Goal: Transaction & Acquisition: Purchase product/service

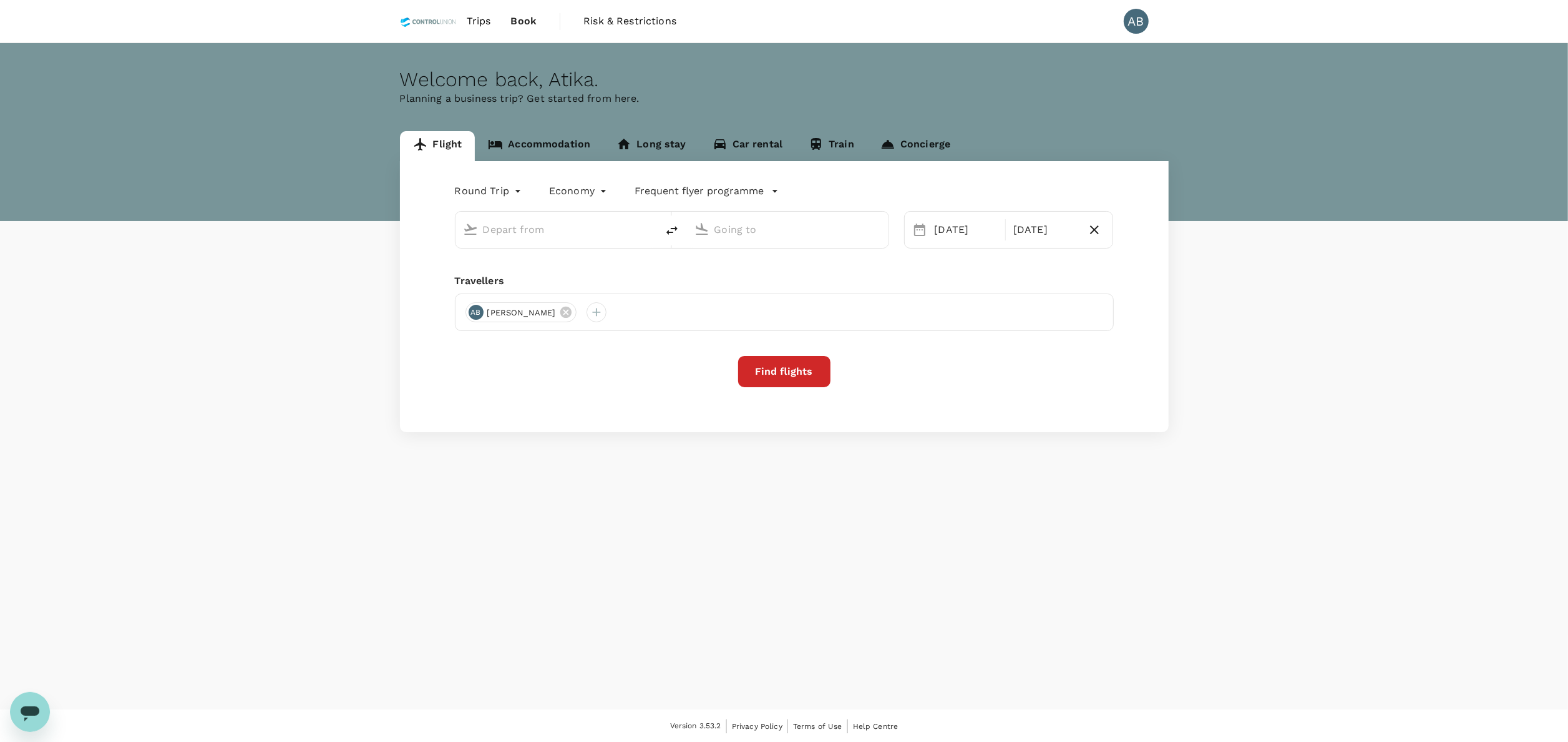
click at [514, 191] on body "Trips Book Risk & Restrictions AB Welcome back , Atika . Planning a business tr…" at bounding box center [784, 371] width 1568 height 743
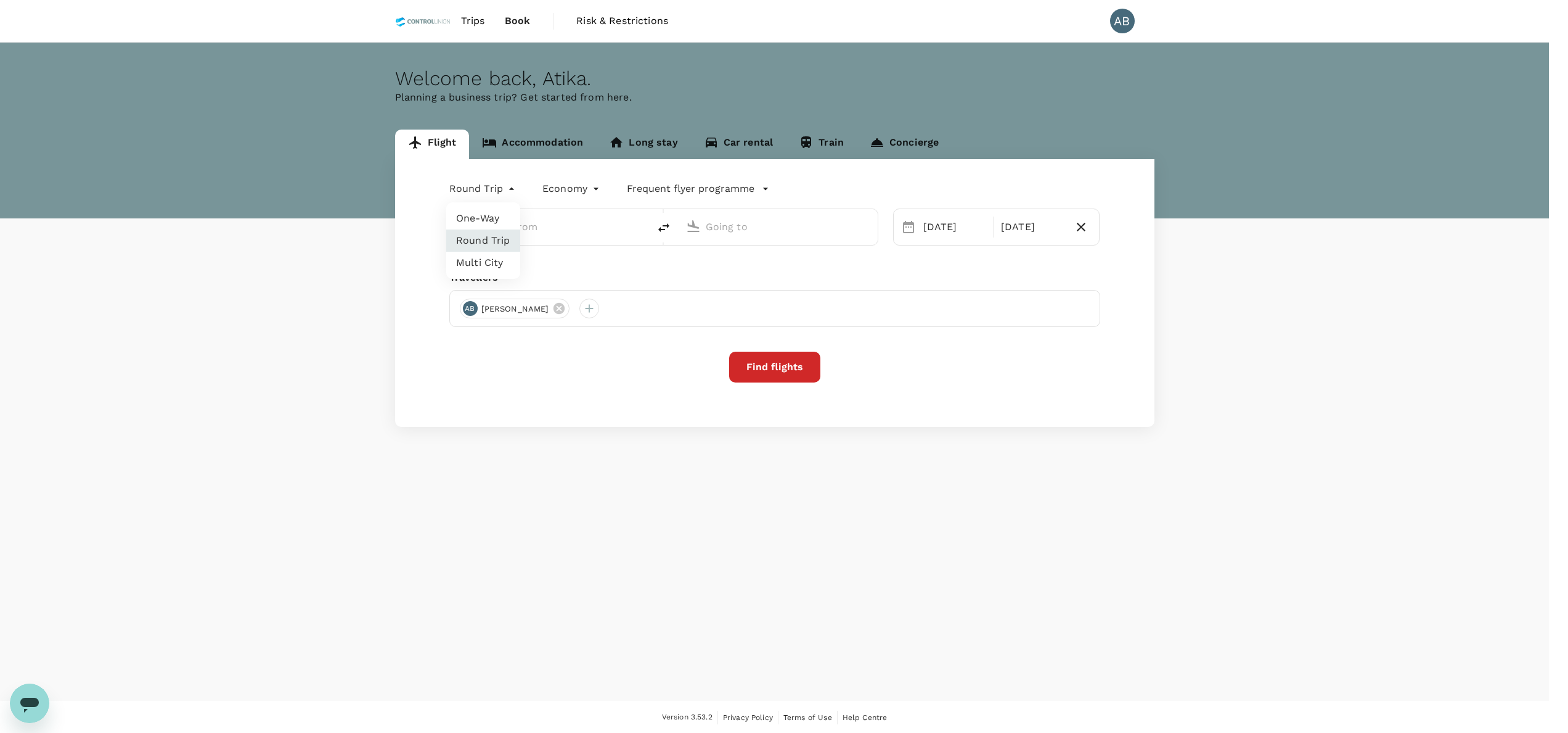
click at [651, 278] on div at bounding box center [784, 366] width 1568 height 733
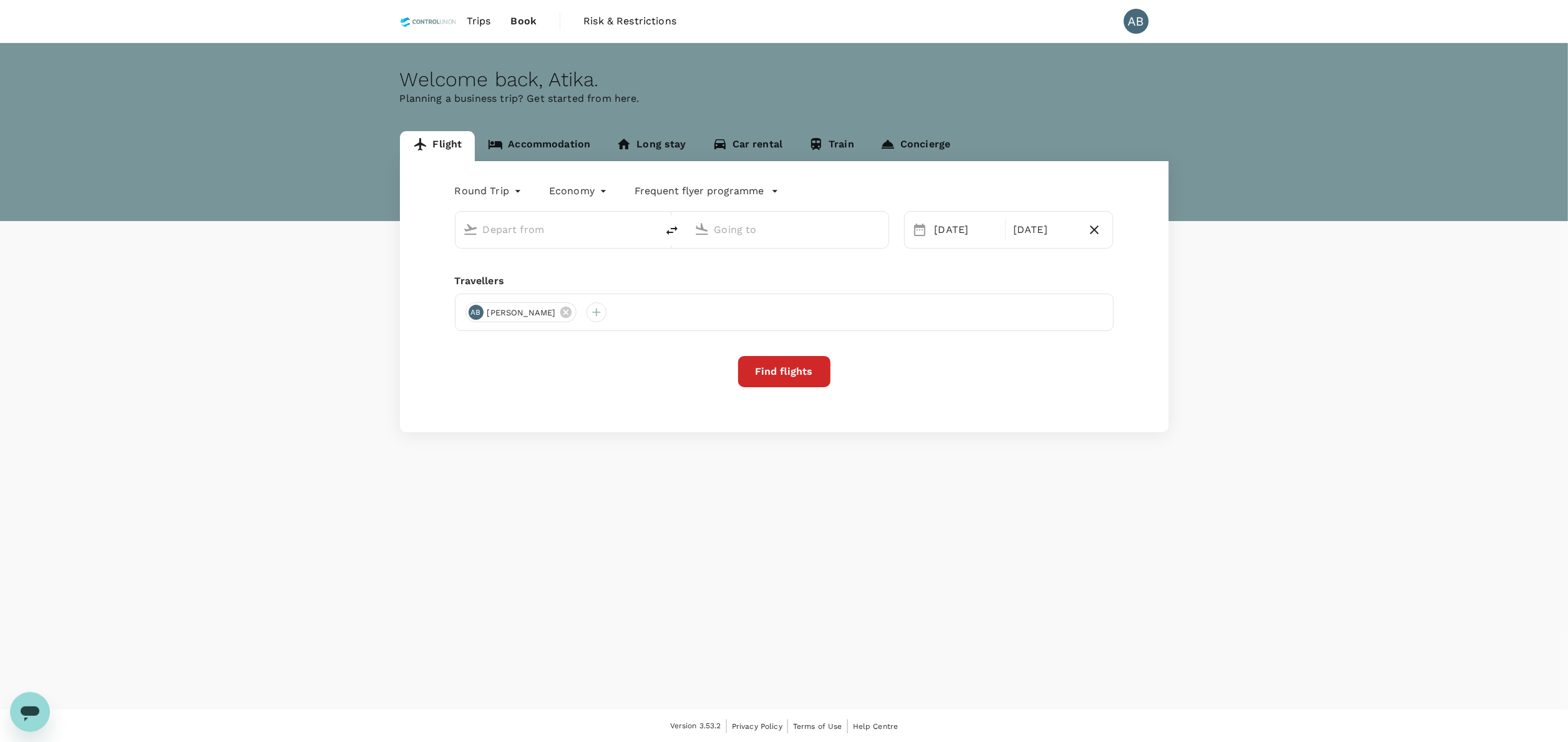
type input "Kuala Lumpur Intl (KUL)"
type input "Tawau (TWU)"
click at [535, 230] on input "Kuala Lumpur Intl (KUL)" at bounding box center [557, 229] width 148 height 19
type input "Kuala Lumpur Intl (KUL)"
type input "Tawau (TWU)"
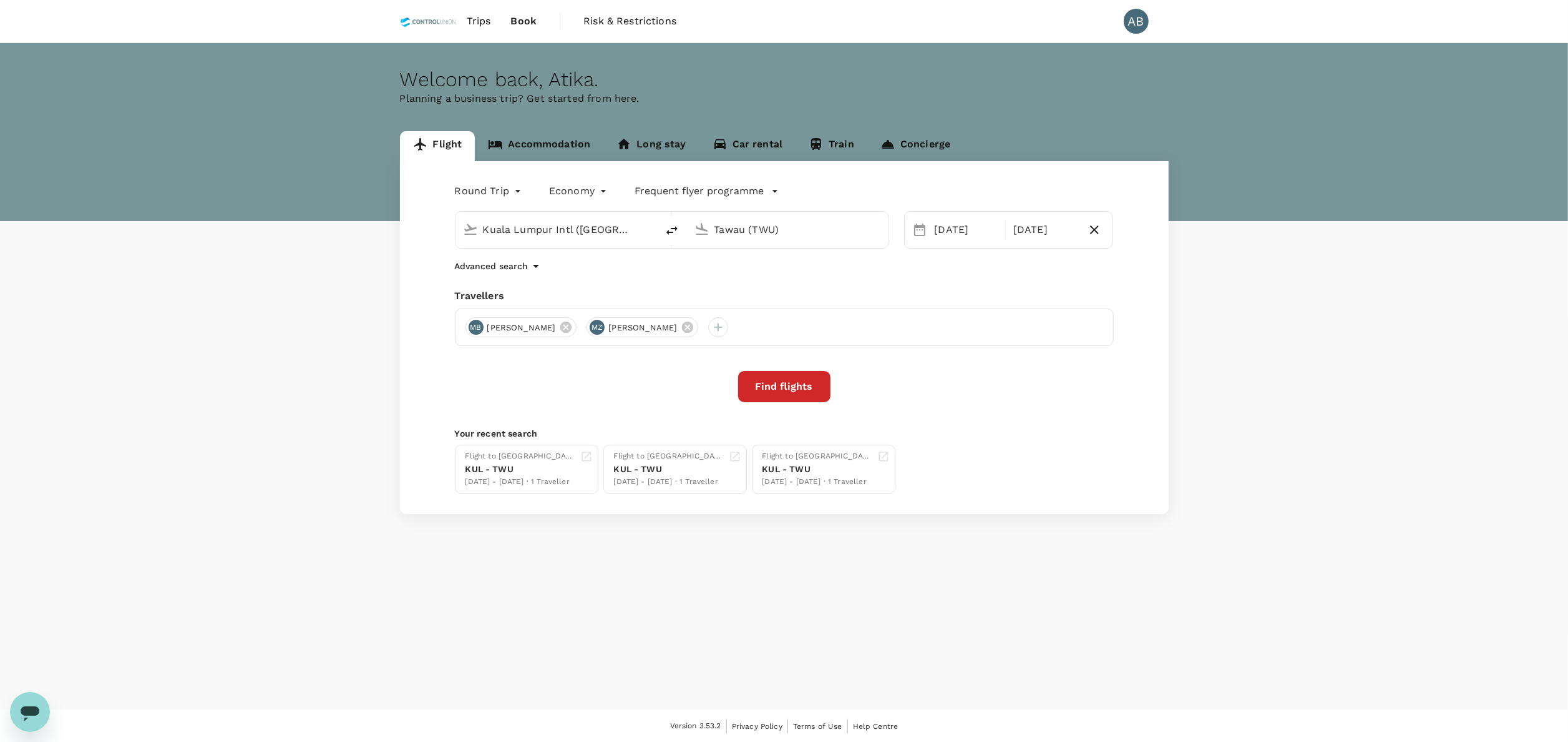
click at [674, 233] on icon "delete" at bounding box center [672, 230] width 15 height 15
type input "Tawau (TWU)"
type input "Kuala Lumpur Intl (KUL)"
click at [542, 233] on input "Tawau (TWU)" at bounding box center [557, 229] width 148 height 19
click at [532, 273] on p "Kota Kinabalu Intl" at bounding box center [576, 279] width 222 height 12
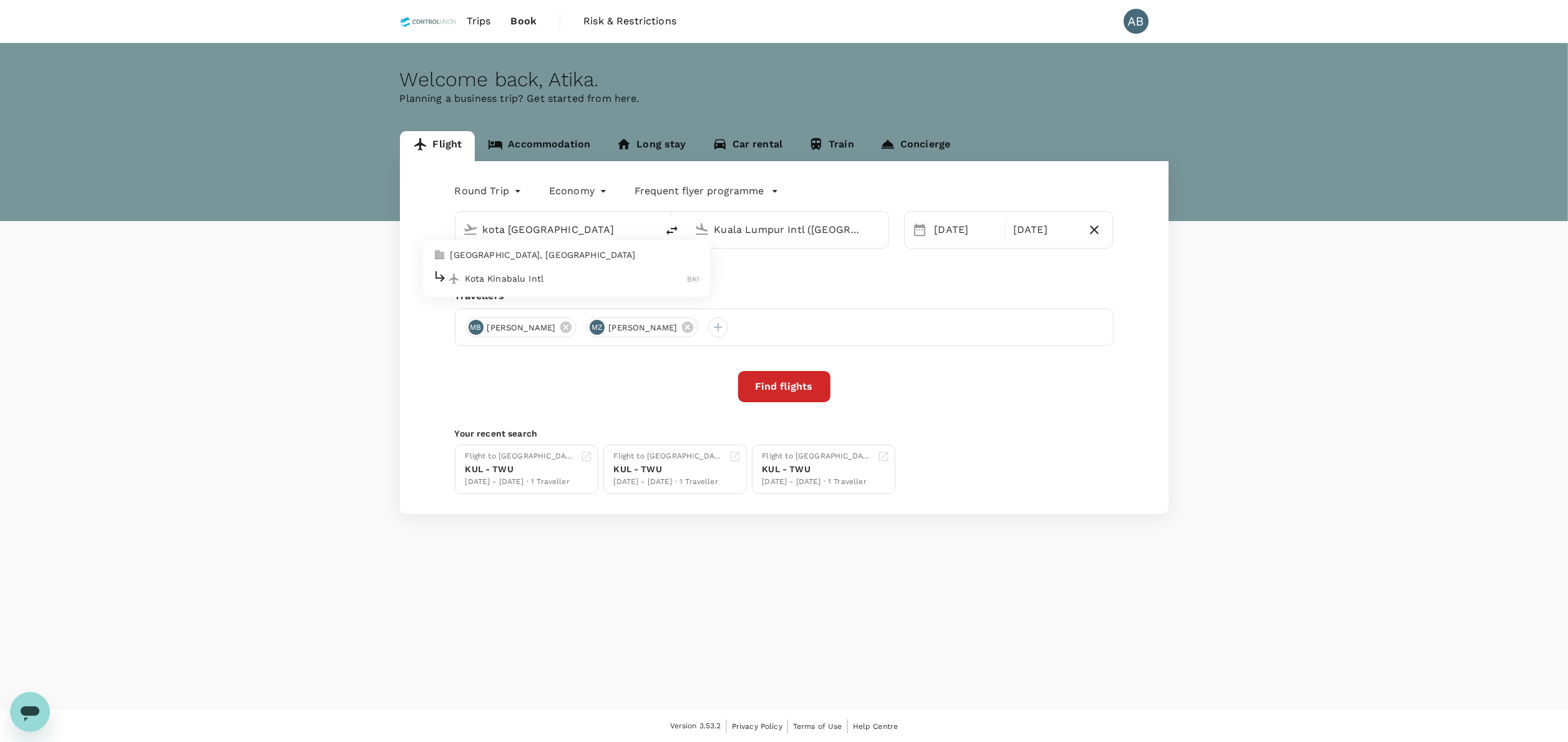
type input "Kota Kinabalu Intl (BKI)"
click at [847, 232] on input "Kuala Lumpur Intl (KUL)" at bounding box center [788, 229] width 148 height 19
click at [807, 230] on input "Kuala Lumpur Intl (KUL)" at bounding box center [788, 229] width 148 height 19
click at [859, 277] on div "Round Trip roundtrip Economy economy Frequent flyer programme Kota Kinabalu Int…" at bounding box center [784, 338] width 769 height 352
click at [962, 227] on div "13 Oct" at bounding box center [967, 230] width 73 height 25
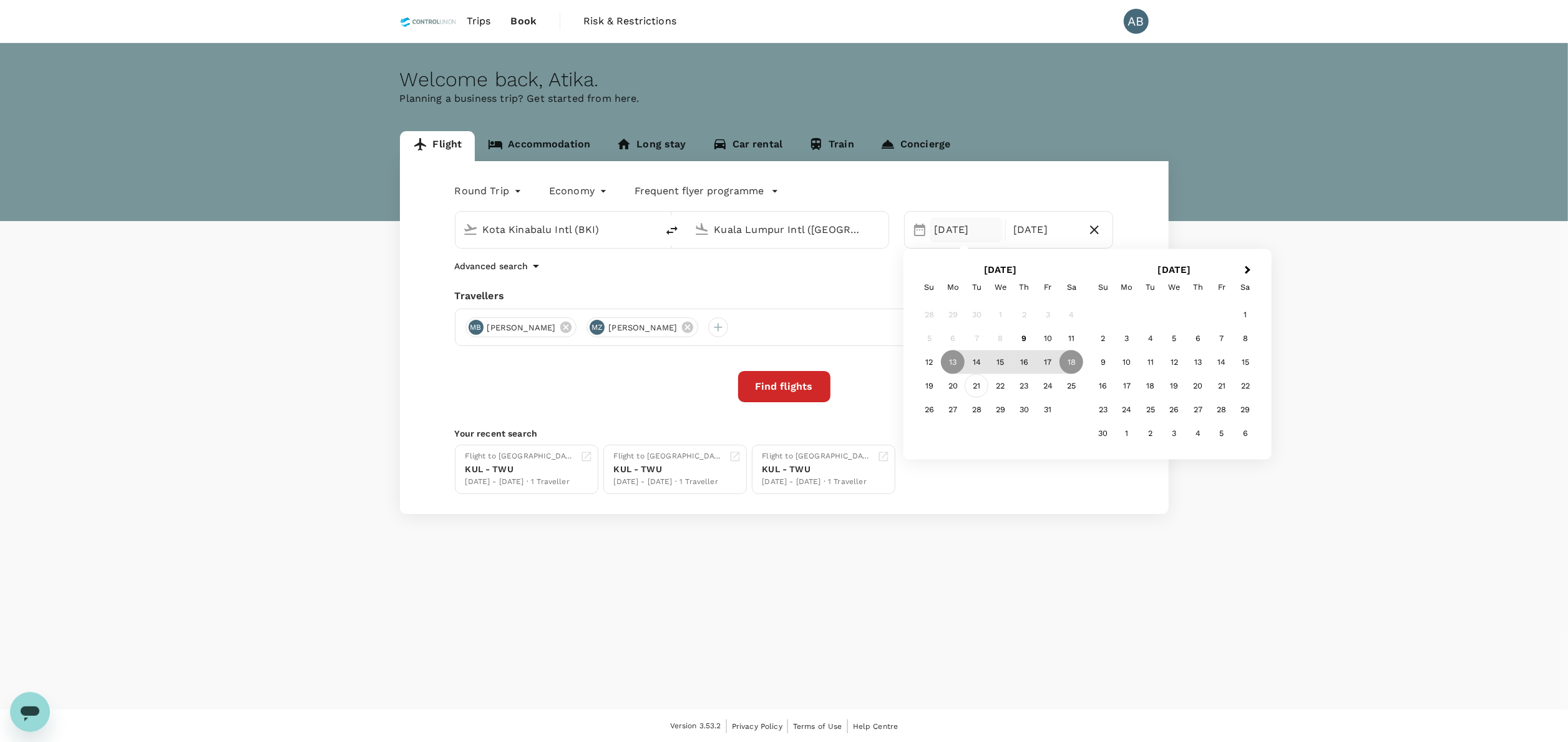
click at [974, 382] on div "21" at bounding box center [977, 386] width 24 height 24
click at [1027, 388] on div "23" at bounding box center [1024, 386] width 24 height 24
click at [917, 276] on div "Round Trip roundtrip Economy economy Frequent flyer programme Kota Kinabalu Int…" at bounding box center [784, 338] width 769 height 352
drag, startPoint x: 739, startPoint y: 325, endPoint x: 646, endPoint y: 325, distance: 93.0
click at [698, 325] on div "MZ Muhammad Zahin Zaidi" at bounding box center [642, 328] width 112 height 20
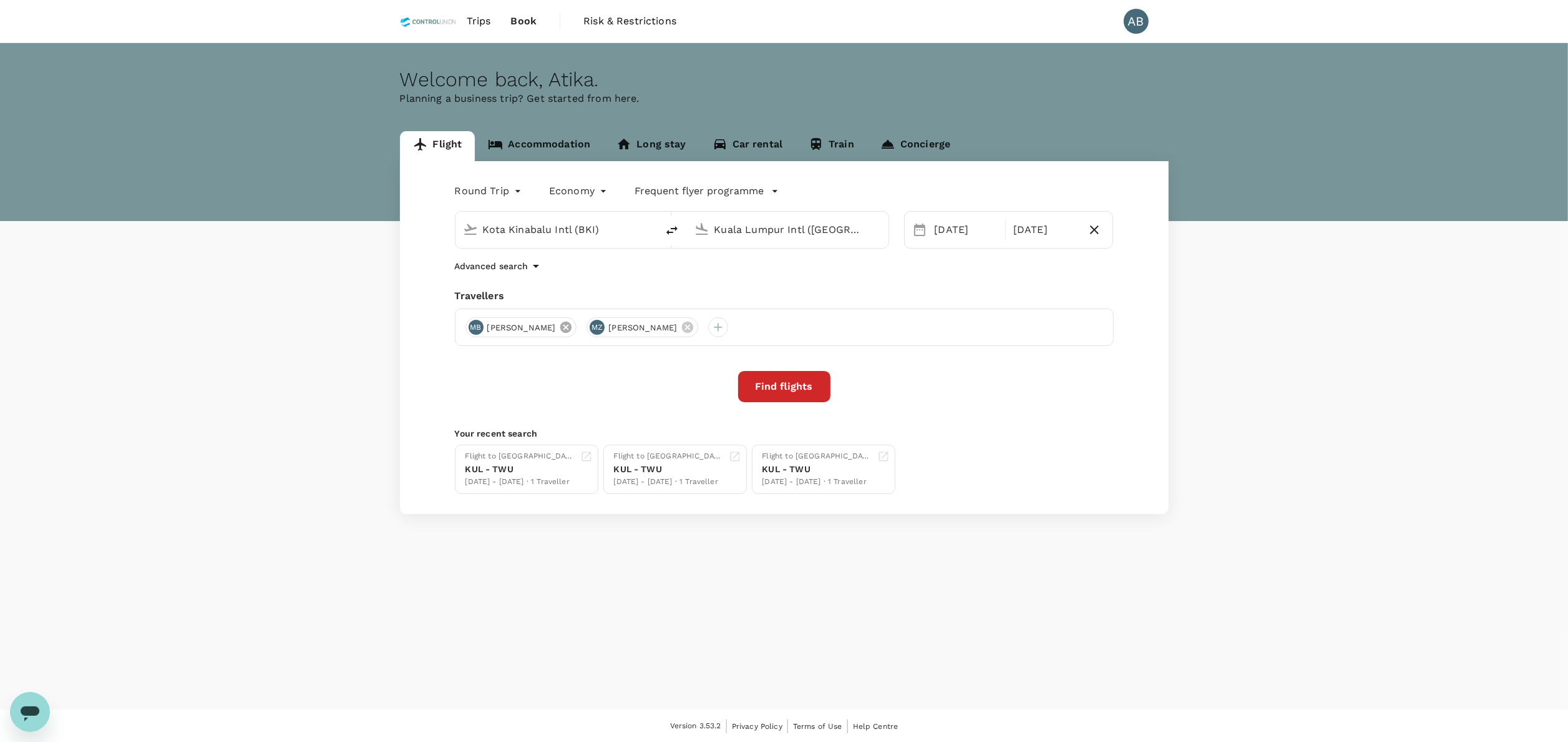
click at [572, 324] on icon at bounding box center [566, 327] width 11 height 11
click at [480, 326] on div at bounding box center [476, 328] width 20 height 20
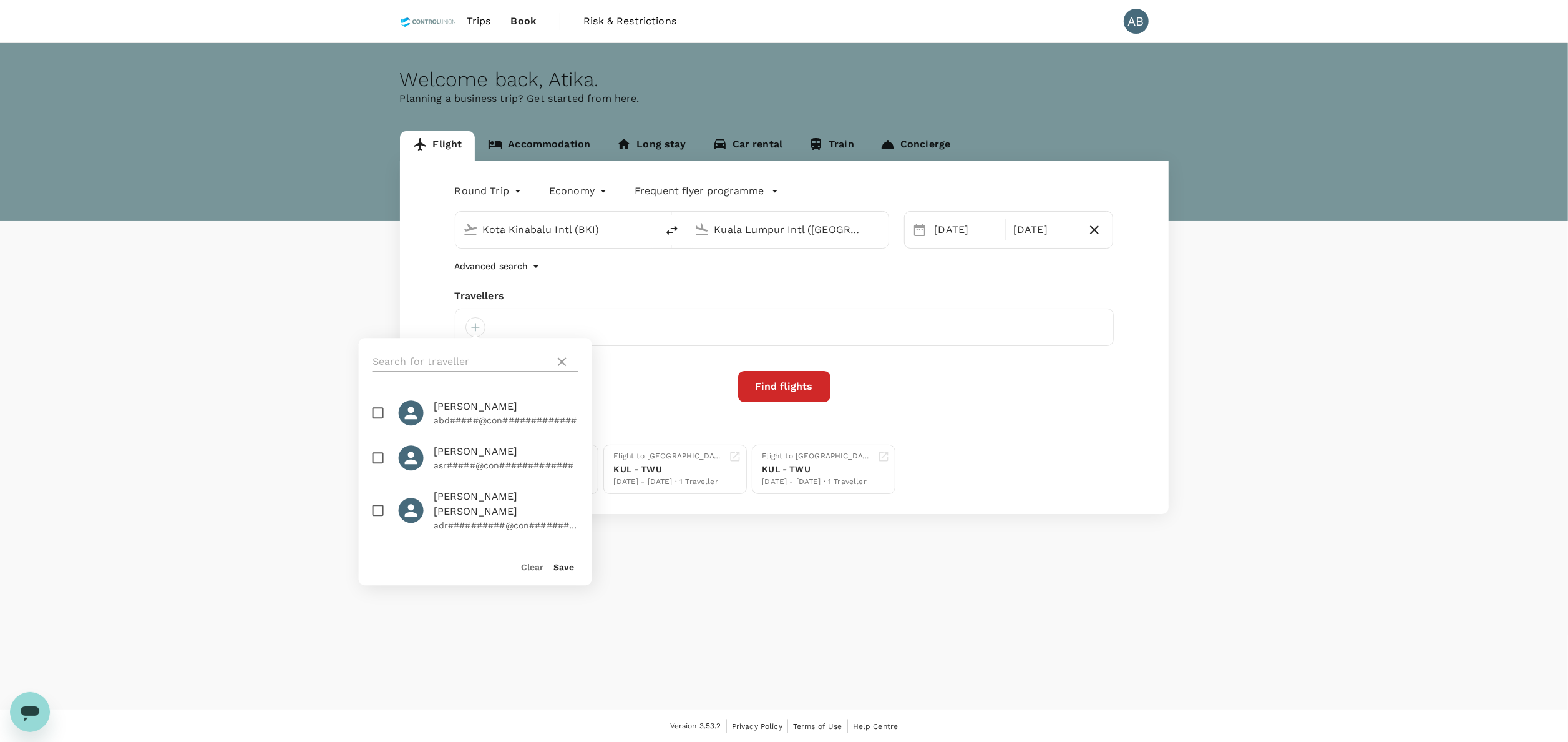
click at [450, 357] on input "text" at bounding box center [461, 362] width 177 height 20
type input "shi lie"
click at [382, 412] on input "checkbox" at bounding box center [379, 413] width 26 height 26
checkbox input "true"
click at [565, 573] on div "Save" at bounding box center [559, 561] width 30 height 25
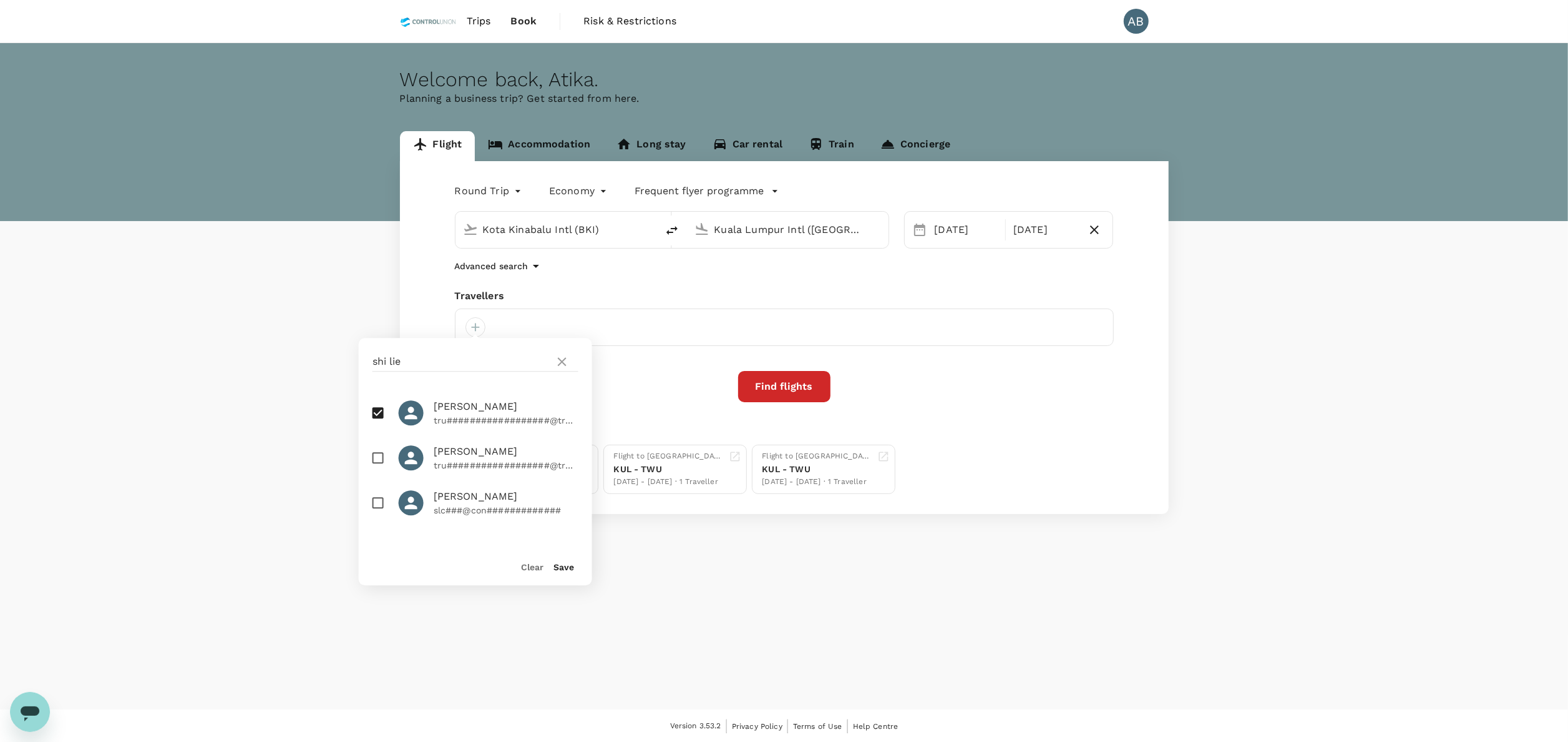
click at [570, 567] on button "Save" at bounding box center [563, 567] width 21 height 10
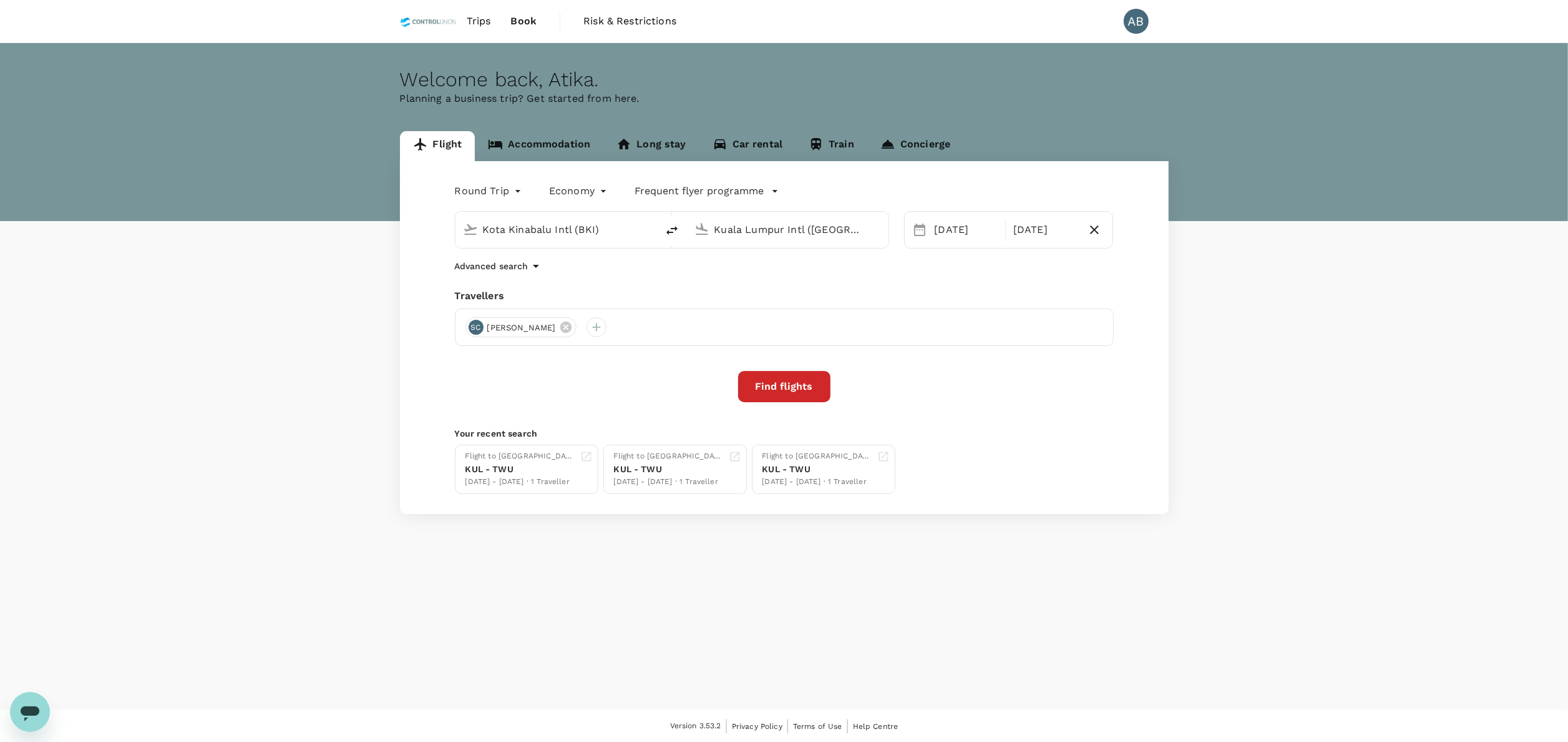
click at [970, 425] on div "Round Trip roundtrip Economy economy Frequent flyer programme Kota Kinabalu Int…" at bounding box center [784, 338] width 769 height 352
click at [812, 394] on button "Find flights" at bounding box center [784, 387] width 92 height 31
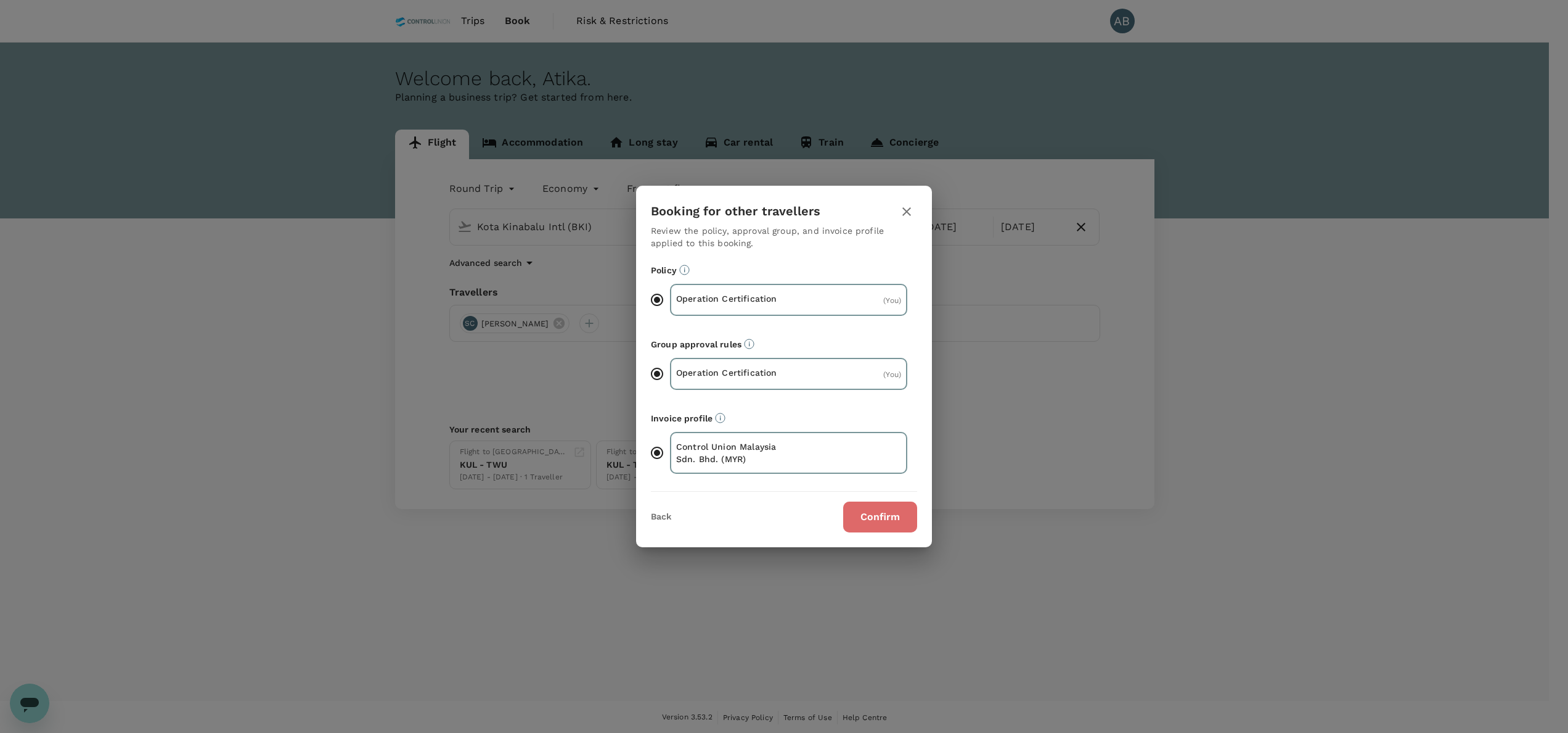
click at [877, 511] on button "Confirm" at bounding box center [880, 517] width 74 height 31
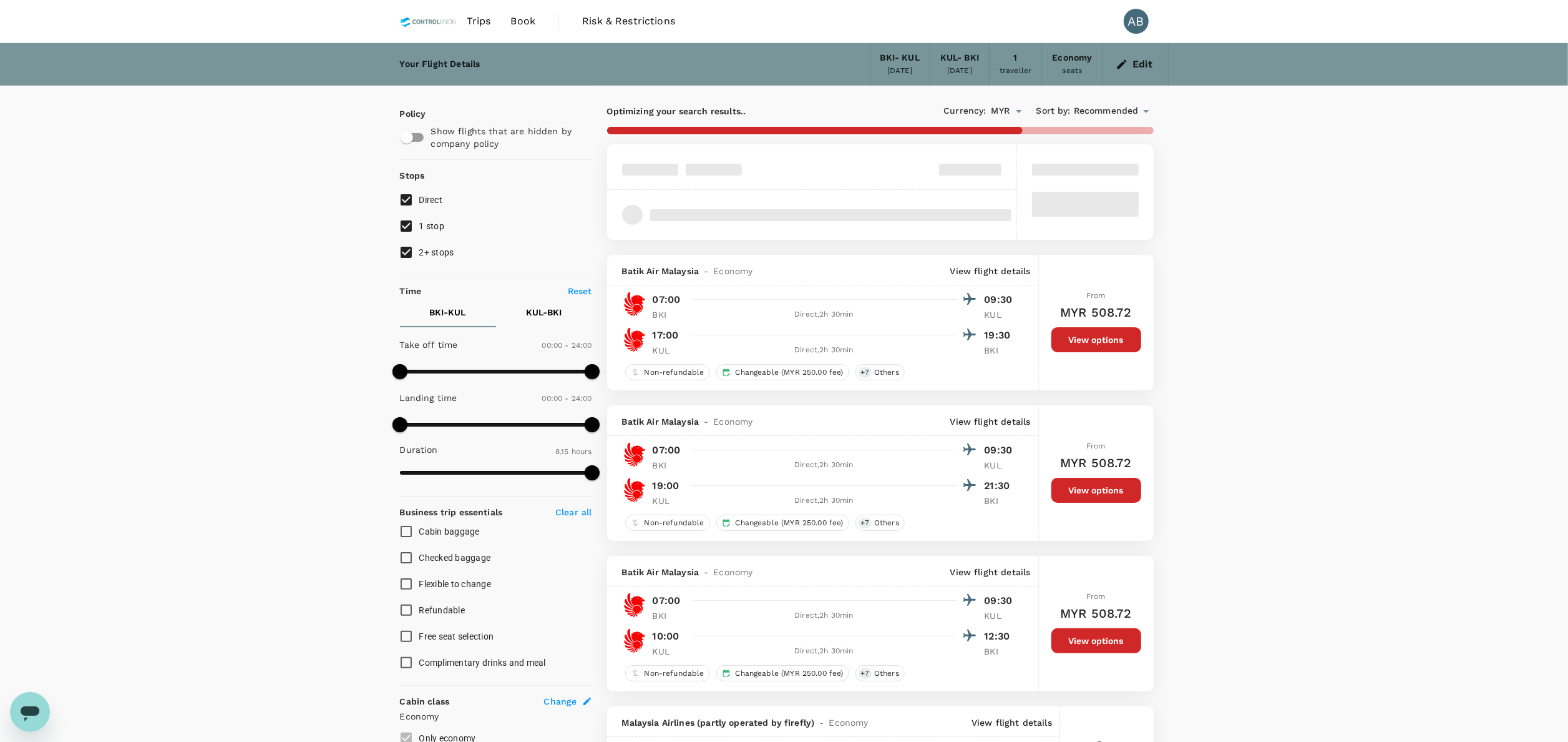
type input "1085"
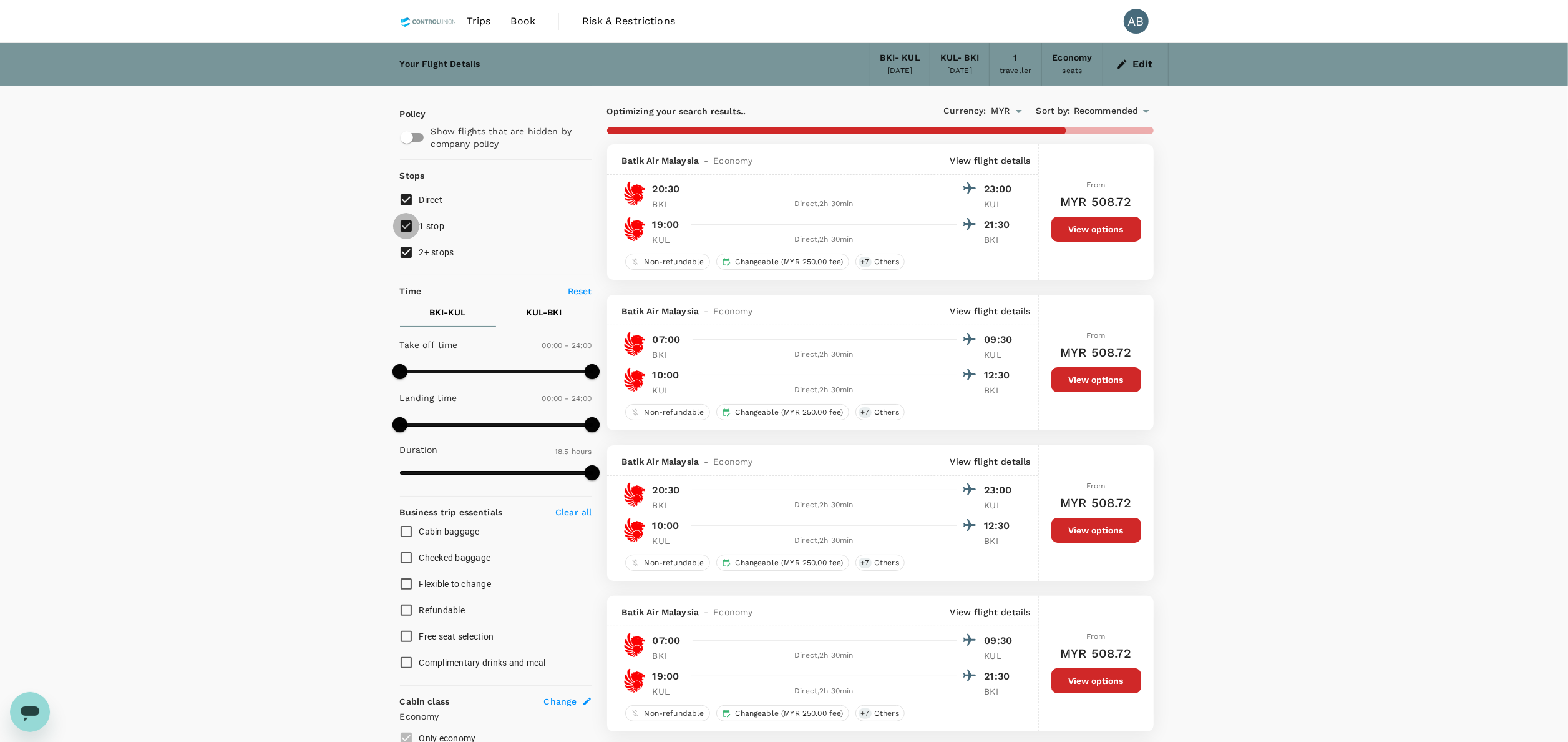
click at [414, 226] on input "1 stop" at bounding box center [407, 226] width 26 height 26
checkbox input "false"
drag, startPoint x: 407, startPoint y: 250, endPoint x: 394, endPoint y: 262, distance: 17.7
click at [407, 251] on input "2+ stops" at bounding box center [407, 252] width 26 height 26
checkbox input "false"
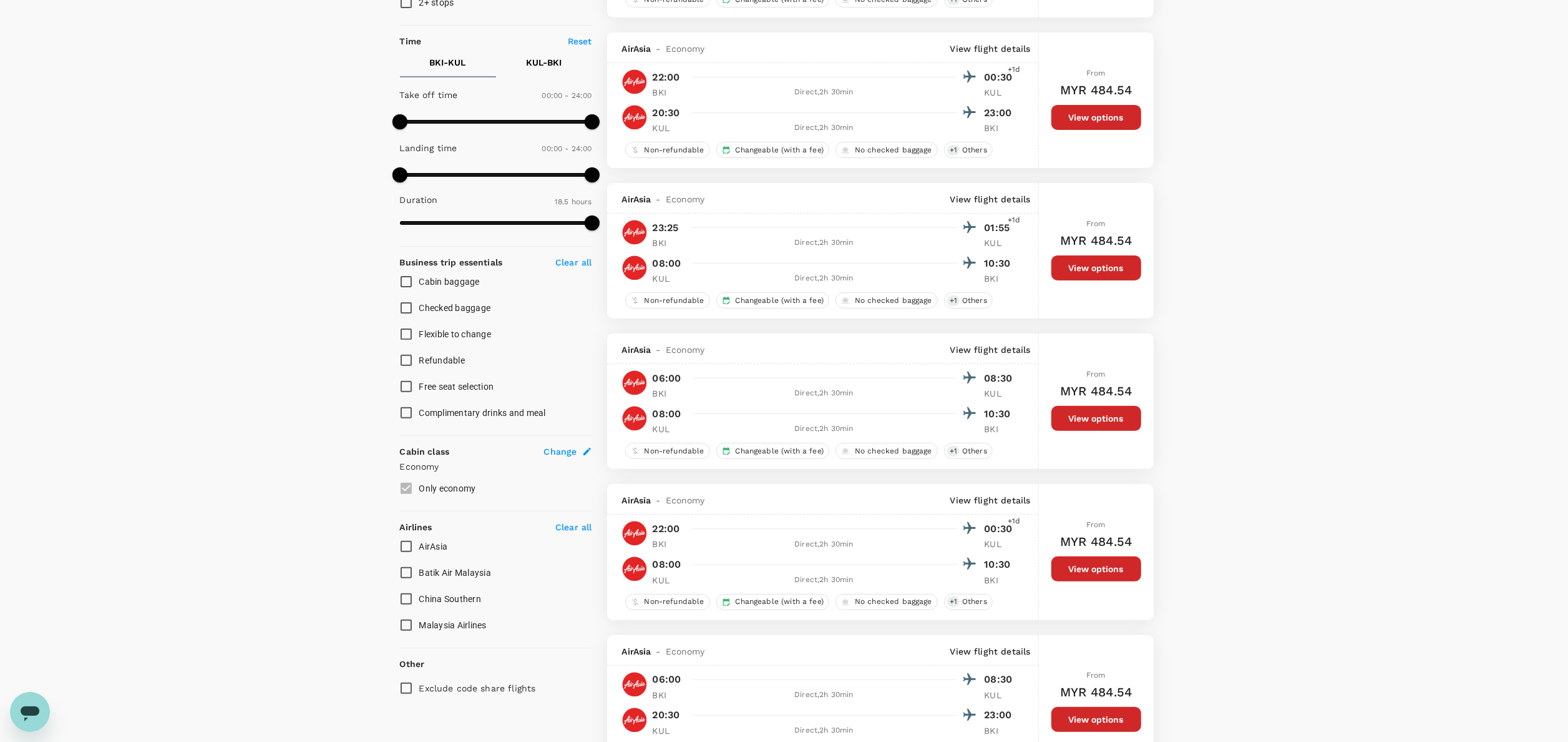
scroll to position [125, 0]
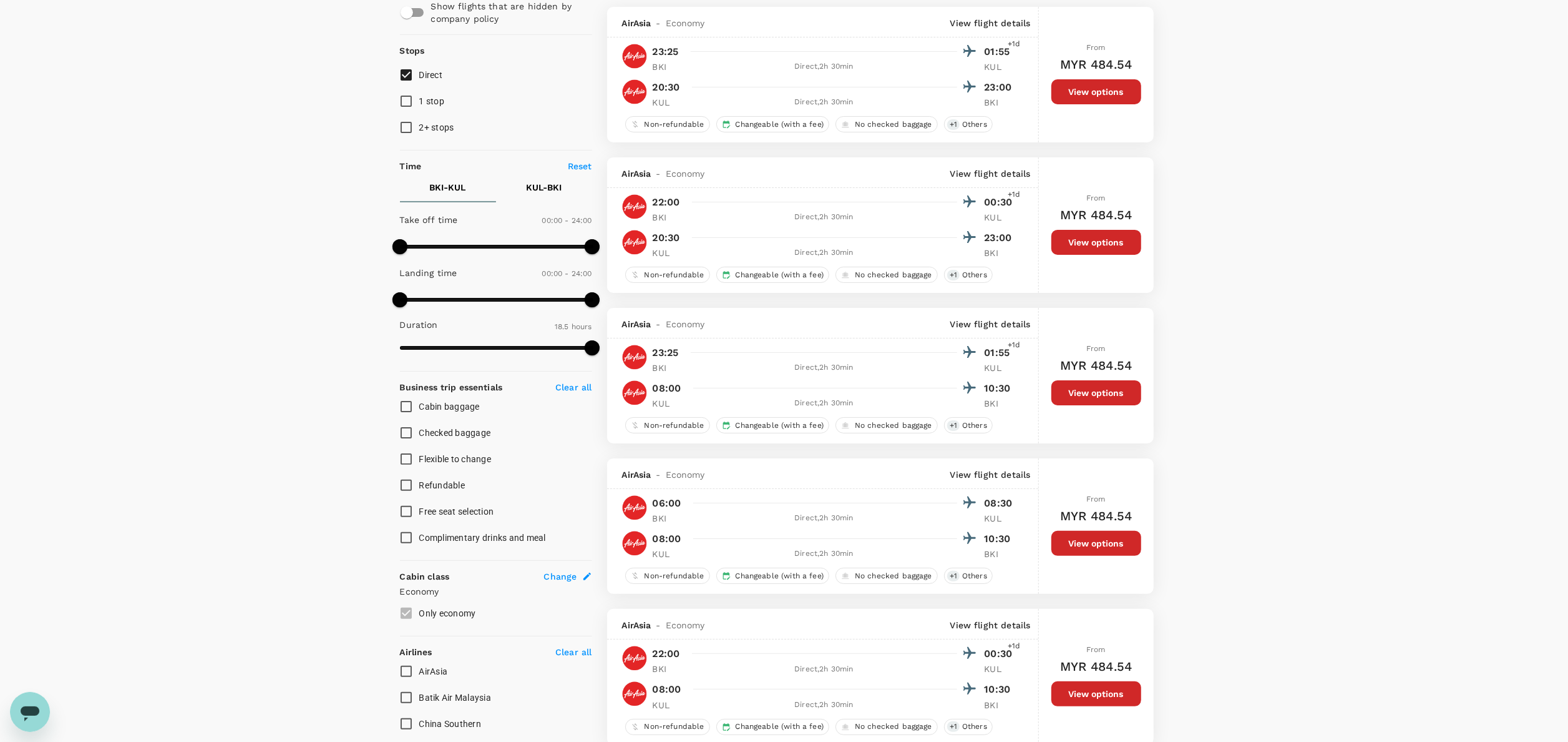
type input "810"
click at [508, 246] on span at bounding box center [497, 247] width 192 height 19
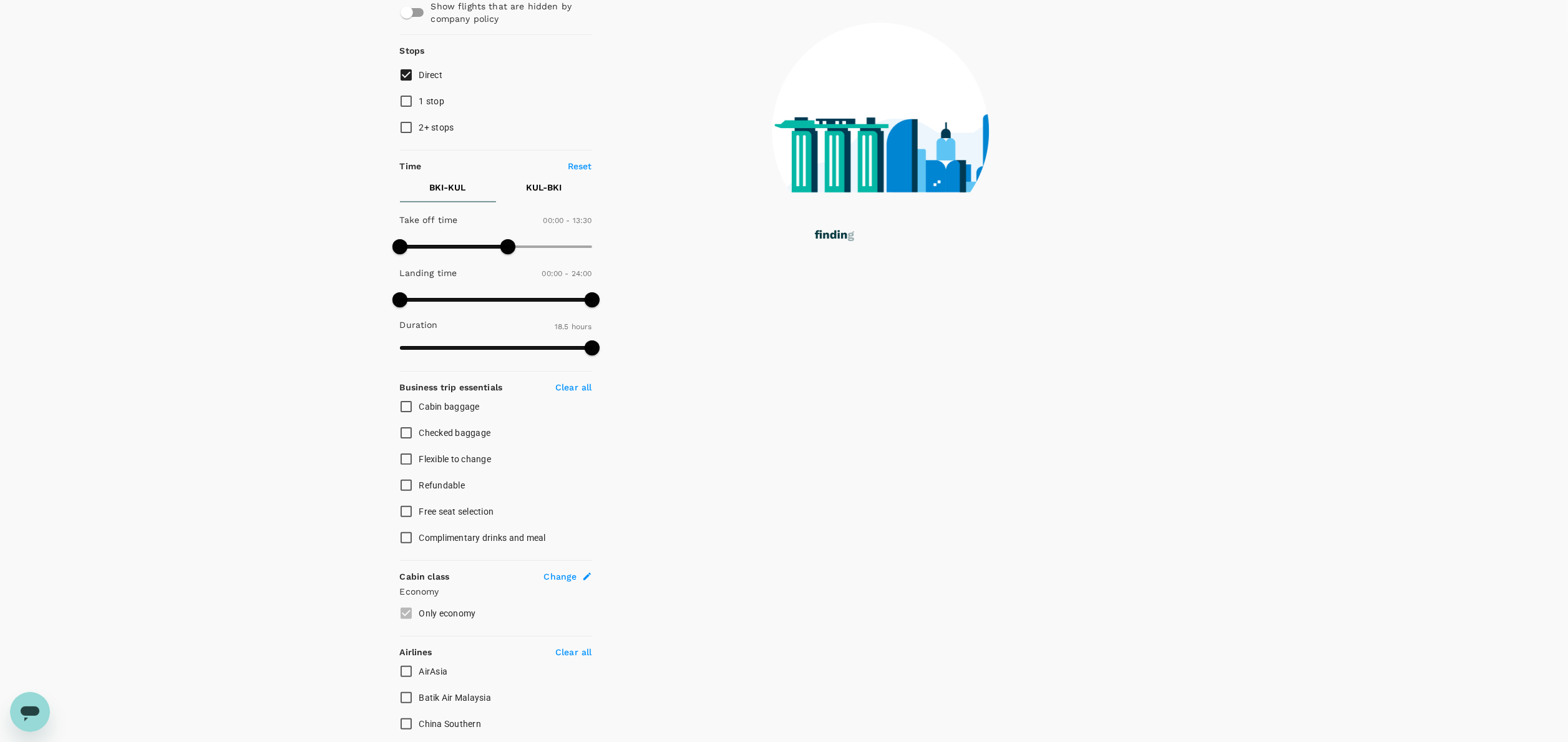
click at [557, 192] on p "KUL - BKI" at bounding box center [544, 187] width 36 height 12
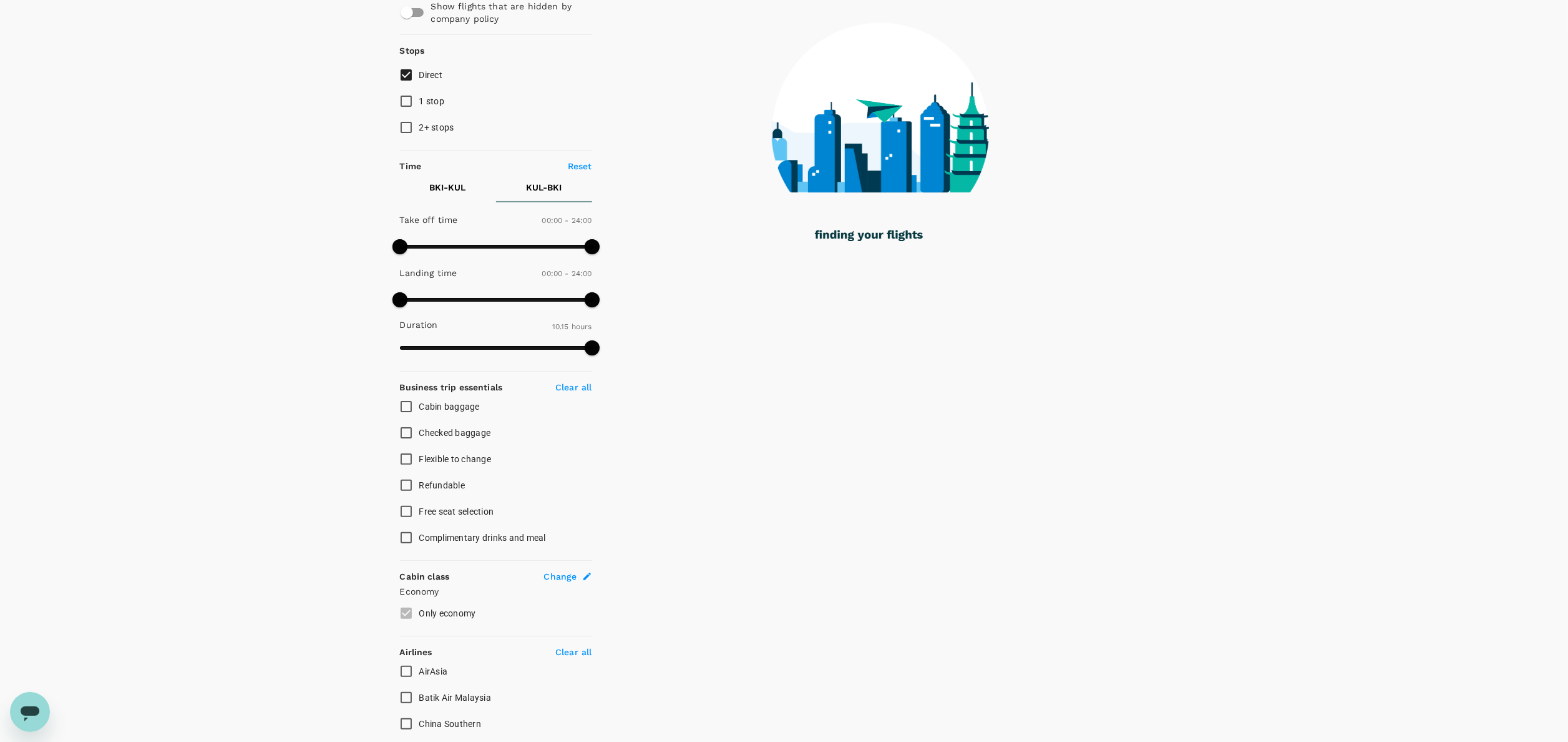
click at [470, 243] on span at bounding box center [497, 247] width 192 height 19
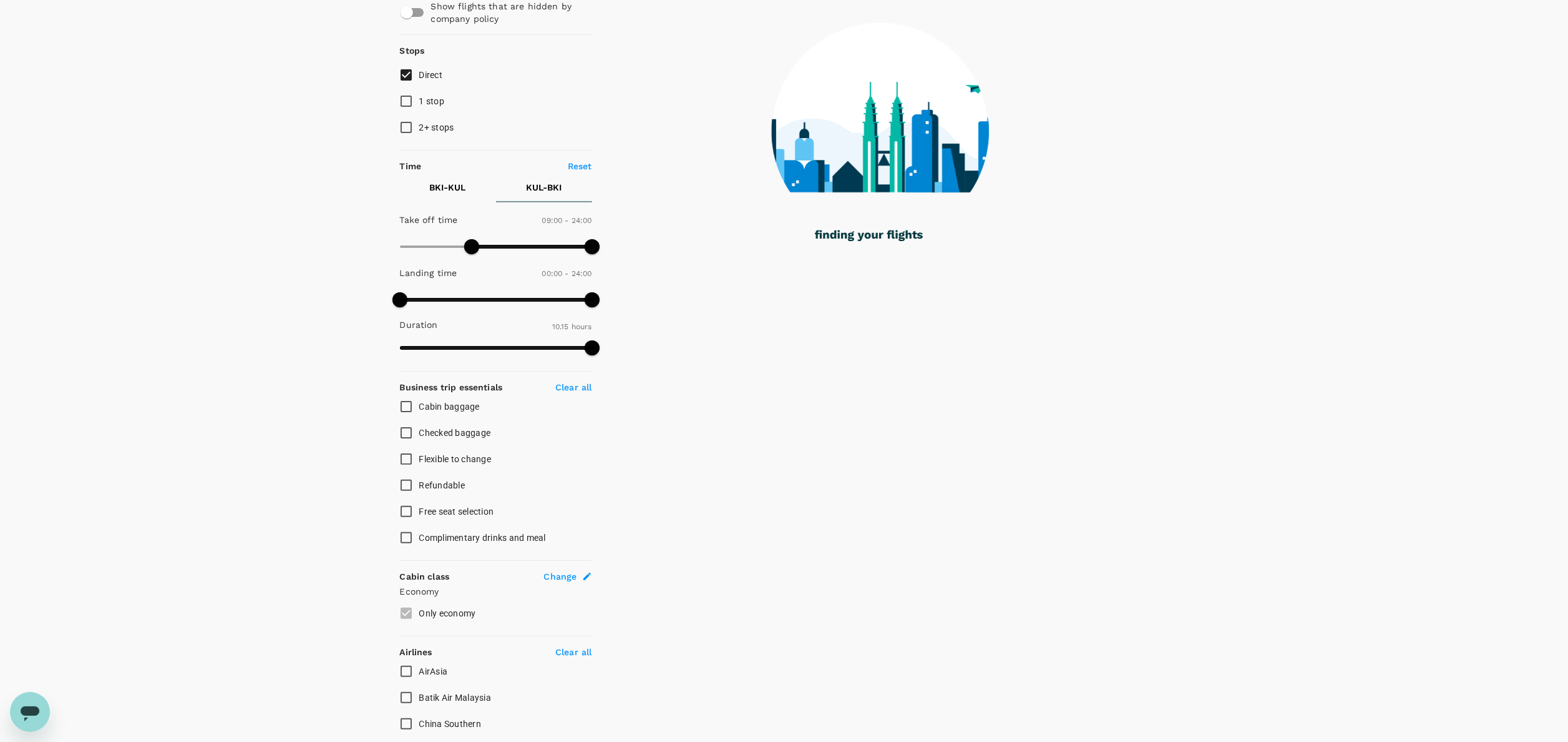
click at [490, 242] on span at bounding box center [497, 247] width 192 height 19
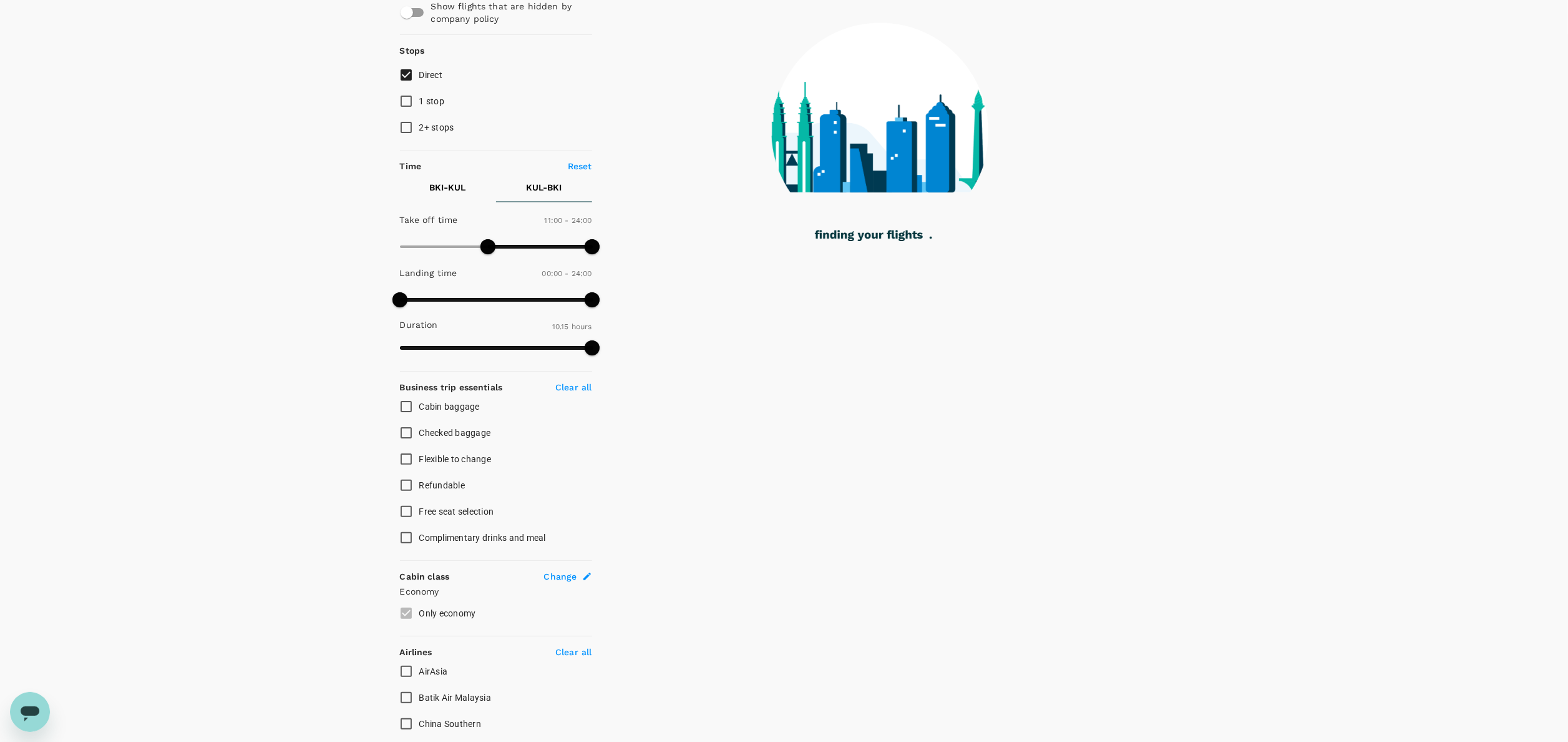
click at [505, 244] on span at bounding box center [497, 247] width 192 height 19
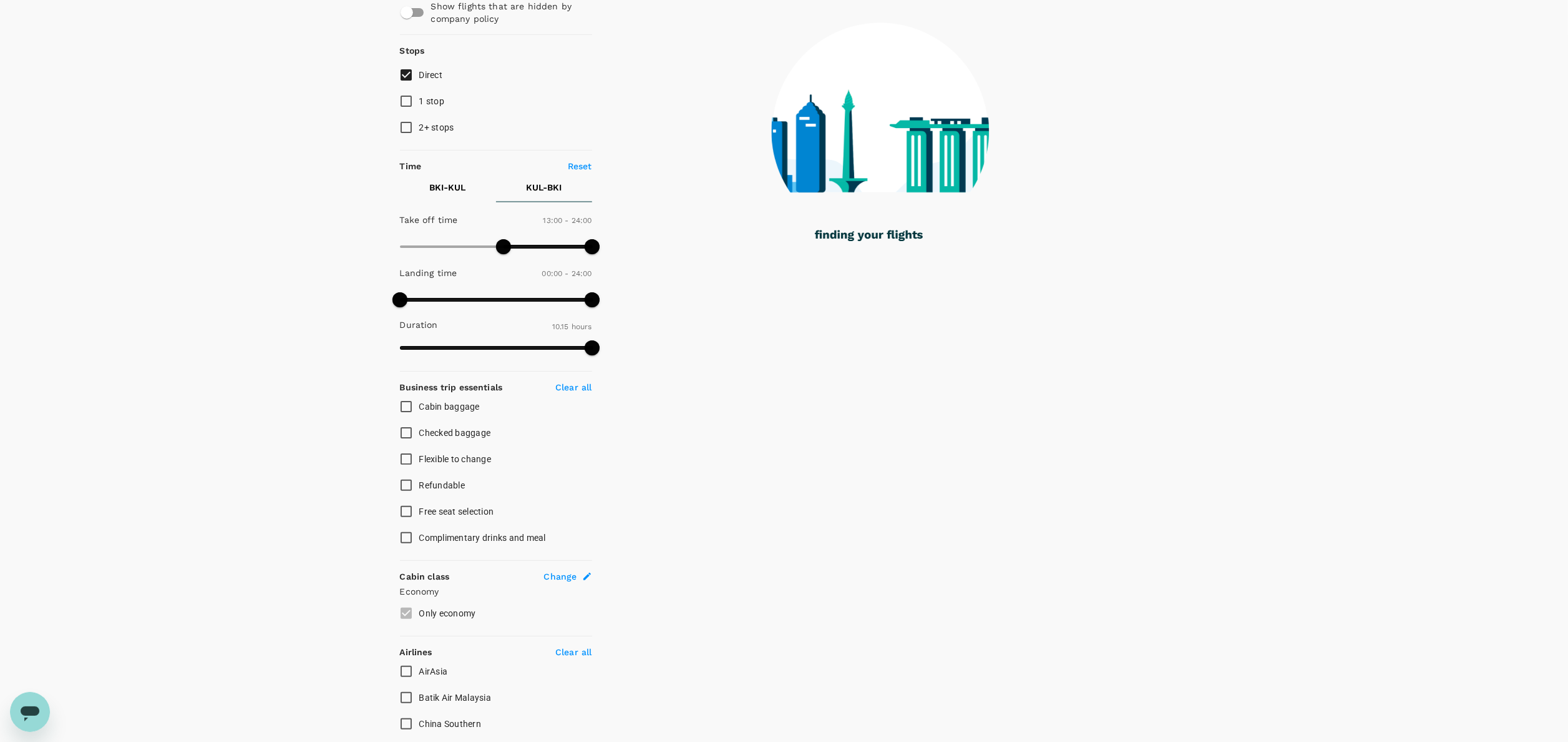
click at [518, 244] on span at bounding box center [497, 247] width 192 height 19
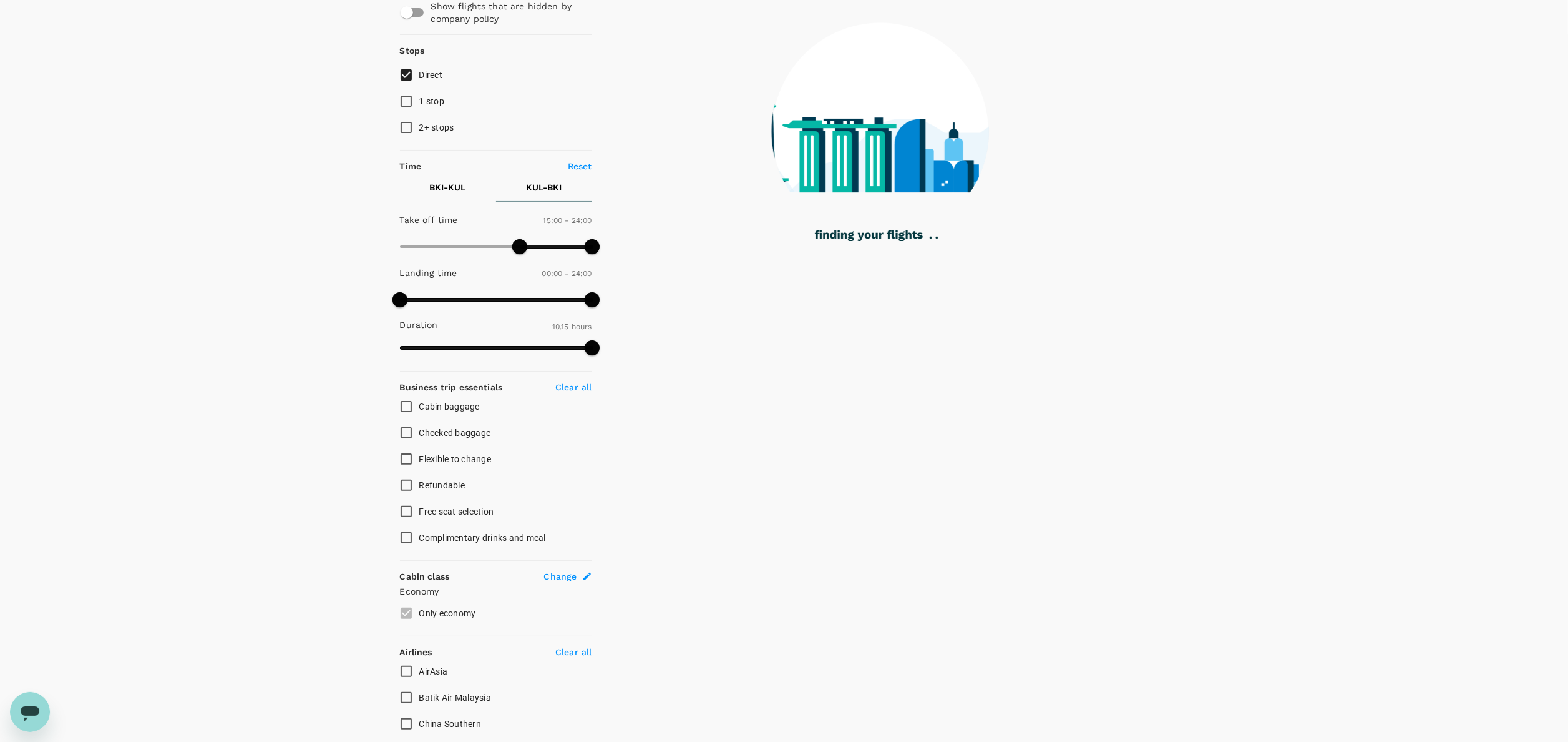
type input "810"
click at [509, 244] on span at bounding box center [507, 246] width 15 height 15
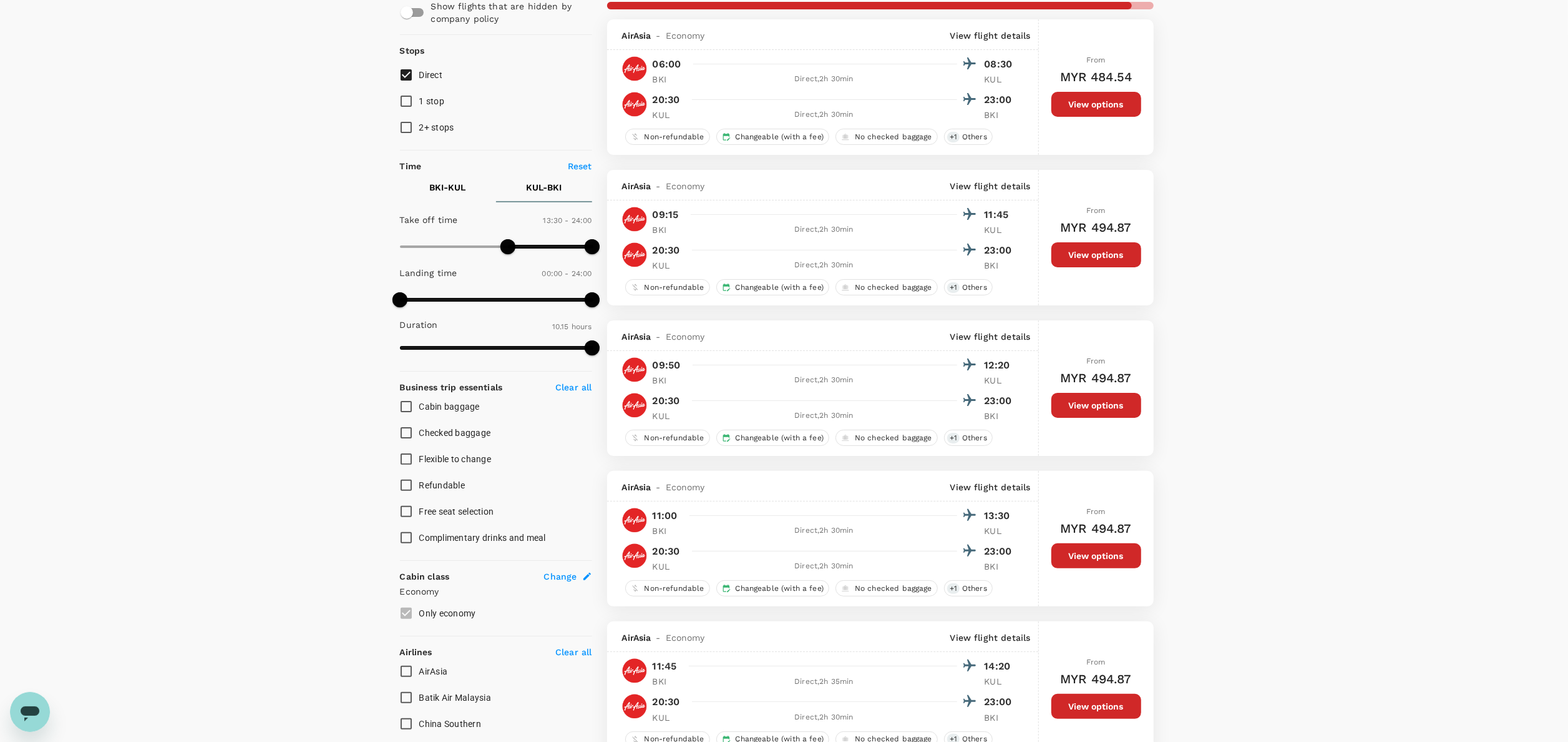
click at [435, 188] on p "BKI - KUL" at bounding box center [448, 187] width 36 height 12
click at [430, 238] on span at bounding box center [497, 247] width 192 height 19
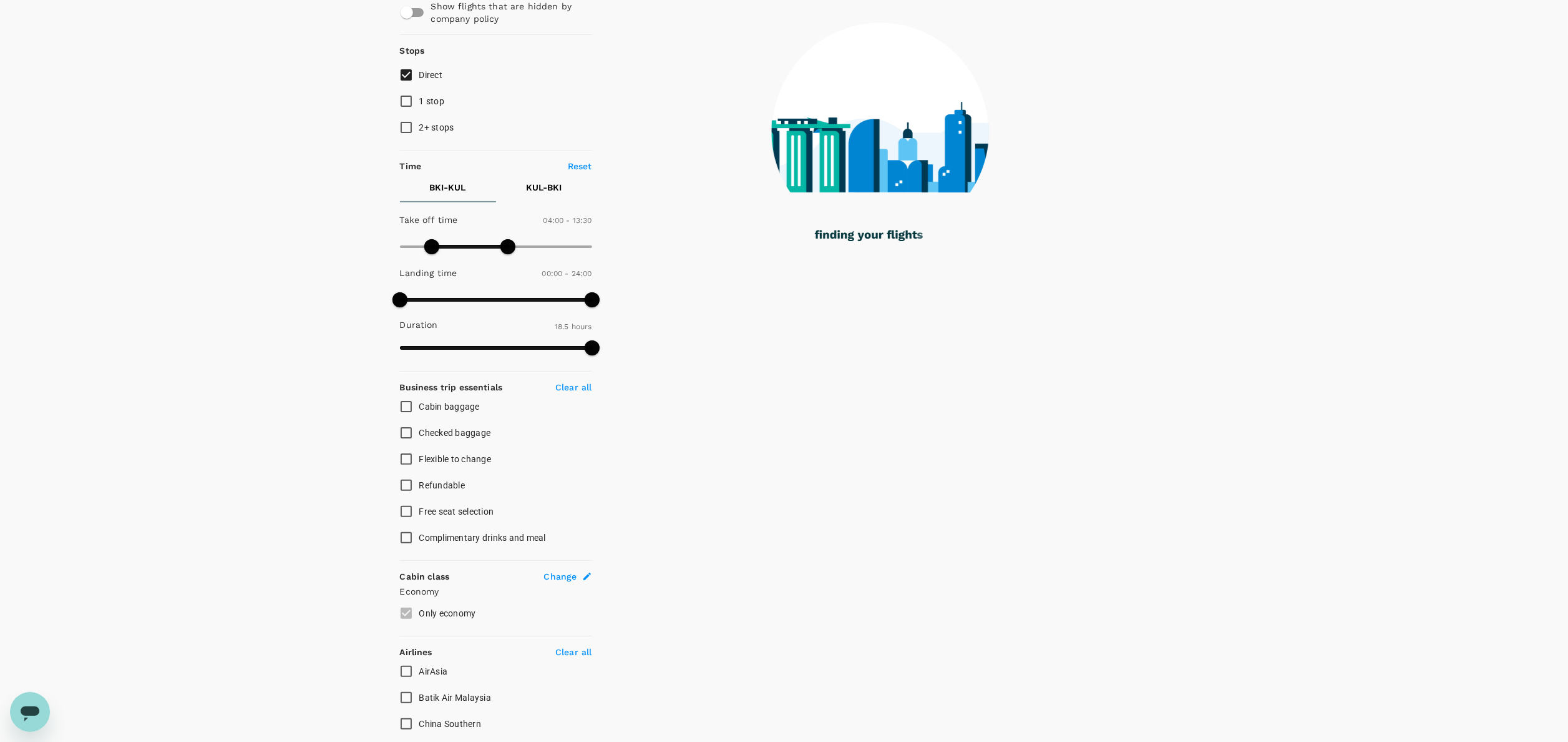
type input "510"
click at [468, 246] on span at bounding box center [497, 247] width 192 height 19
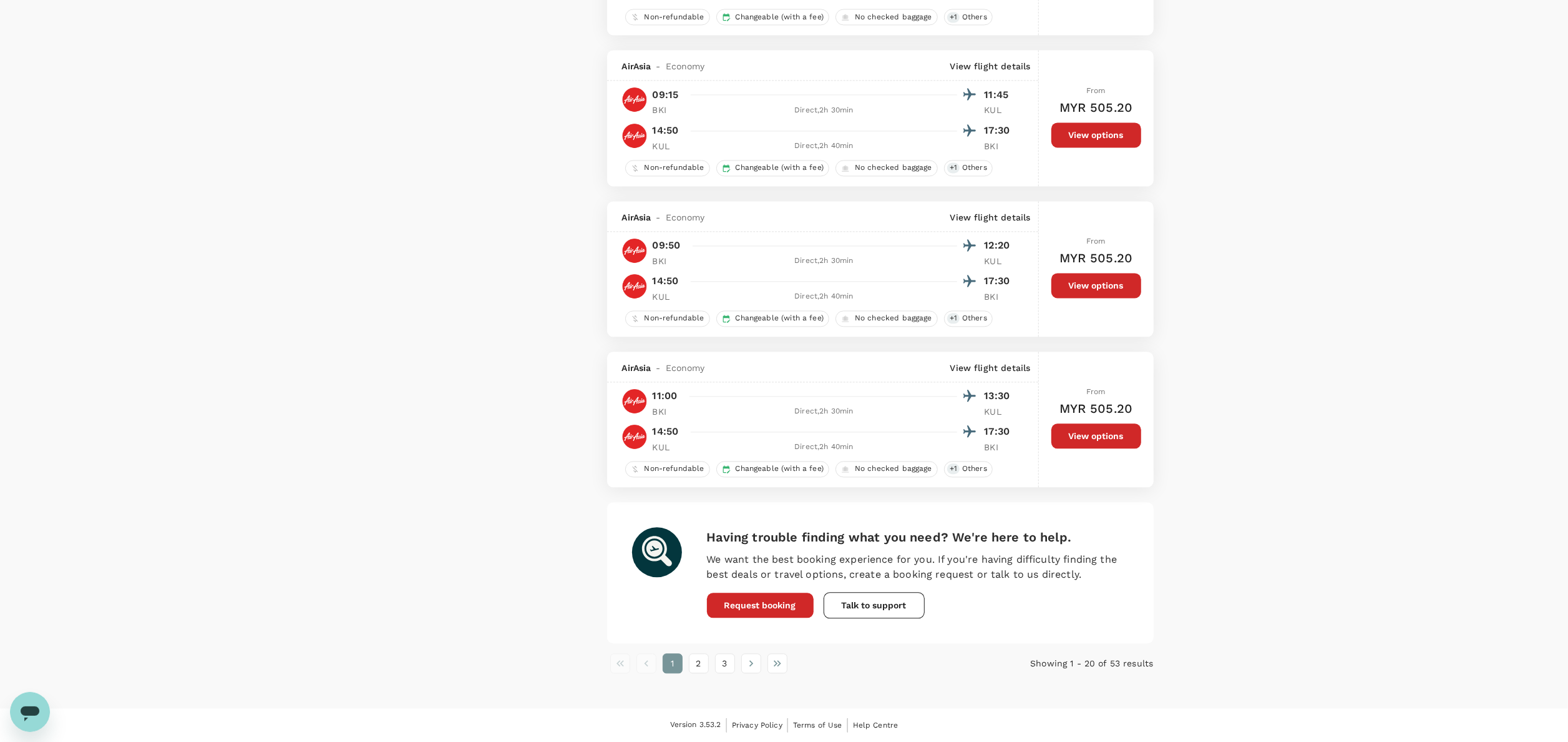
scroll to position [2660, 0]
click at [704, 660] on button "2" at bounding box center [699, 663] width 20 height 20
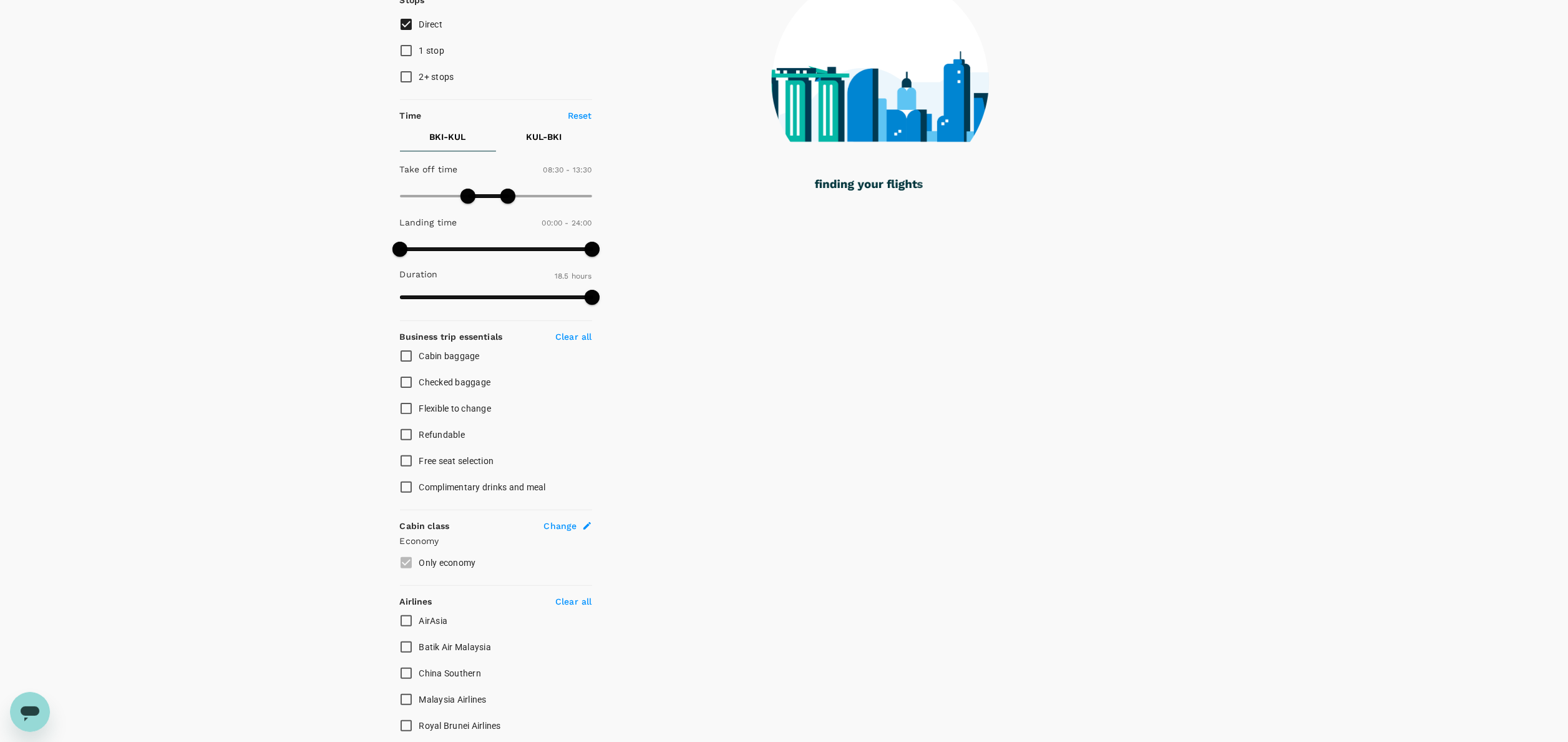
scroll to position [290, 0]
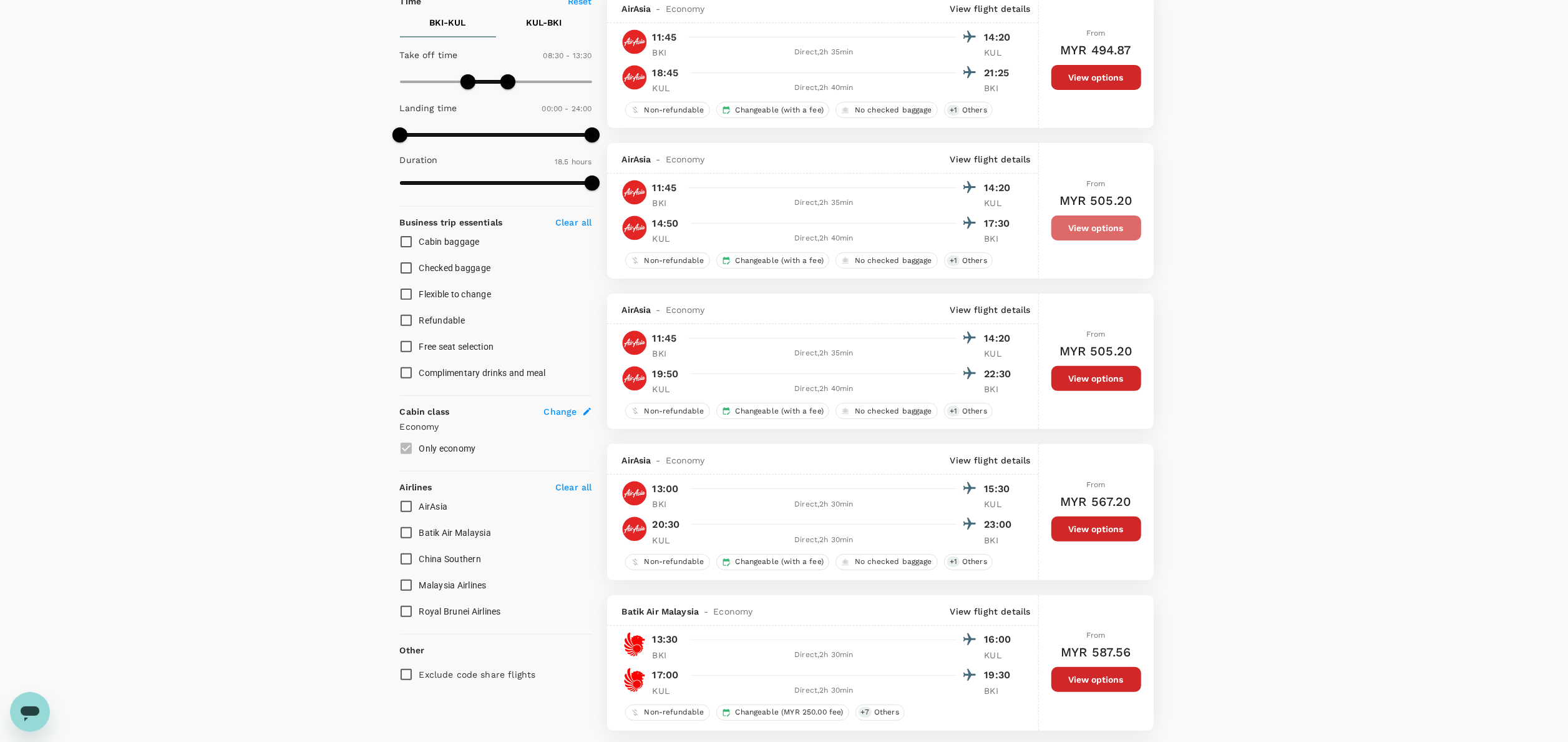
click at [1092, 227] on button "View options" at bounding box center [1096, 228] width 90 height 25
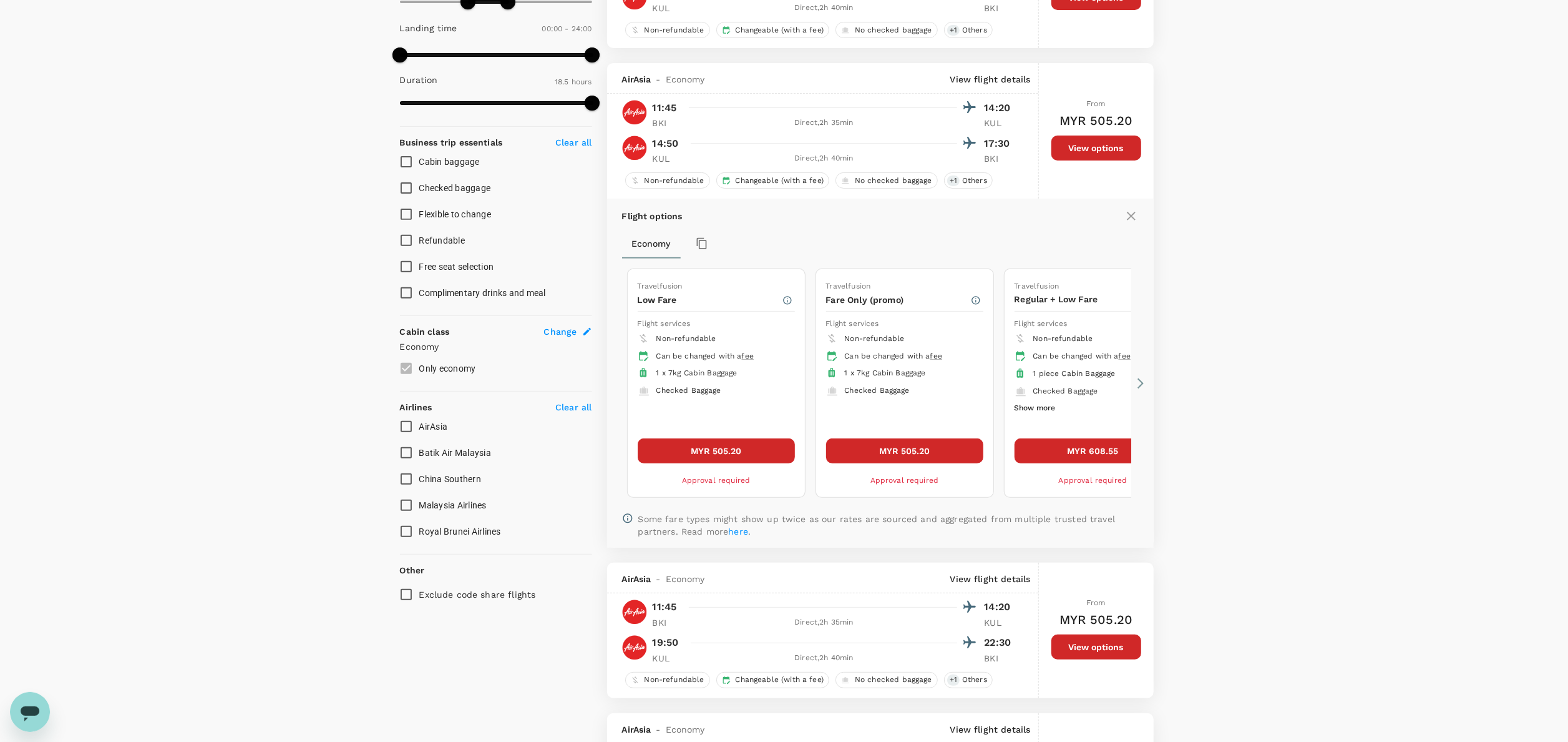
scroll to position [435, 0]
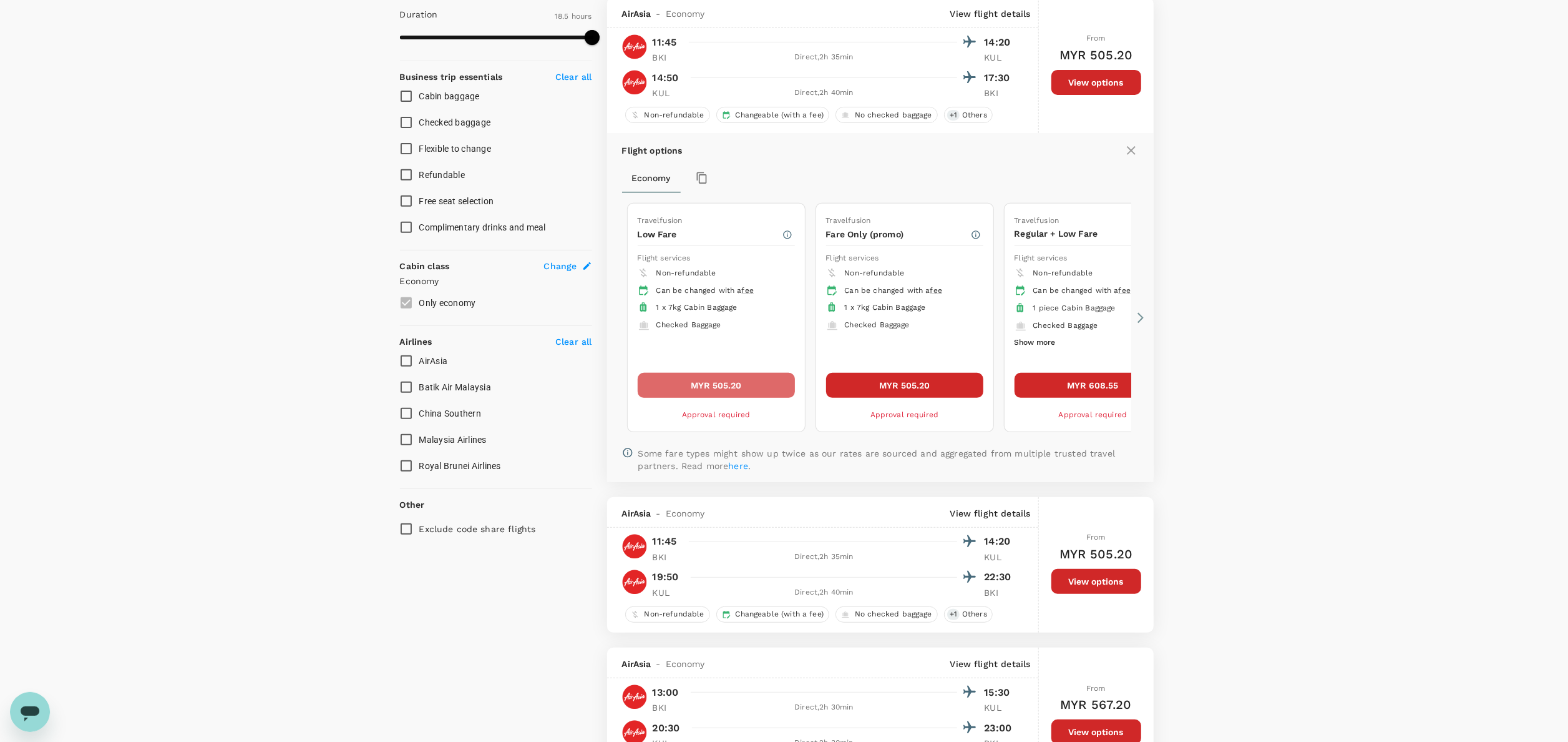
click at [732, 380] on button "MYR 505.20" at bounding box center [716, 385] width 157 height 25
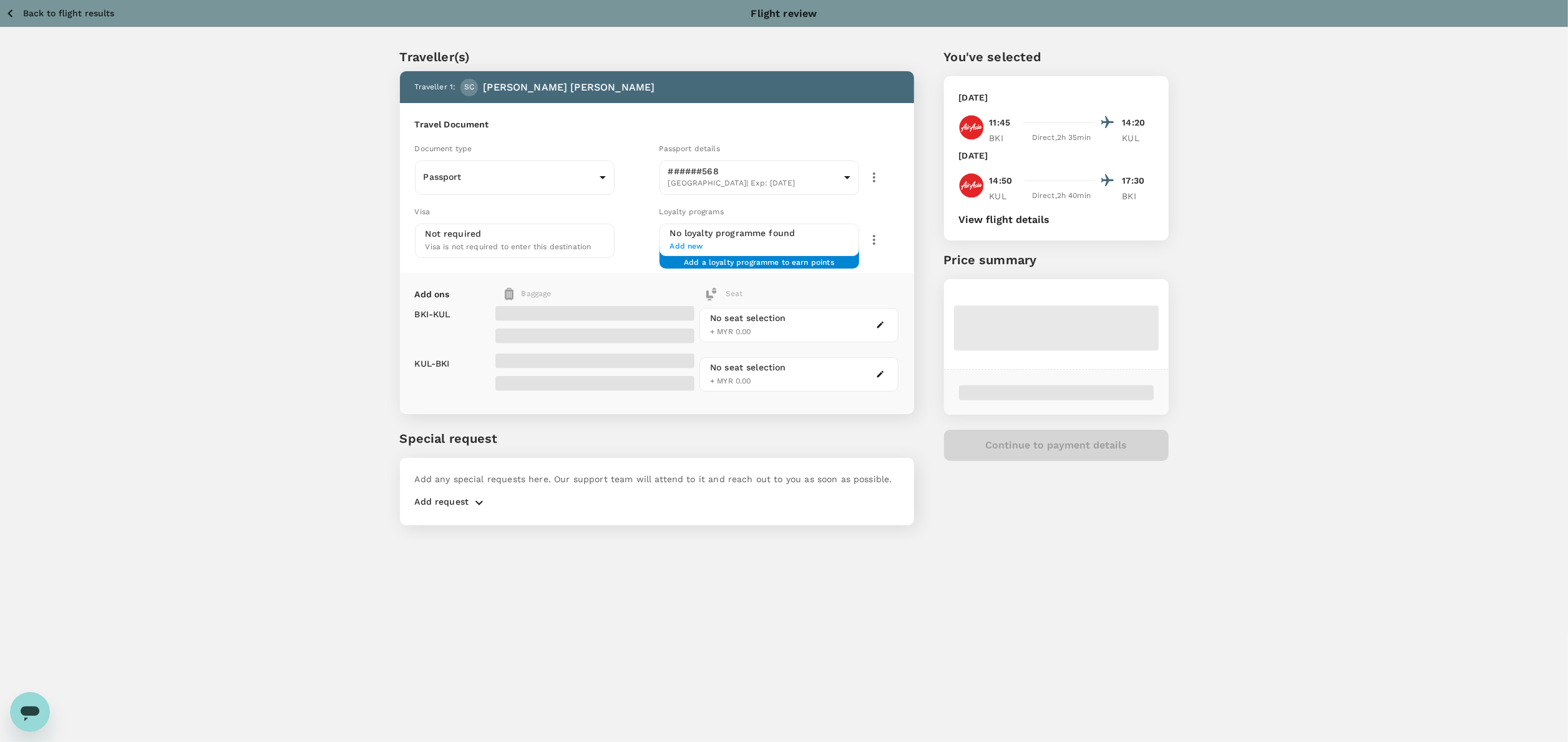
click at [994, 216] on button "View flight details" at bounding box center [1004, 220] width 91 height 11
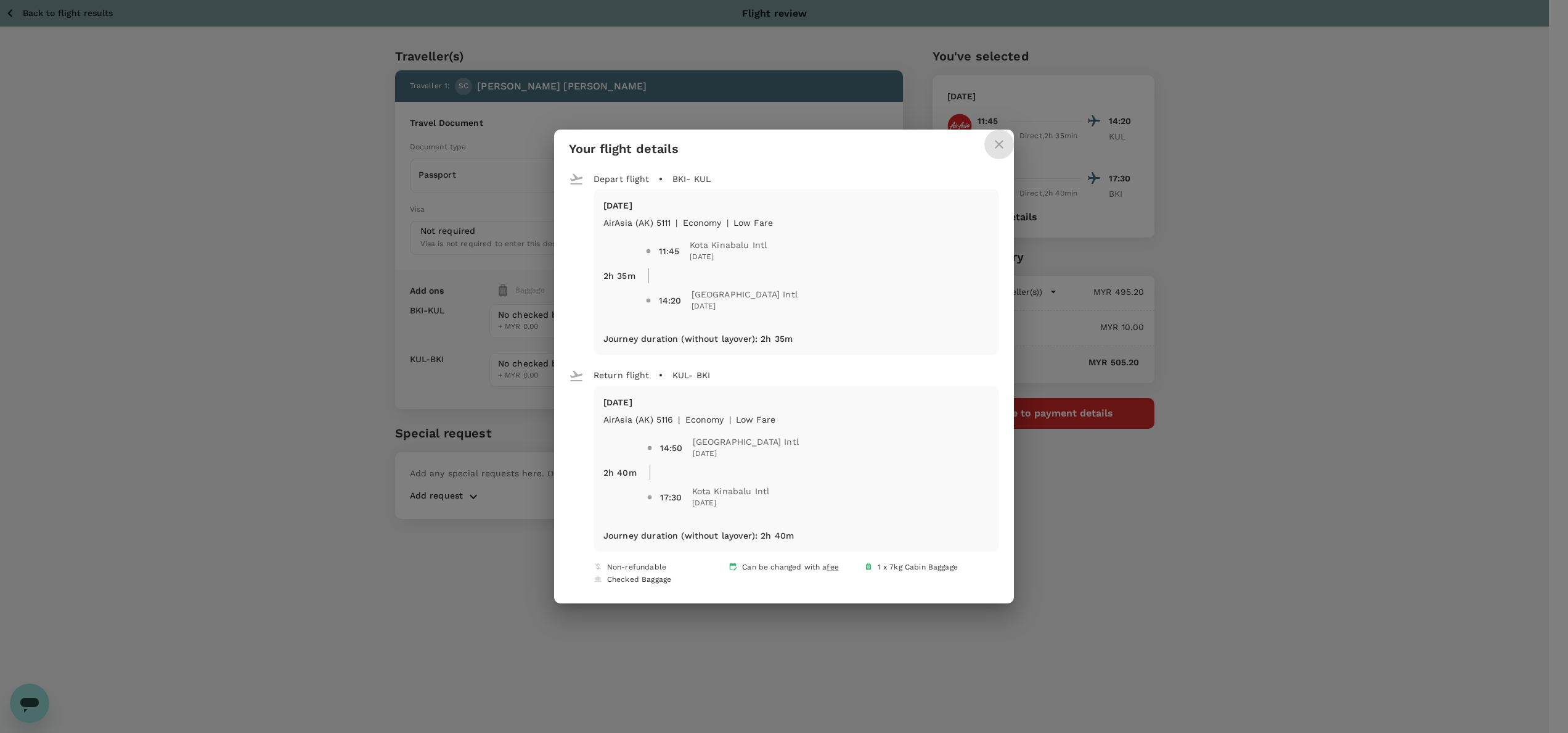
click at [992, 140] on icon "close" at bounding box center [999, 144] width 15 height 15
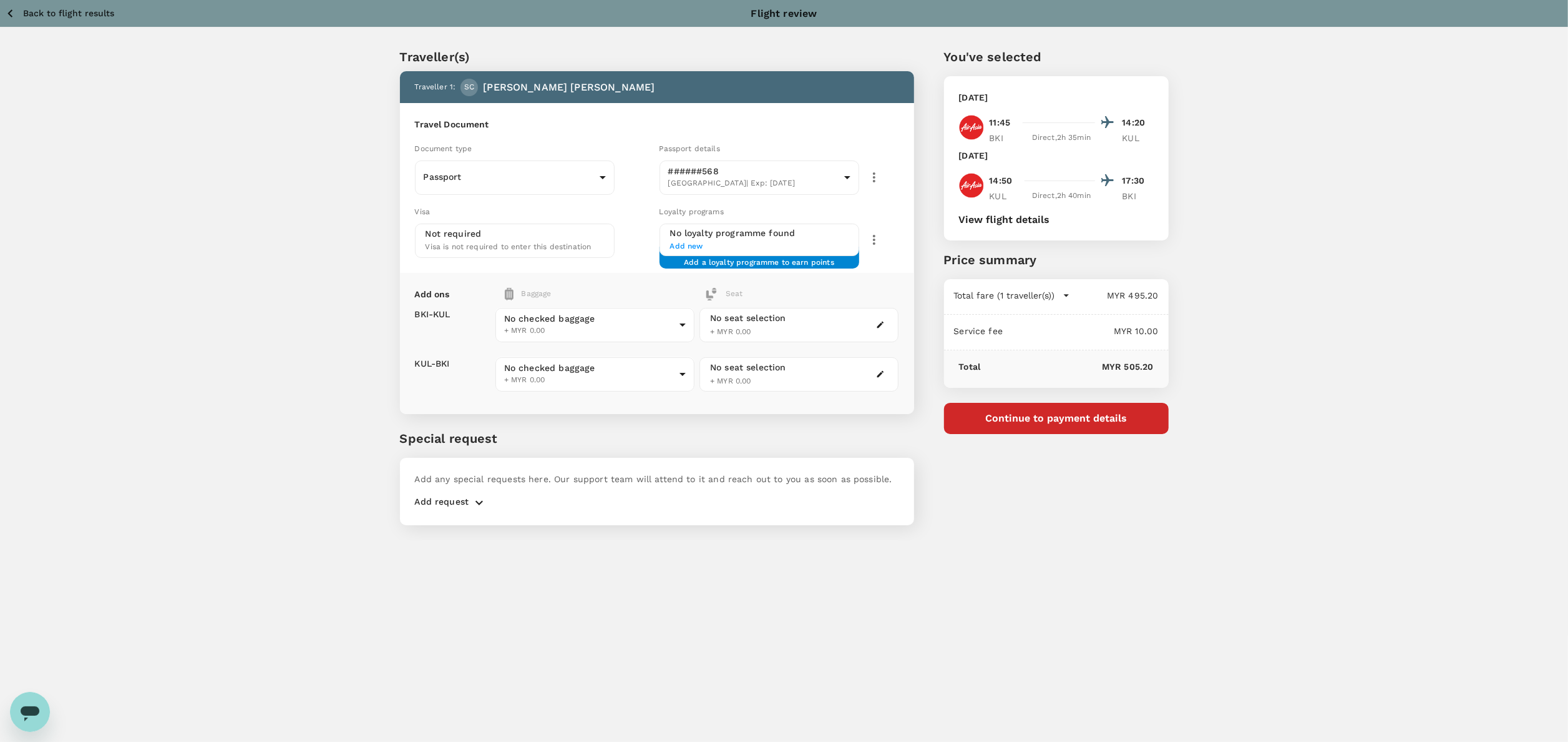
click at [338, 162] on div "Traveller(s) Traveller 1 : SC Shi Lie Chan Travel Document Document type Passpo…" at bounding box center [784, 283] width 1568 height 512
click at [504, 183] on body "Back to flight results Flight review Traveller(s) Traveller 1 : SC Shi Lie Chan…" at bounding box center [784, 387] width 1568 height 775
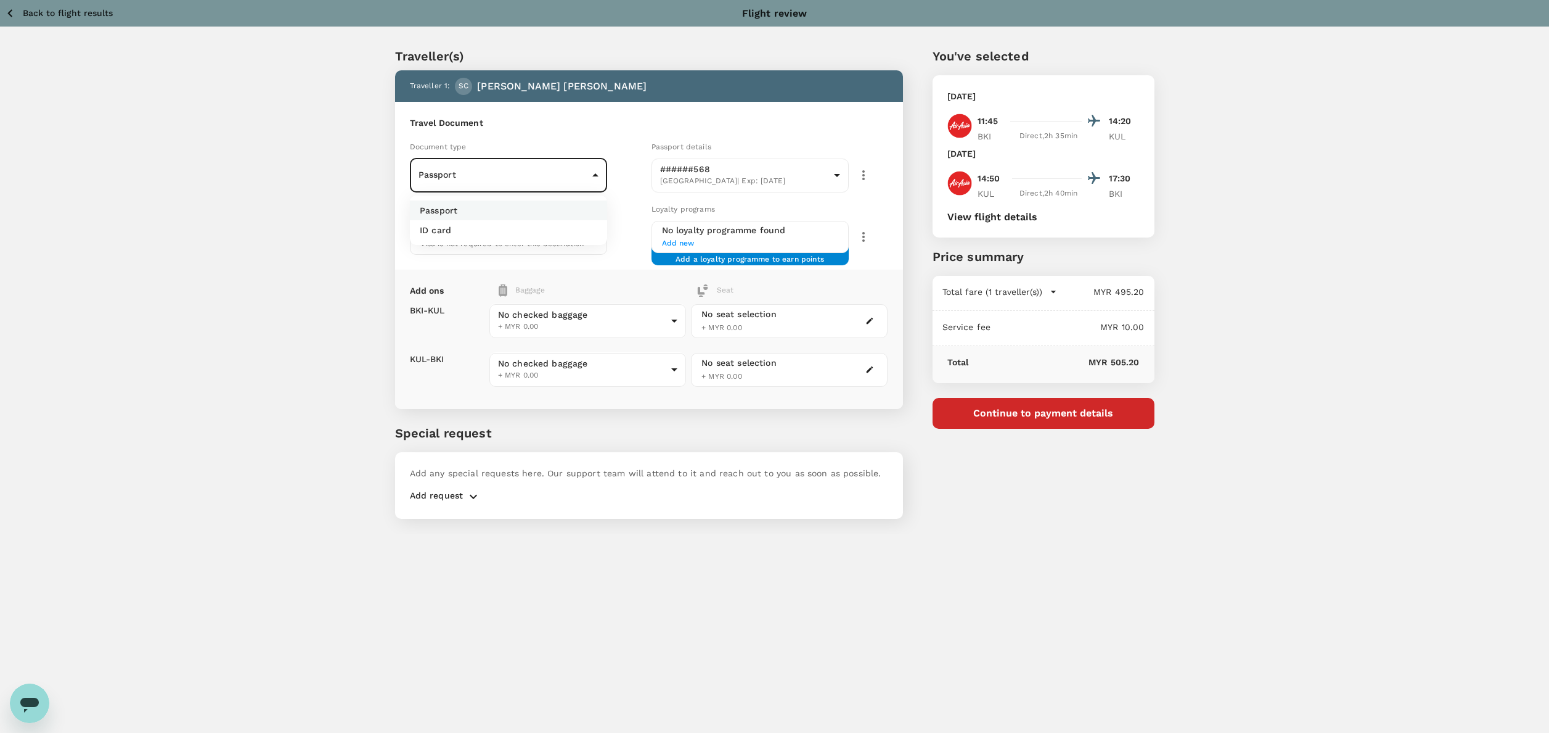
click at [457, 227] on li "ID card" at bounding box center [508, 230] width 197 height 20
type input "Id card"
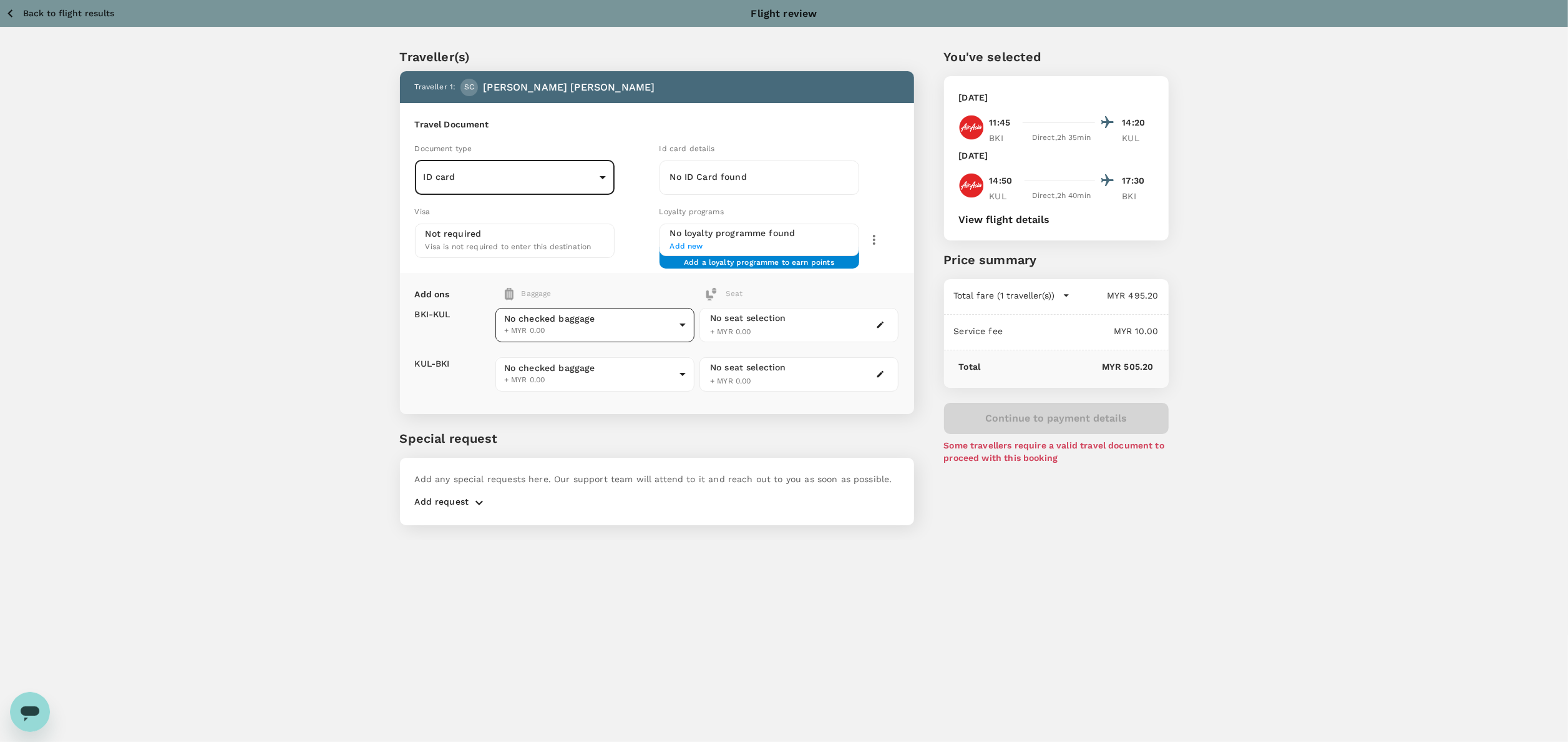
click at [510, 318] on body "Back to flight results Flight review Traveller(s) Traveller 1 : SC Shi Lie Chan…" at bounding box center [784, 387] width 1568 height 775
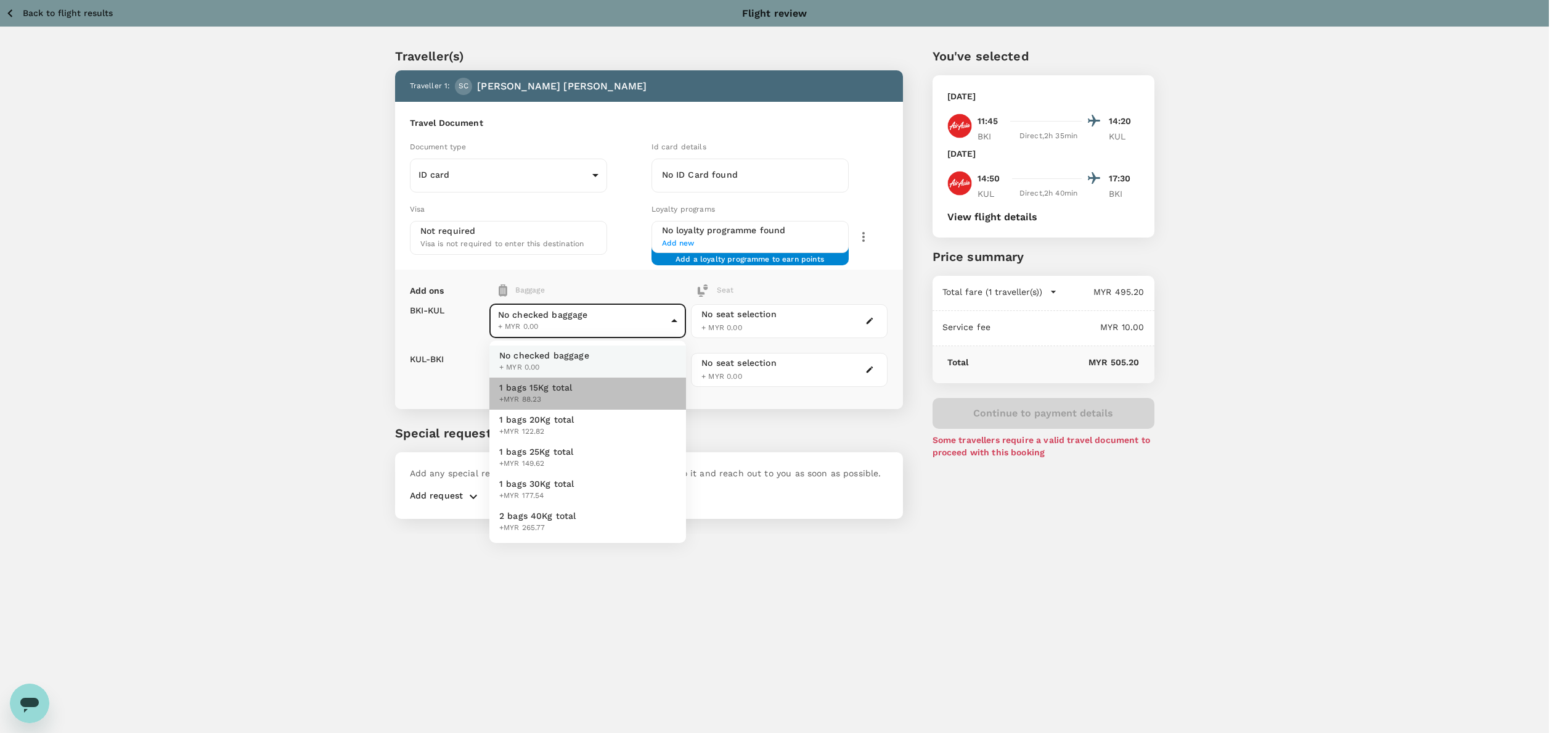
drag, startPoint x: 540, startPoint y: 390, endPoint x: 572, endPoint y: 376, distance: 34.9
click at [540, 390] on span "1 bags 15Kg total" at bounding box center [536, 387] width 74 height 12
type input "1 - 88.23"
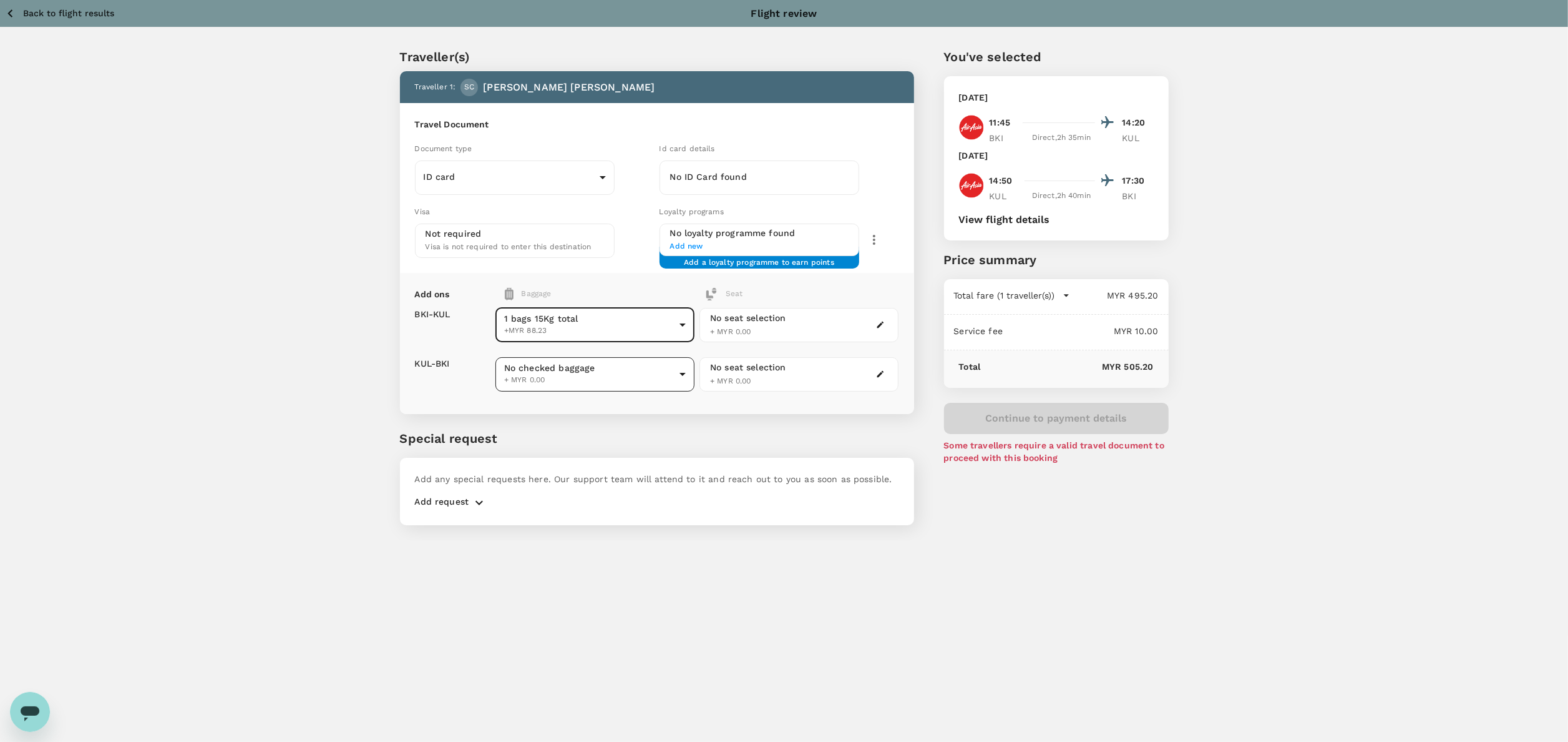
click at [593, 362] on body "Back to flight results Flight review Traveller(s) Traveller 1 : SC Shi Lie Chan…" at bounding box center [784, 387] width 1568 height 775
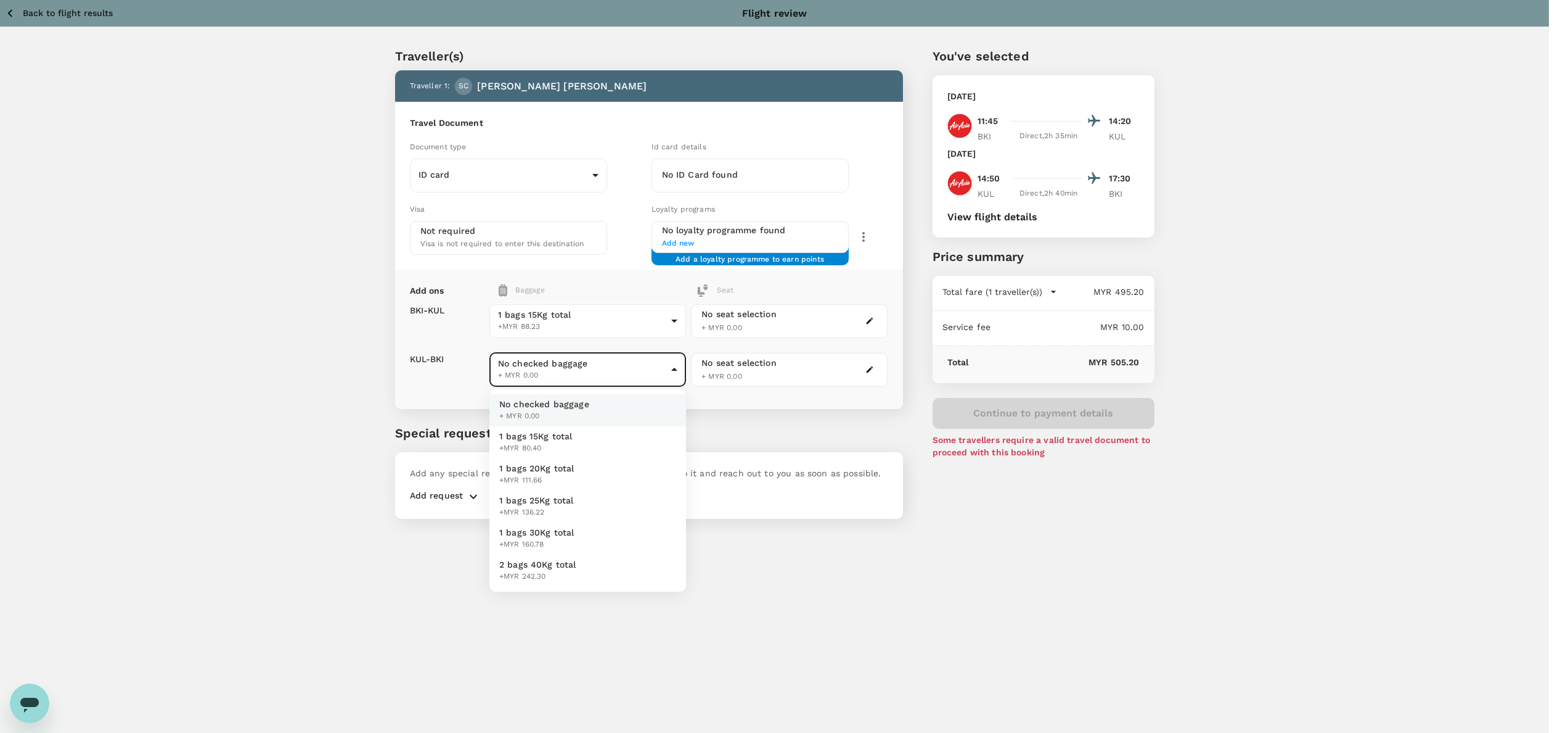
click at [559, 442] on span "+MYR 80.40" at bounding box center [536, 449] width 74 height 12
type input "1 - 80.4"
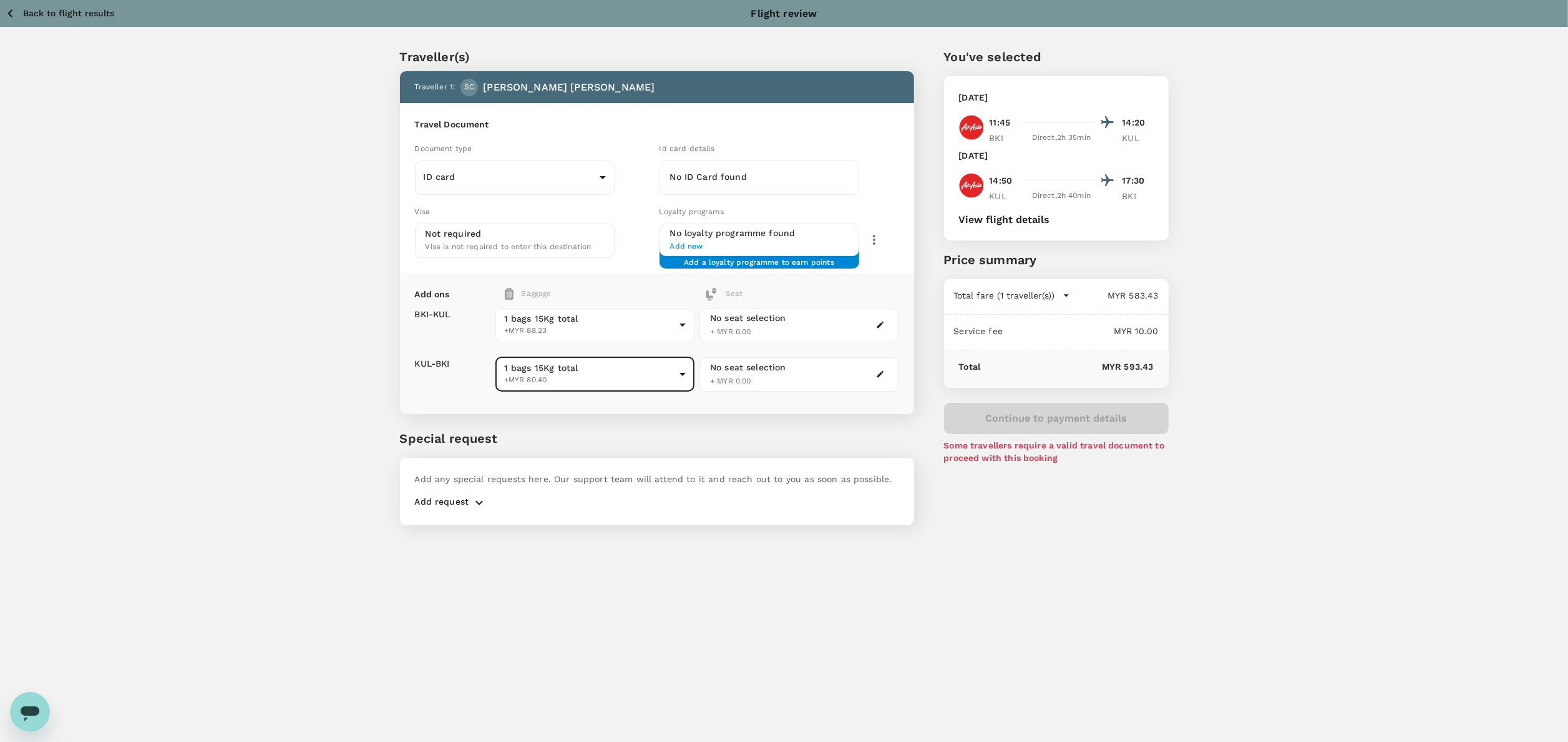
click at [348, 322] on div "Traveller(s) Traveller 1 : SC Shi Lie Chan Travel Document Document type ID car…" at bounding box center [784, 283] width 1568 height 512
click at [531, 196] on div "Document type ID card Id card ​ Id card details No ID Card found Visa Not requi…" at bounding box center [654, 197] width 490 height 121
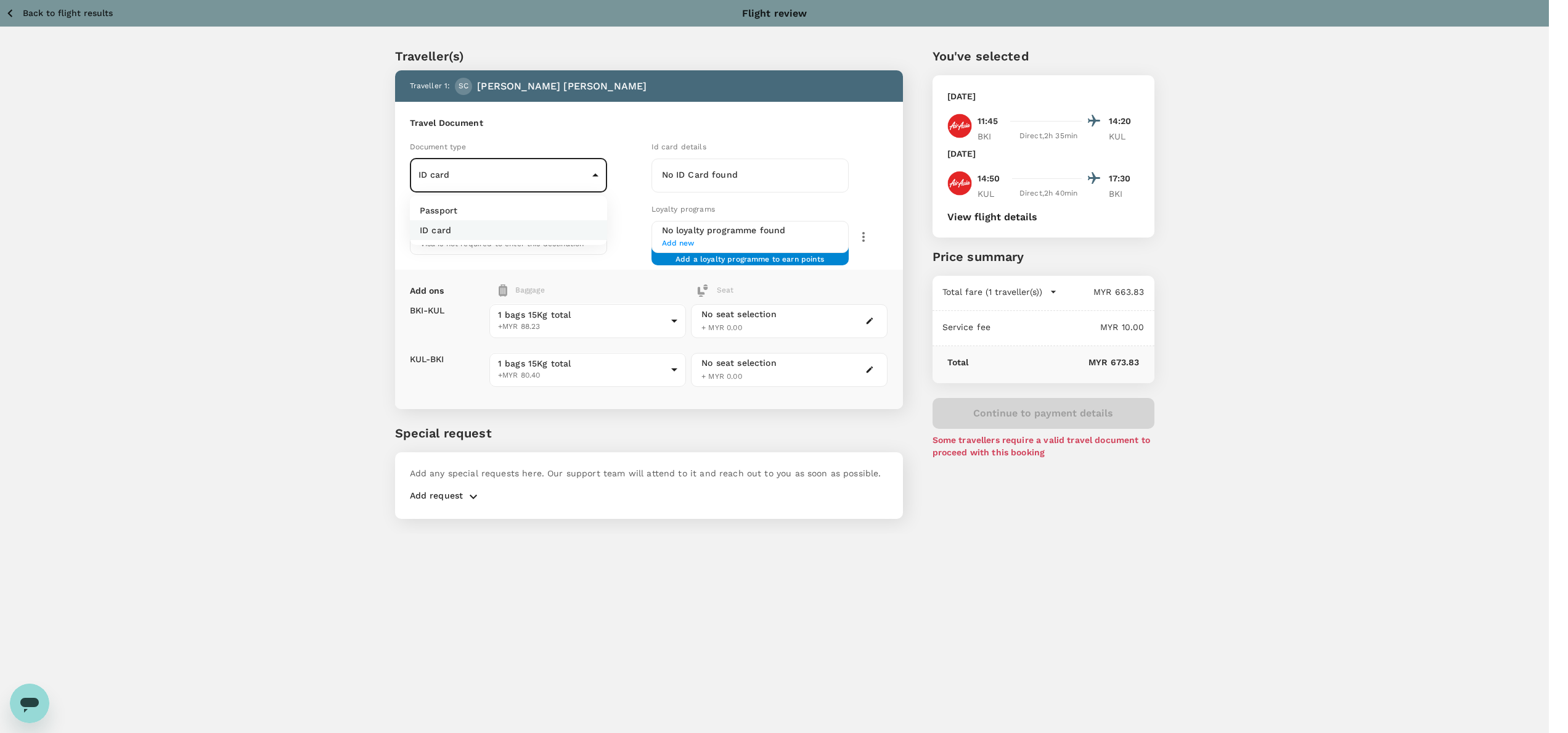
click at [491, 183] on body "Back to flight results Flight review Traveller(s) Traveller 1 : SC Shi Lie Chan…" at bounding box center [784, 383] width 1568 height 766
click at [444, 228] on p "ID card" at bounding box center [435, 230] width 31 height 12
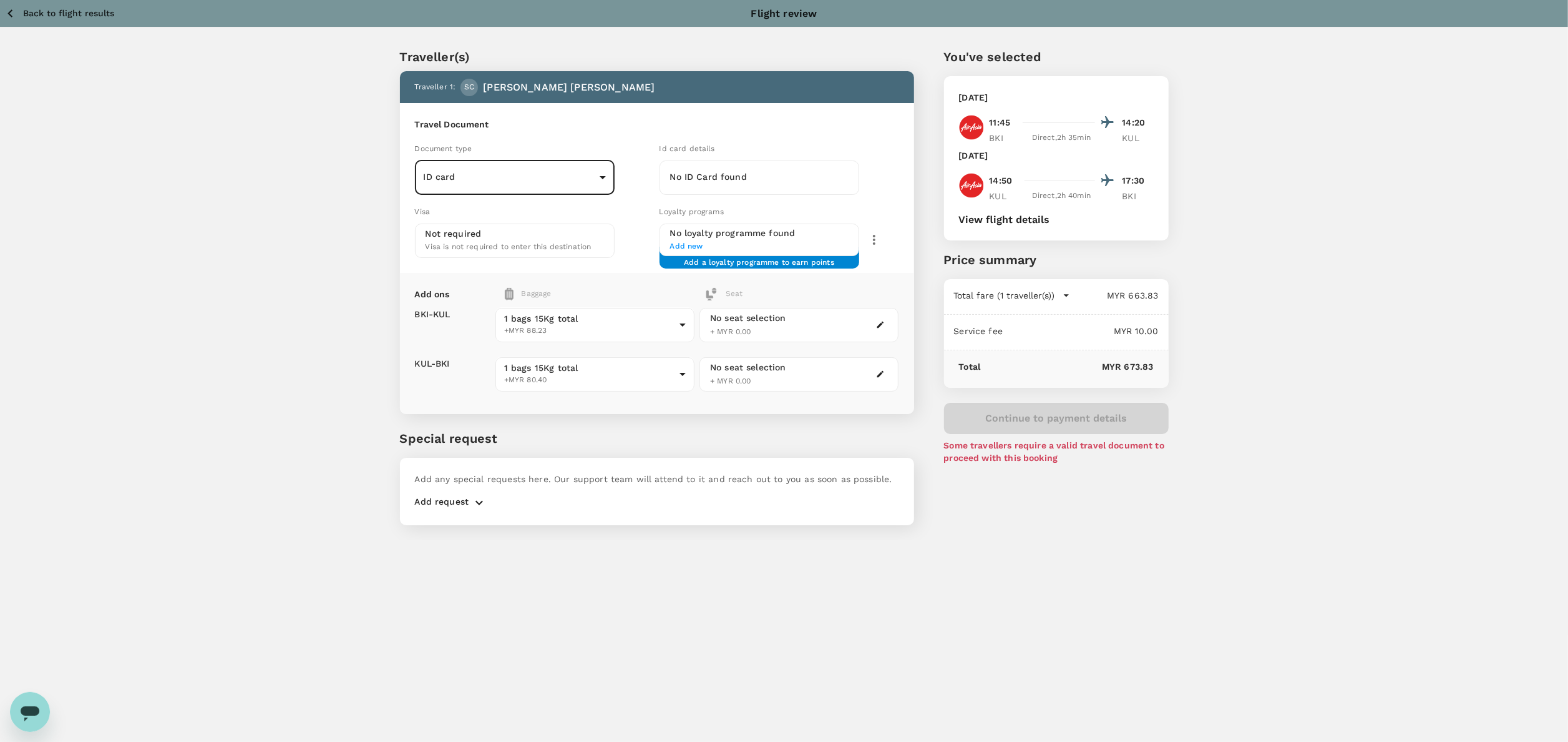
click at [505, 182] on body "Back to flight results Flight review Traveller(s) Traveller 1 : SC Shi Lie Chan…" at bounding box center [784, 387] width 1568 height 775
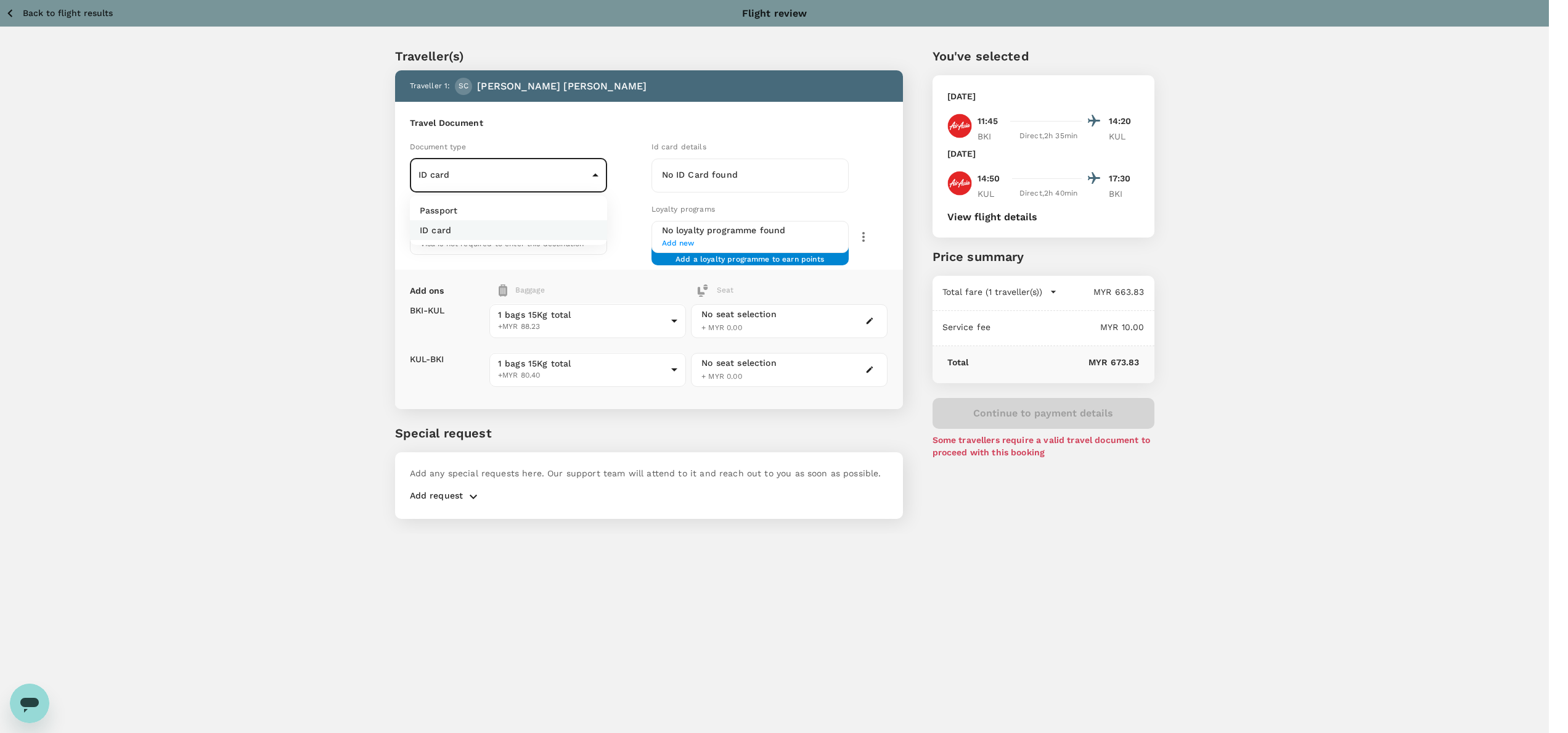
click at [466, 218] on li "Passport" at bounding box center [508, 210] width 197 height 20
type input "Passport"
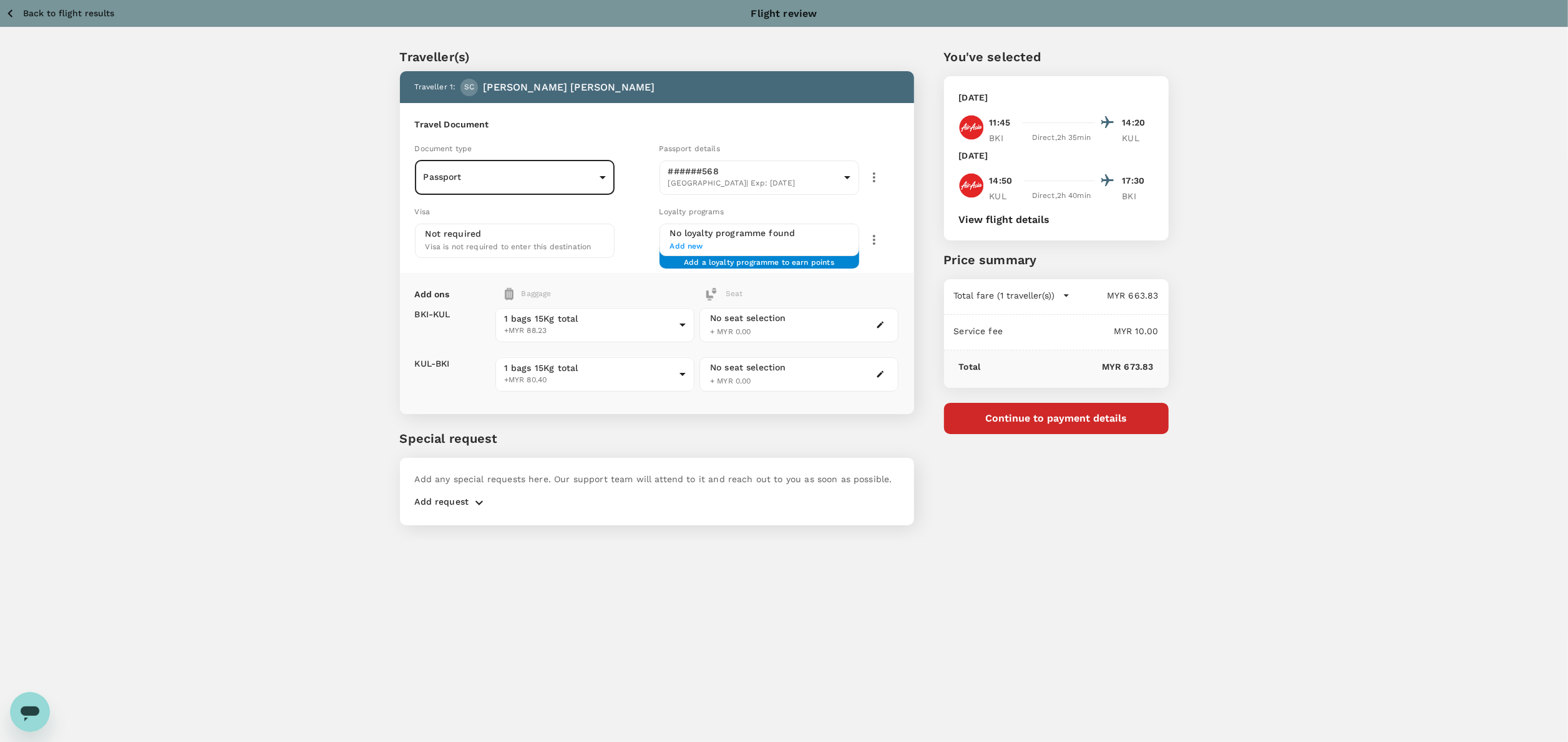
click at [322, 328] on div "Traveller(s) Traveller 1 : SC Shi Lie Chan Travel Document Document type Passpo…" at bounding box center [784, 283] width 1568 height 512
click at [467, 497] on p "Add request" at bounding box center [442, 502] width 54 height 15
click at [474, 498] on icon "button" at bounding box center [479, 502] width 15 height 15
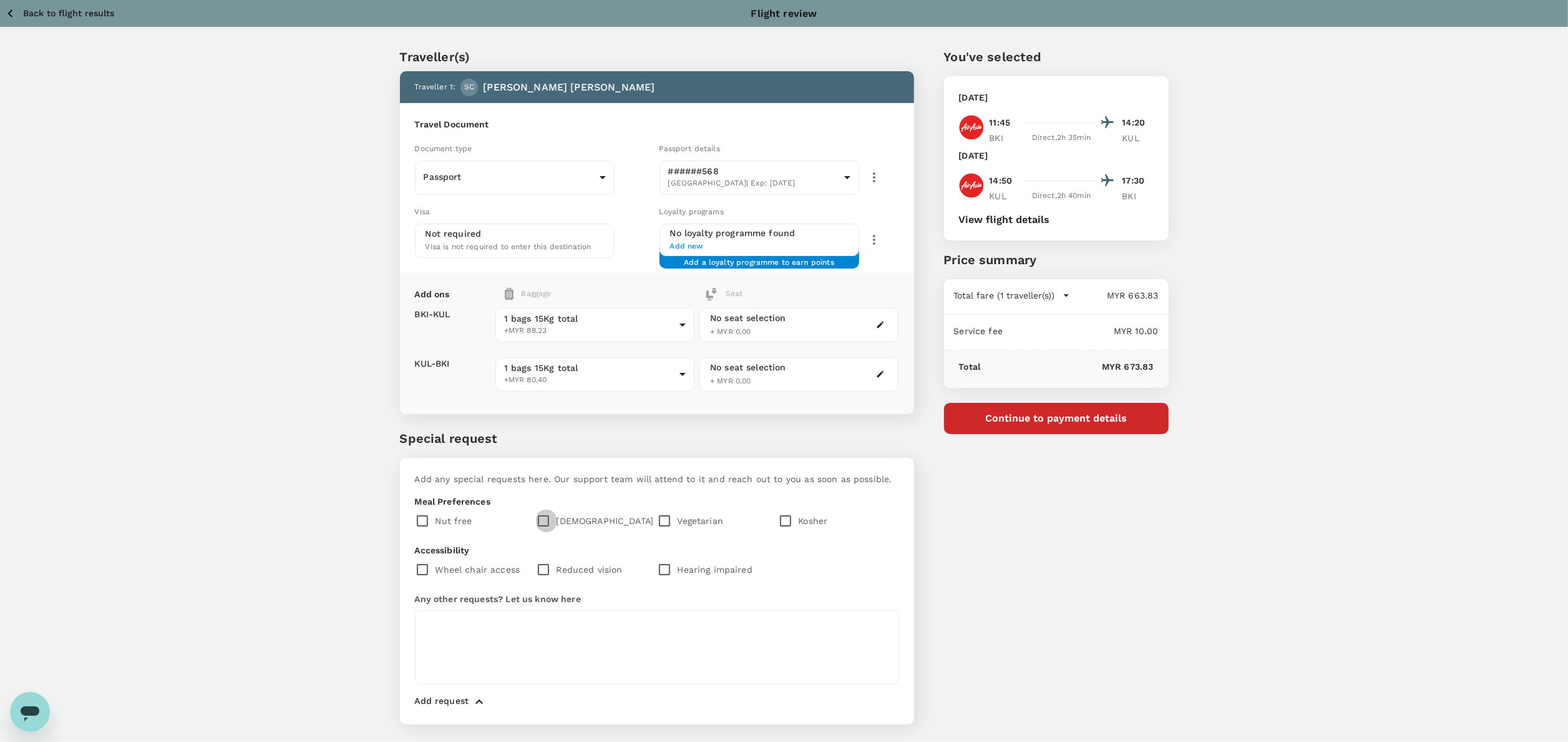
click at [545, 517] on input "checkbox" at bounding box center [546, 521] width 21 height 26
checkbox input "true"
click at [469, 610] on textarea at bounding box center [657, 647] width 484 height 75
click at [469, 623] on textarea at bounding box center [657, 647] width 484 height 75
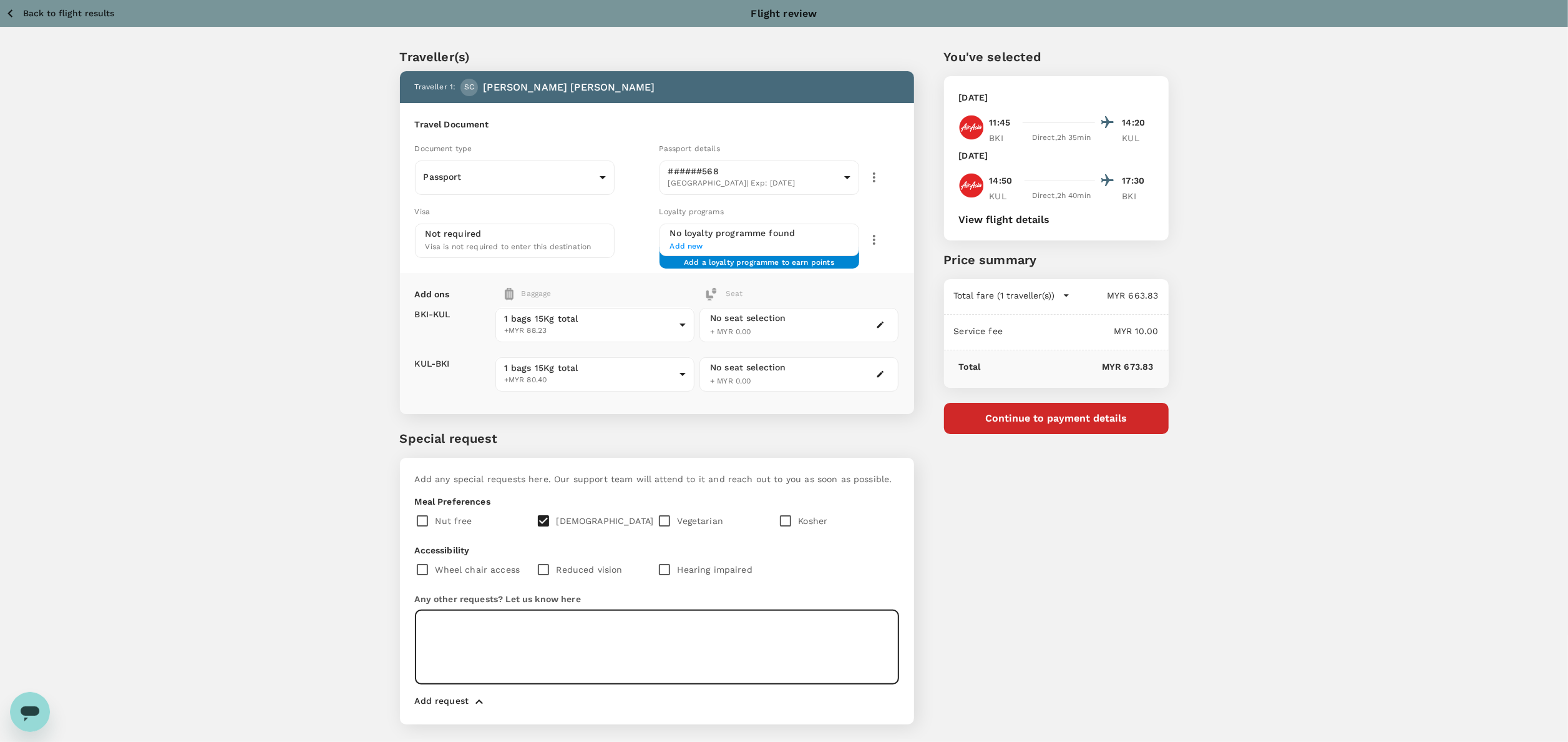
paste textarea "Kindly give Peri Chicken and Americano. I acknowledged all additional fee for l…"
click at [879, 623] on textarea "Kindly give Peri Chicken and Americano. I acknowledged all additional fee for l…" at bounding box center [657, 647] width 484 height 75
click at [710, 643] on textarea "Kindly give Peri Chicken and Americano. I acknowledged all additional fee for l…" at bounding box center [657, 647] width 484 height 75
type textarea "Kindly give Peri Chicken and Americano. I acknowledged all additional fee for l…"
click at [348, 273] on div "Traveller(s) Traveller 1 : SC Shi Lie Chan Travel Document Document type Passpo…" at bounding box center [784, 383] width 1568 height 712
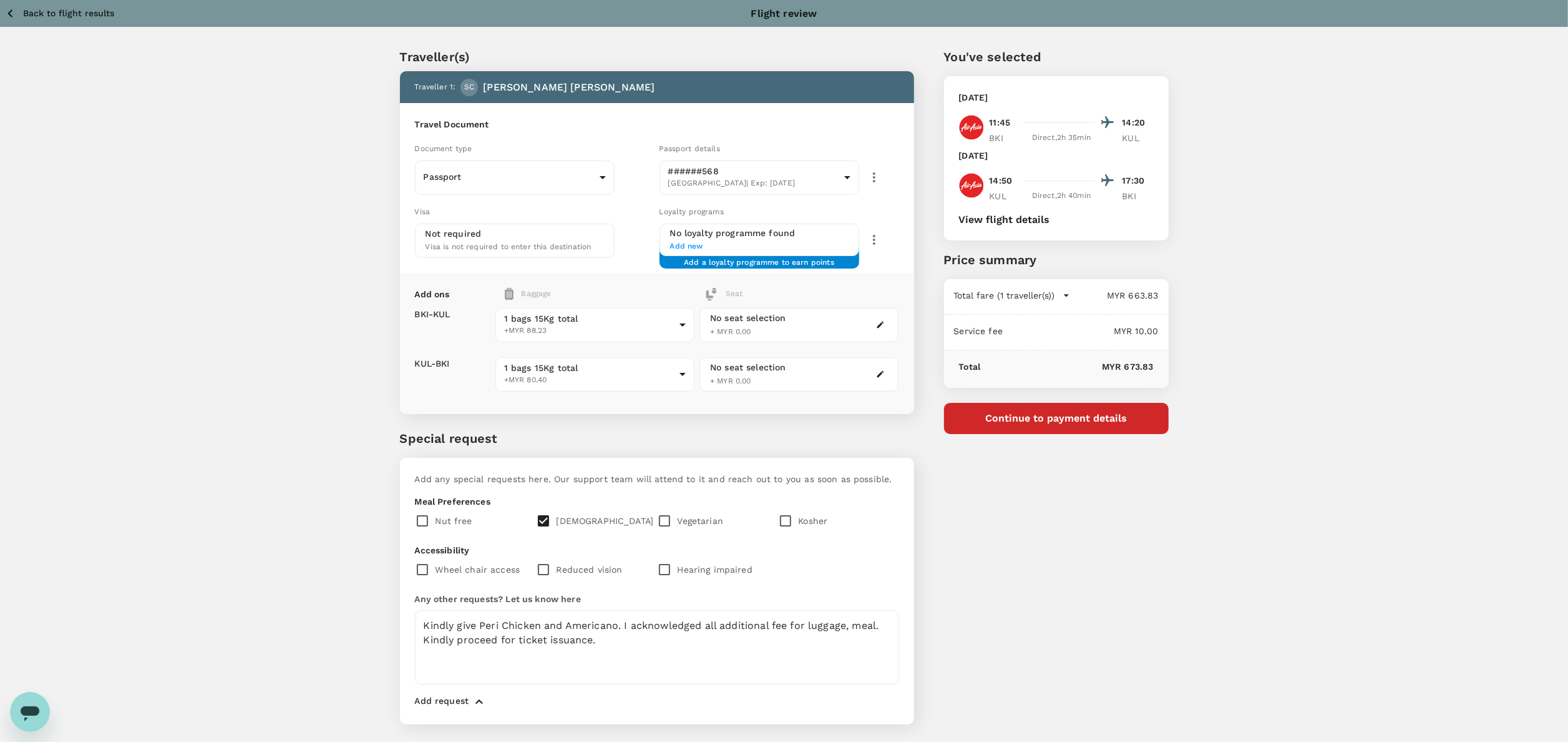
click at [604, 277] on div "Add ons Baggage Seat BKI - KUL KUL - BKI 1 bags 15Kg total +MYR 88.23 1 - 88.23…" at bounding box center [657, 344] width 514 height 141
click at [837, 435] on p "Special request" at bounding box center [657, 439] width 514 height 19
click at [722, 439] on p "Special request" at bounding box center [657, 439] width 514 height 19
click at [1284, 267] on div "Traveller(s) Traveller 1 : SC Shi Lie Chan Travel Document Document type Passpo…" at bounding box center [784, 383] width 1568 height 712
click at [1113, 619] on div "You've selected Tuesday, 21 Oct 2025 11:45 14:20 BKI Direct , 2h 35min KUL Thur…" at bounding box center [1041, 379] width 254 height 722
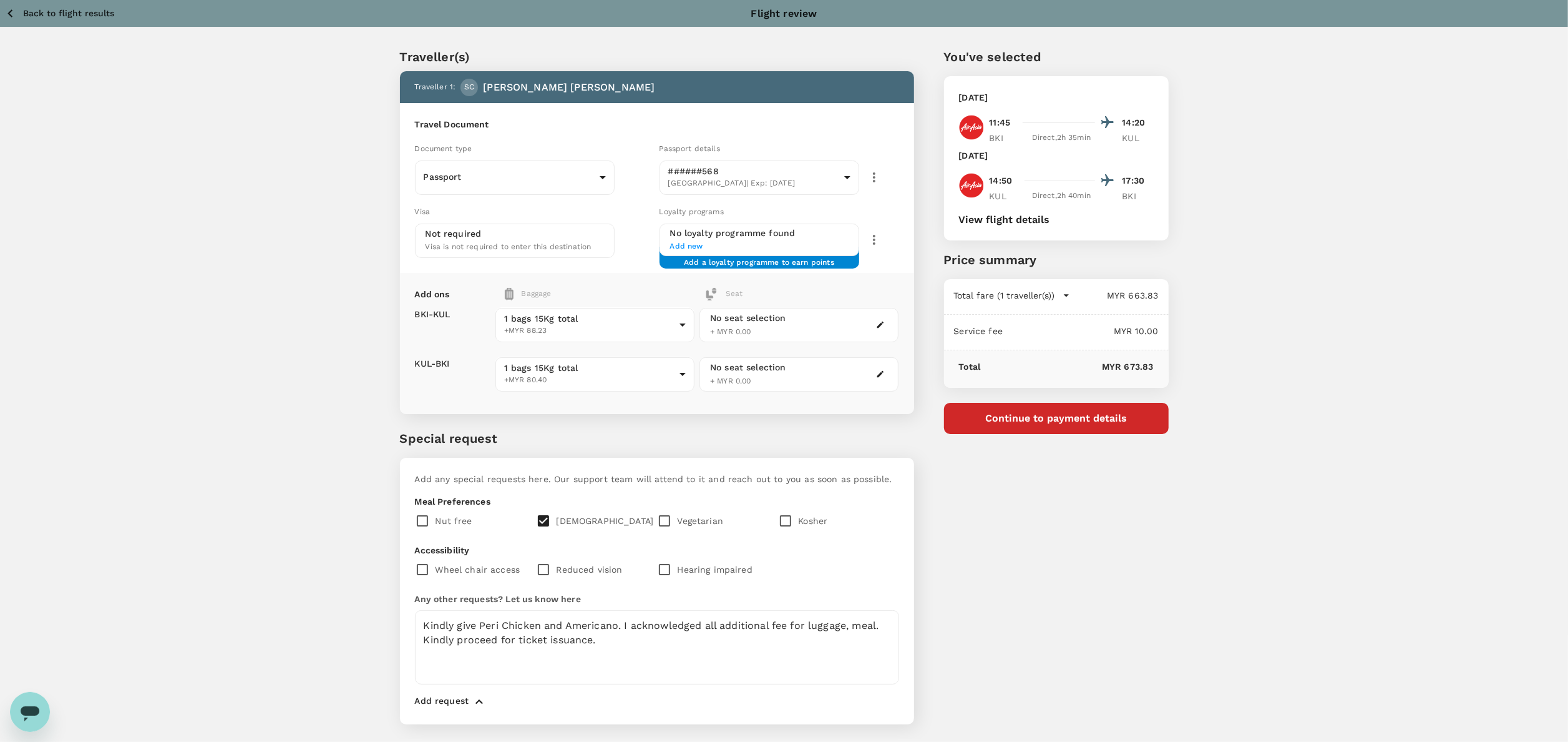
click at [1077, 557] on div "You've selected Tuesday, 21 Oct 2025 11:45 14:20 BKI Direct , 2h 35min KUL Thur…" at bounding box center [1041, 379] width 254 height 722
click at [1104, 425] on button "Continue to payment details" at bounding box center [1057, 418] width 225 height 31
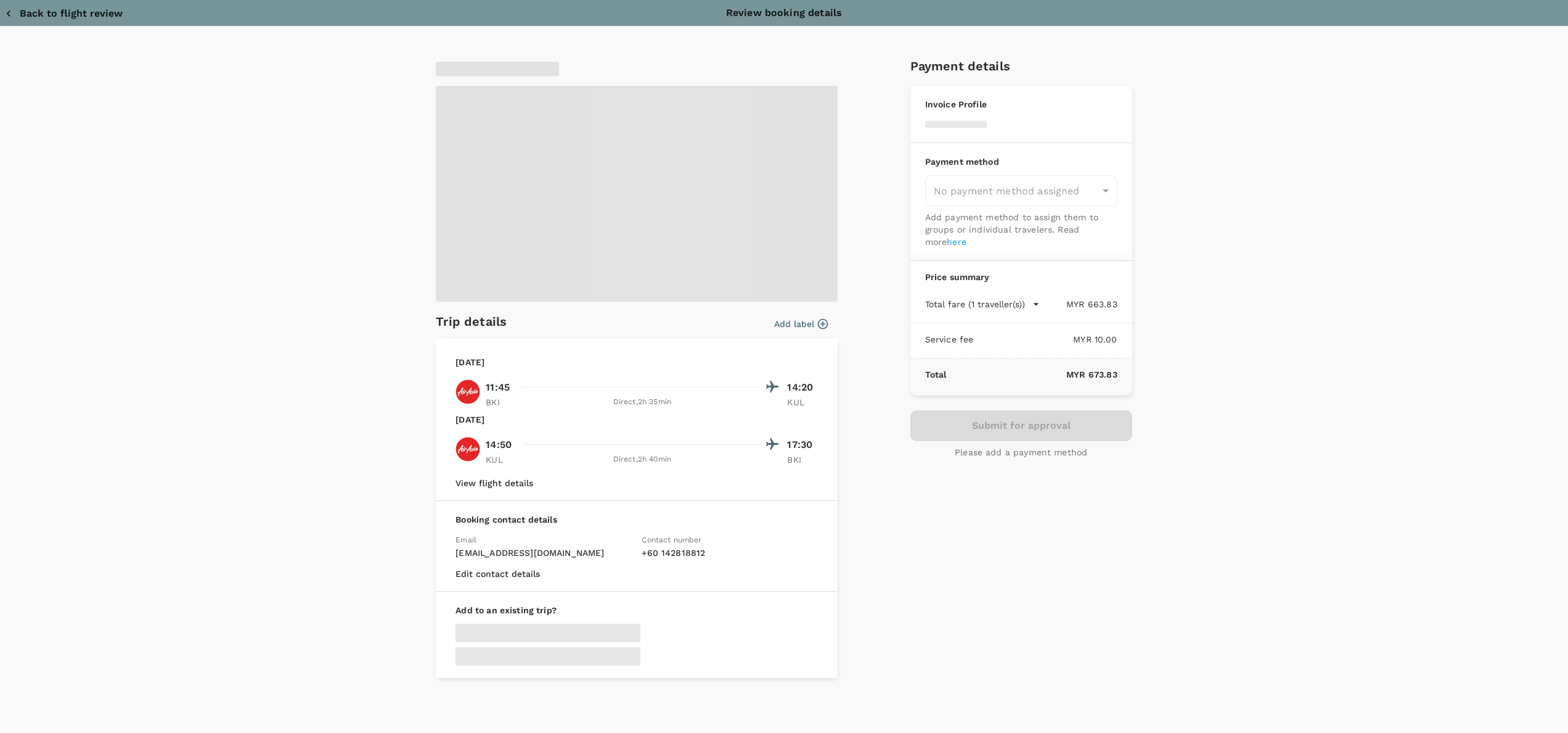
type input "9e254831-a140-43d4-90d9-f4bdc71b84d3"
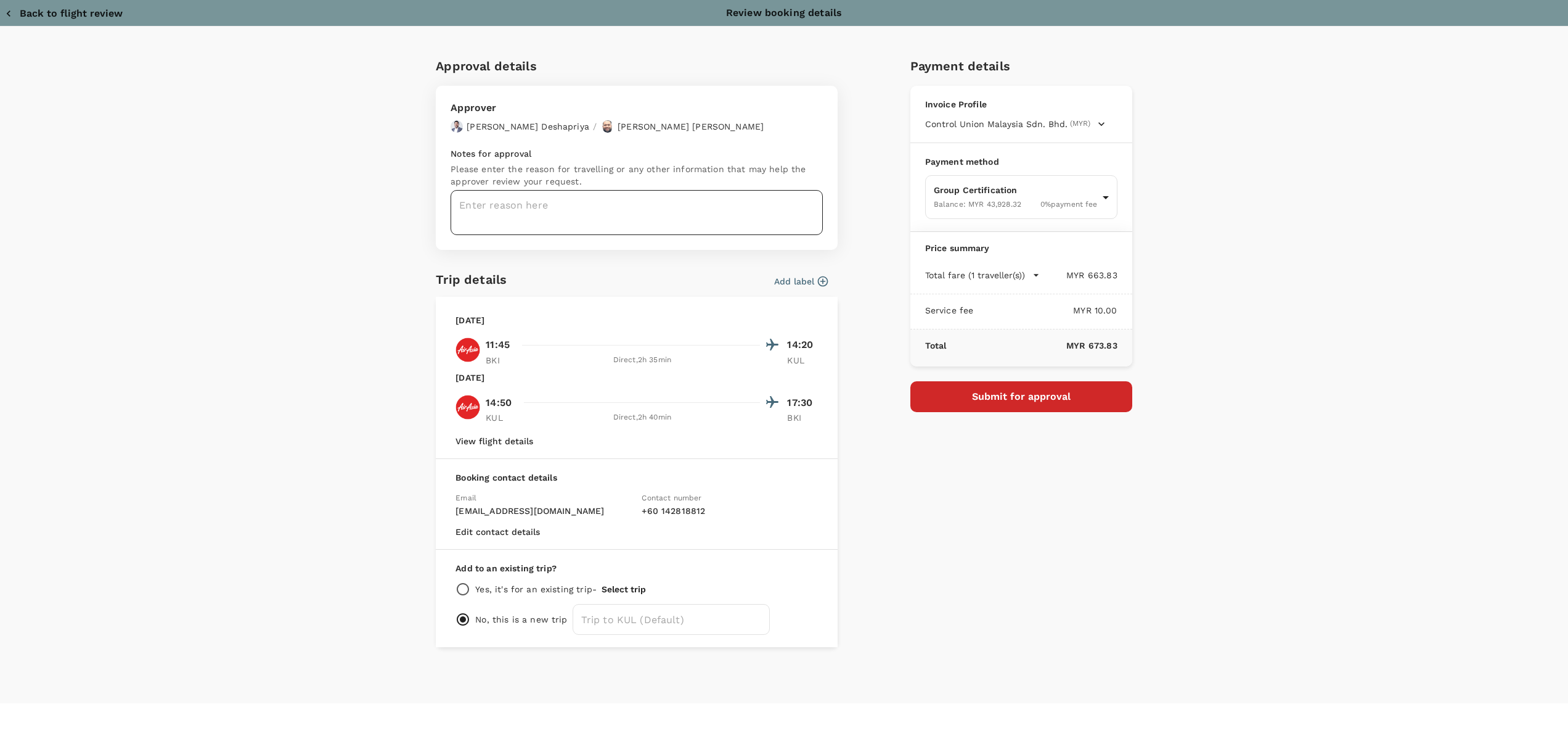
click at [537, 205] on textarea at bounding box center [637, 212] width 372 height 45
click at [478, 197] on textarea at bounding box center [637, 212] width 372 height 45
paste textarea "Hi @Hariz / @Chathuranga, REMARKS: Waiting client approval on the price. Will i…"
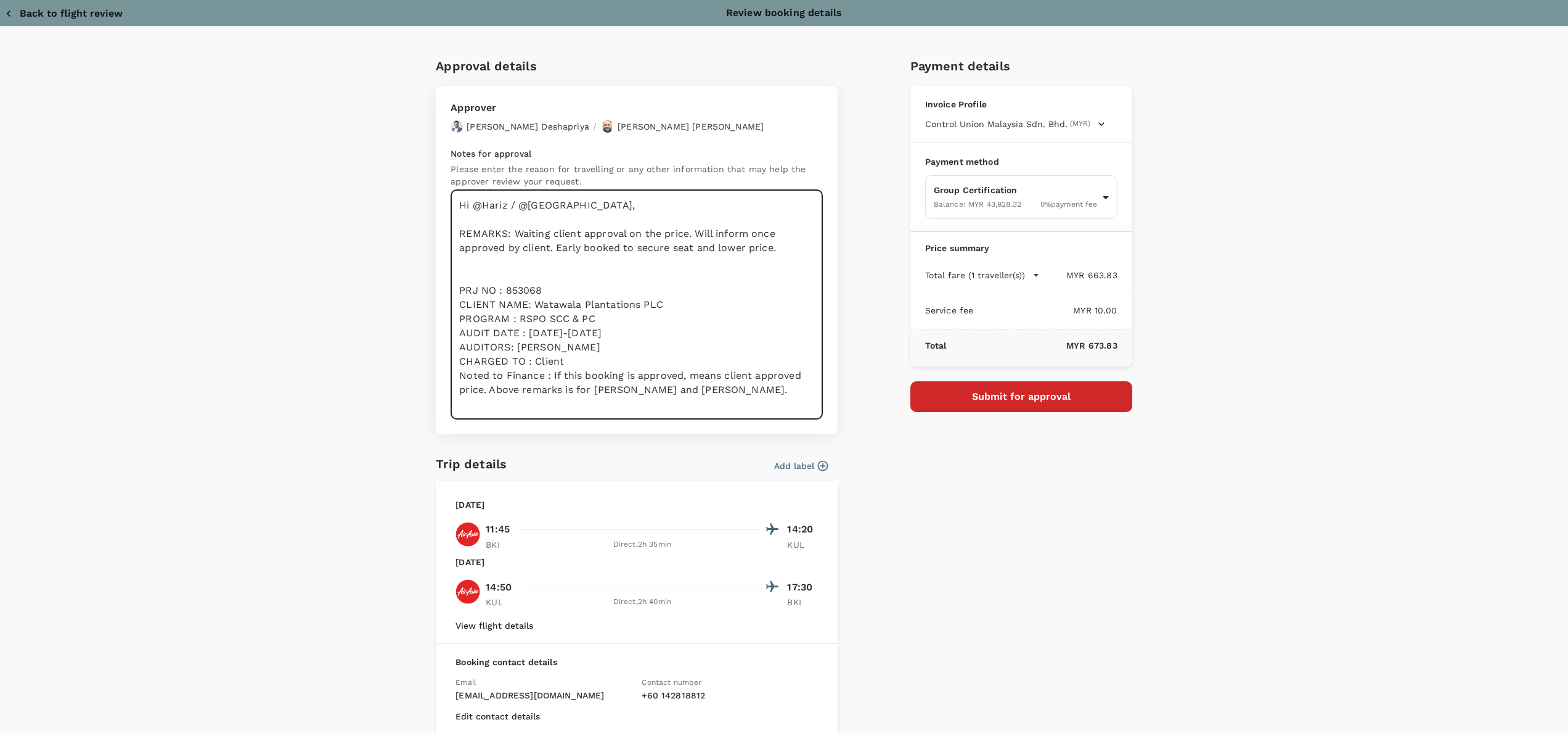
click at [494, 253] on textarea "Hi @Hariz / @Chathuranga, REMARKS: Waiting client approval on the price. Will i…" at bounding box center [637, 304] width 372 height 229
drag, startPoint x: 772, startPoint y: 250, endPoint x: 418, endPoint y: 238, distance: 354.2
click at [426, 238] on div "Approval details Approver Chathuranga Iroshan Deshapriya / Muhammad Hariz Bin A…" at bounding box center [631, 439] width 412 height 785
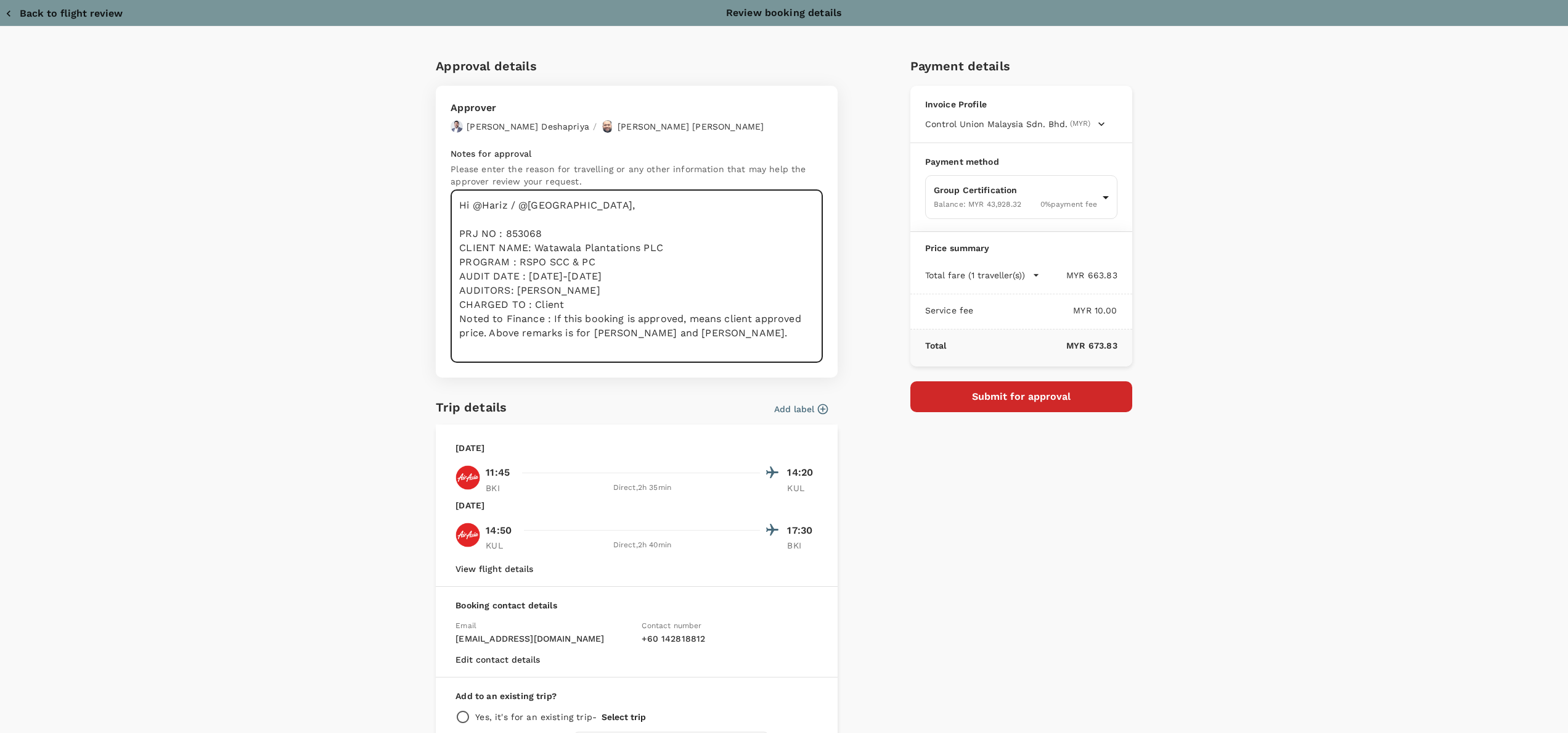
click at [684, 317] on textarea "Hi @Hariz / @Chathuranga, PRJ NO : 853068 CLIENT NAME: Watawala Plantations PLC…" at bounding box center [637, 276] width 372 height 173
click at [700, 339] on textarea "Hi @Hariz / @Chathuranga, PRJ NO : 853068 CLIENT NAME: Watawala Plantations PLC…" at bounding box center [637, 276] width 372 height 173
click at [670, 314] on textarea "Hi @Hariz / @Chathuranga, PRJ NO : 853068 CLIENT NAME: Watawala Plantations PLC…" at bounding box center [637, 276] width 372 height 173
click at [678, 338] on textarea "Hi @Hariz / @Chathuranga, PRJ NO : 853068 CLIENT NAME: Watawala Plantations PLC…" at bounding box center [637, 276] width 372 height 173
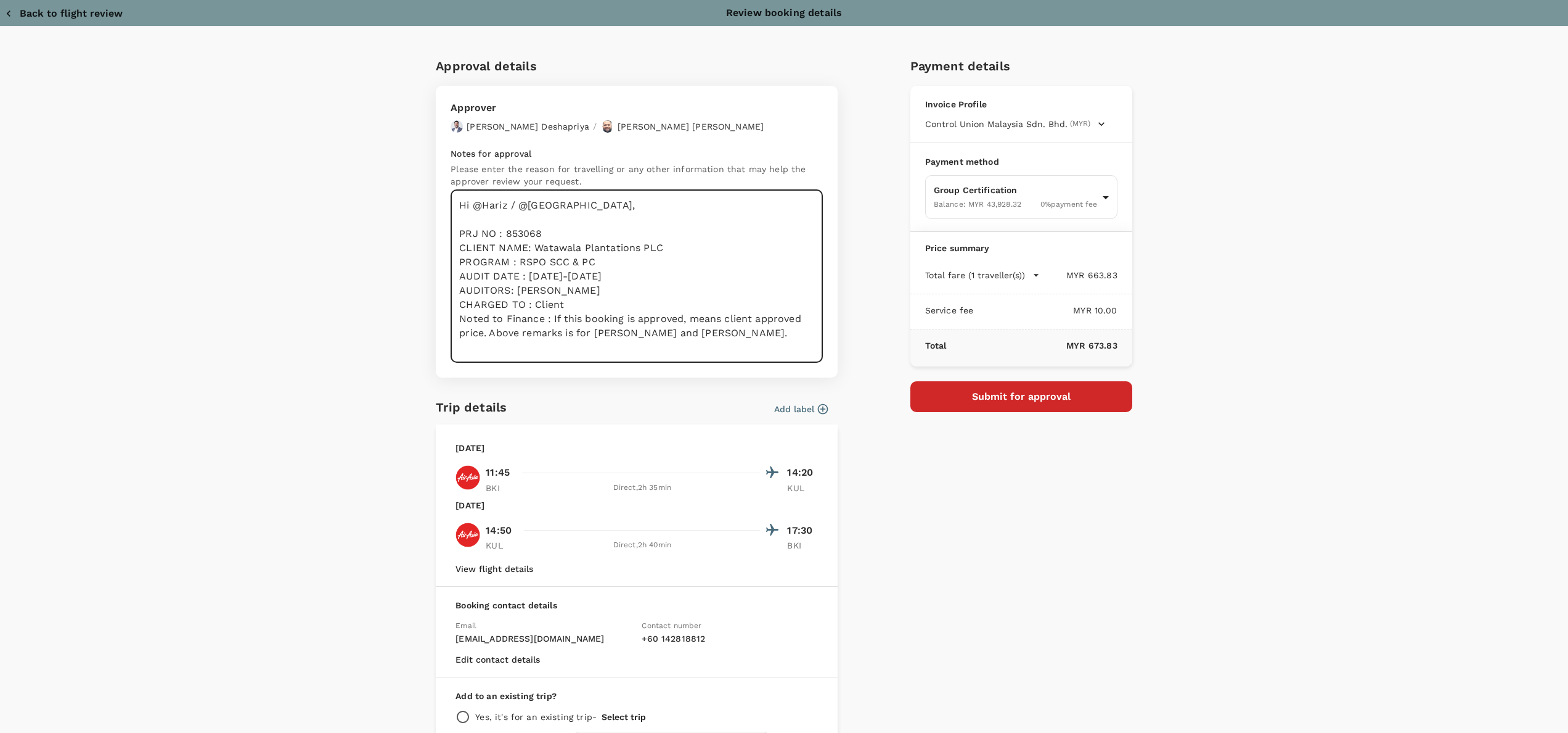
click at [710, 286] on textarea "Hi @Hariz / @Chathuranga, PRJ NO : 853068 CLIENT NAME: Watawala Plantations PLC…" at bounding box center [637, 276] width 372 height 173
click at [671, 257] on textarea "Hi @Hariz / @Chathuranga, PRJ NO : 853068 CLIENT NAME: Watawala Plantations PLC…" at bounding box center [637, 276] width 372 height 173
drag, startPoint x: 691, startPoint y: 245, endPoint x: 523, endPoint y: 245, distance: 168.0
click at [523, 245] on textarea "Hi @Hariz / @Chathuranga, PRJ NO : 853068 CLIENT NAME: Watawala Plantations PLC…" at bounding box center [637, 276] width 372 height 173
paste textarea "RSPO SCC - Initial; PRJ 883317 - Tatawa Industries (M) Sdn Bhd)"
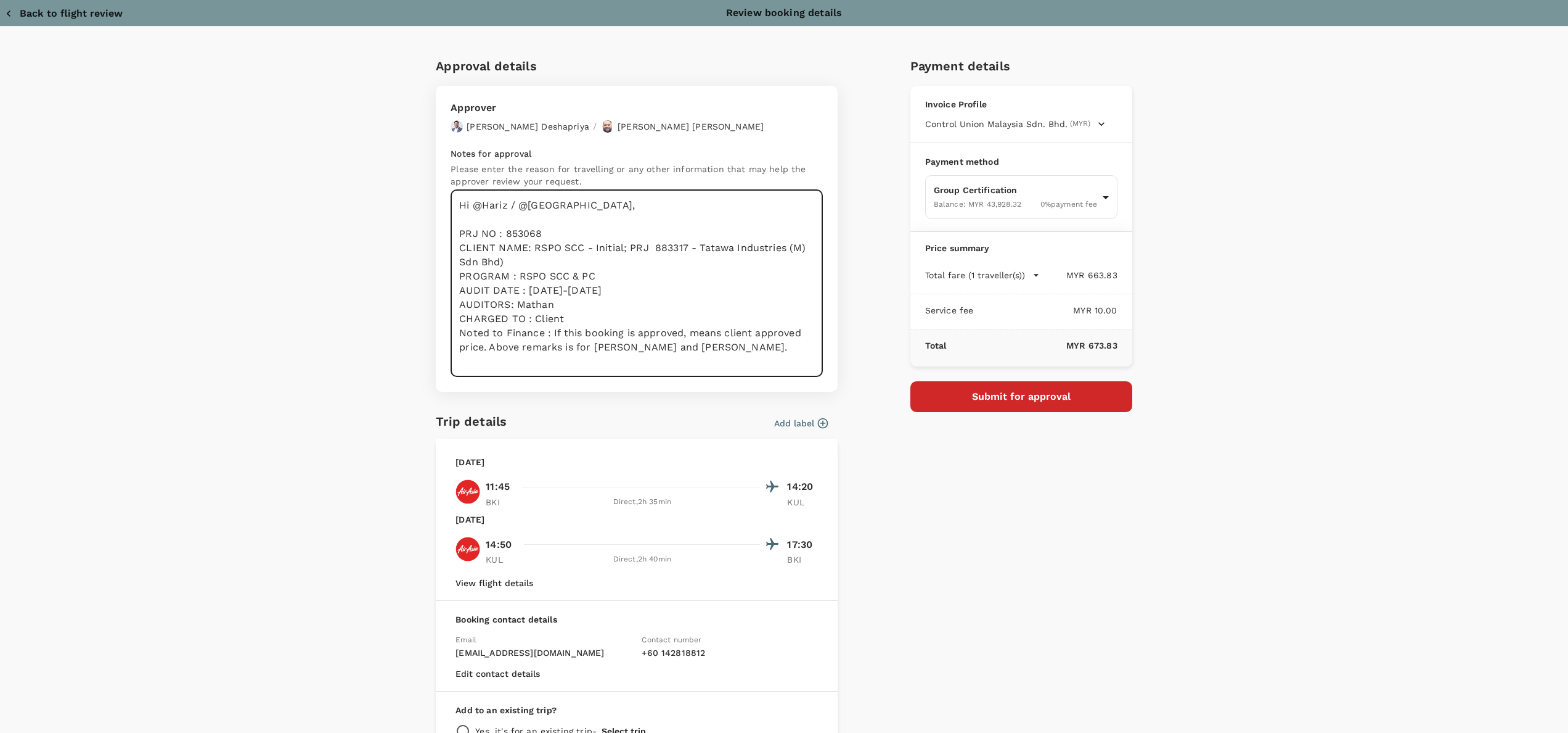
click at [695, 290] on textarea "Hi @Hariz / @Chathuranga, PRJ NO : 853068 CLIENT NAME: RSPO SCC - Initial; PRJ …" at bounding box center [637, 284] width 372 height 187
drag, startPoint x: 526, startPoint y: 247, endPoint x: 572, endPoint y: 248, distance: 46.0
click at [572, 248] on textarea "Hi @Hariz / @Chathuranga, PRJ NO : 853068 CLIENT NAME: RSPO SCC - Initial; PRJ …" at bounding box center [637, 284] width 372 height 187
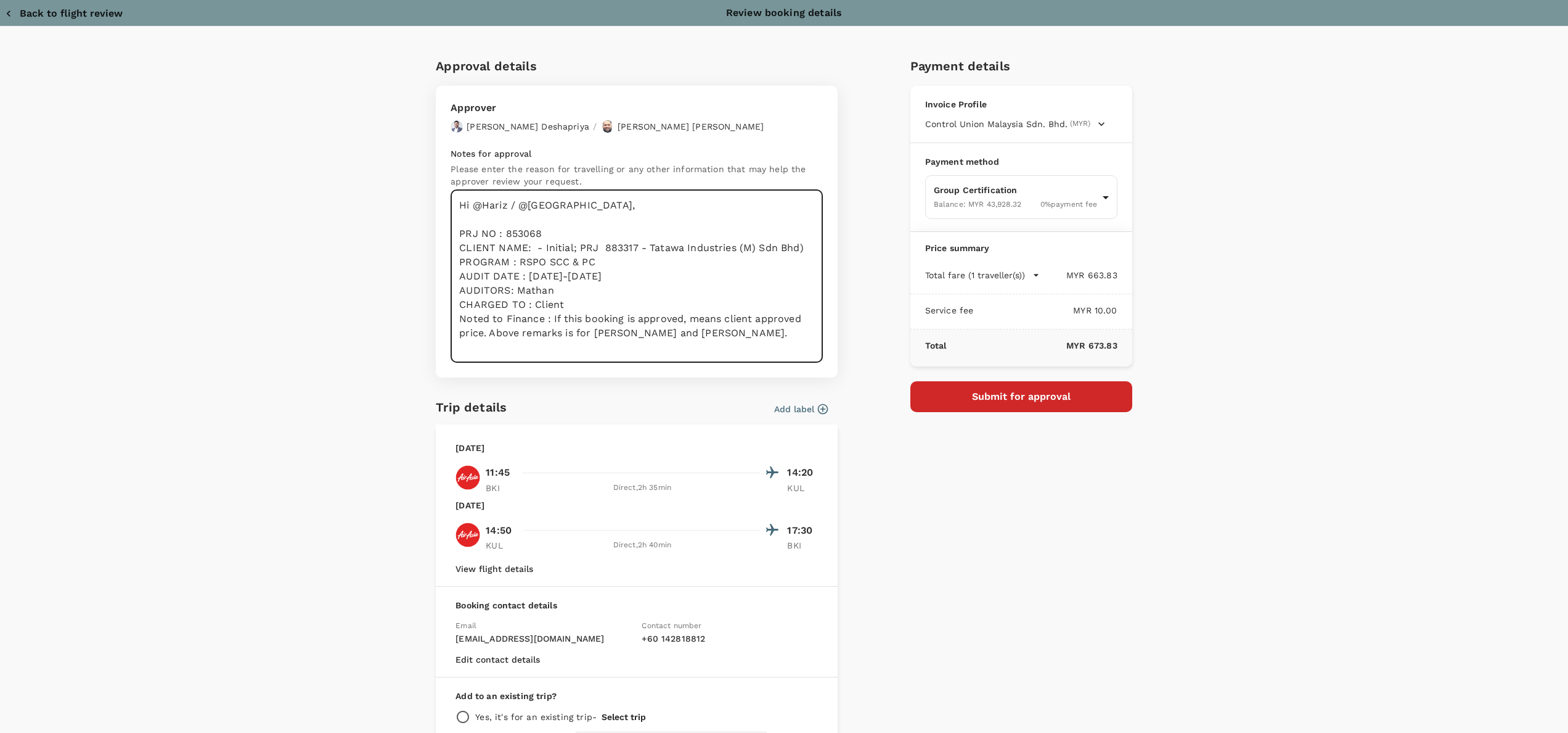
drag, startPoint x: 595, startPoint y: 268, endPoint x: 518, endPoint y: 260, distance: 77.4
click at [518, 260] on textarea "Hi @Hariz / @Chathuranga, PRJ NO : 853068 CLIENT NAME: - Initial; PRJ 883317 - …" at bounding box center [637, 276] width 372 height 173
drag, startPoint x: 593, startPoint y: 264, endPoint x: 622, endPoint y: 265, distance: 29.0
click at [594, 265] on textarea "Hi @Hariz / @Chathuranga, PRJ NO : 853068 CLIENT NAME: - Initial; PRJ 883317 - …" at bounding box center [637, 276] width 372 height 173
click at [605, 265] on textarea "Hi @Hariz / @Chathuranga, PRJ NO : 853068 CLIENT NAME: - Initial; PRJ 883317 - …" at bounding box center [637, 276] width 372 height 173
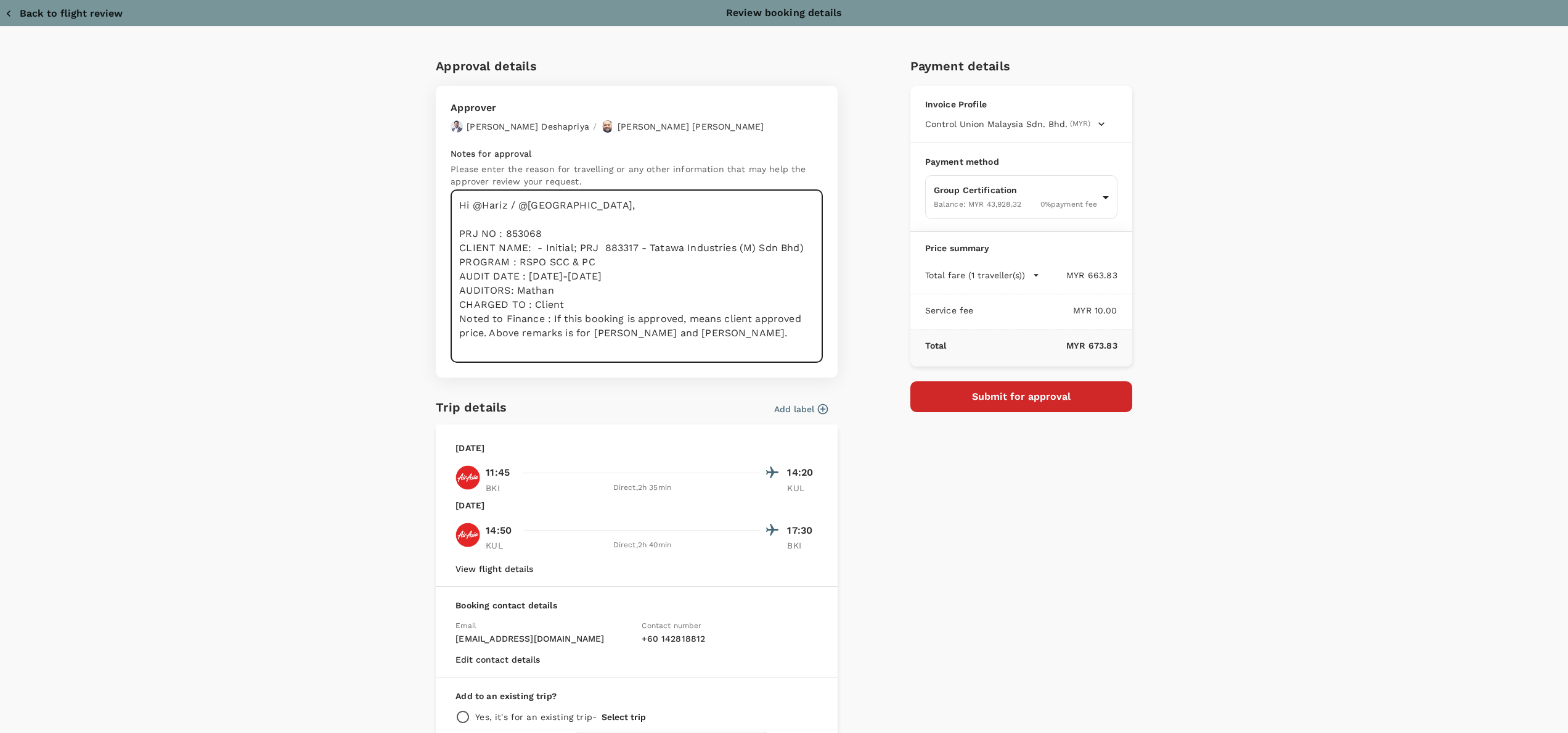
drag, startPoint x: 605, startPoint y: 265, endPoint x: 563, endPoint y: 261, distance: 42.2
click at [563, 261] on textarea "Hi @Hariz / @Chathuranga, PRJ NO : 853068 CLIENT NAME: - Initial; PRJ 883317 - …" at bounding box center [637, 276] width 372 height 173
click at [536, 282] on textarea "Hi @Hariz / @Chathuranga, PRJ NO : 853068 CLIENT NAME: - Initial; PRJ 883317 - …" at bounding box center [637, 276] width 372 height 173
click at [648, 288] on textarea "Hi @Hariz / @Chathuranga, PRJ NO : 853068 CLIENT NAME: - Initial; PRJ 883317 - …" at bounding box center [637, 276] width 372 height 173
drag, startPoint x: 543, startPoint y: 288, endPoint x: 446, endPoint y: 282, distance: 97.2
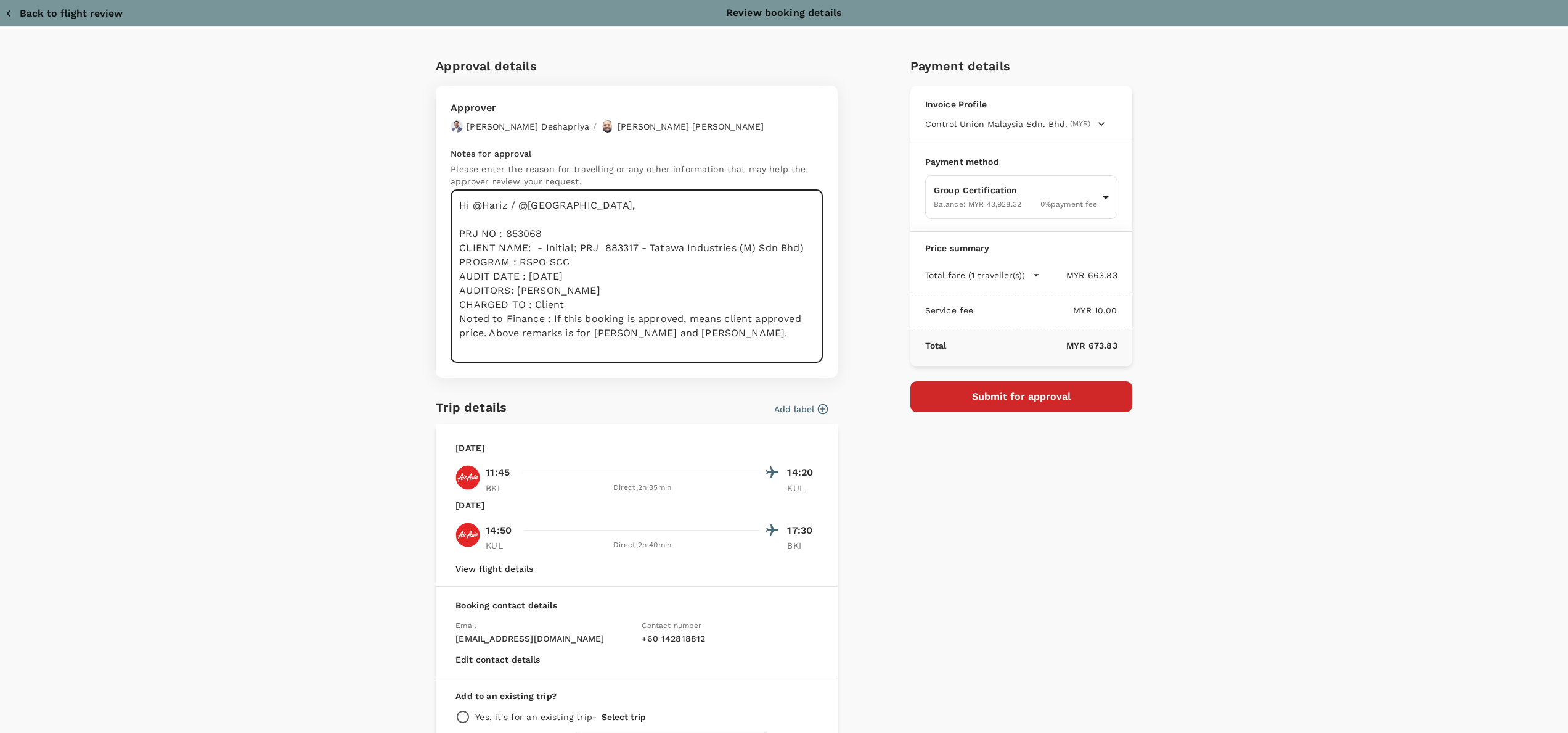
click at [451, 282] on textarea "Hi @Hariz / @Chathuranga, PRJ NO : 853068 CLIENT NAME: - Initial; PRJ 883317 - …" at bounding box center [637, 276] width 372 height 173
click at [535, 294] on textarea "Hi @Hariz / @Chathuranga, PRJ NO : 853068 CLIENT NAME: - Initial; PRJ 883317 - …" at bounding box center [637, 276] width 372 height 173
drag, startPoint x: 450, startPoint y: 289, endPoint x: 458, endPoint y: 288, distance: 8.1
click at [451, 288] on textarea "Hi @Hariz / @Chathuranga, PRJ NO : 853068 CLIENT NAME: - Initial; PRJ 883317 - …" at bounding box center [637, 276] width 372 height 173
click at [595, 288] on textarea "Hi @Hariz / @Chathuranga, PRJ NO : 853068 CLIENT NAME: - Initial; PRJ 883317 - …" at bounding box center [637, 276] width 372 height 173
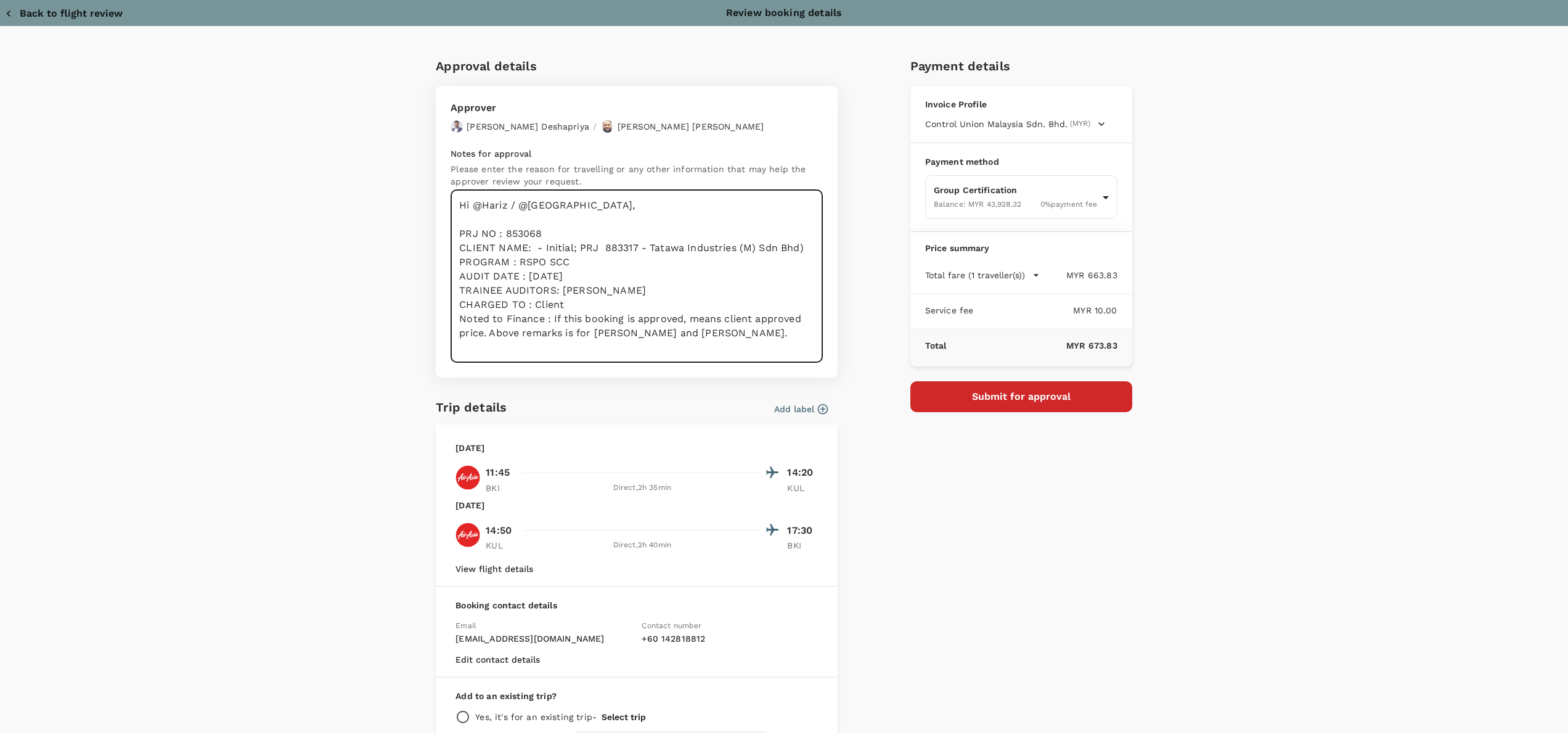
click at [567, 304] on textarea "Hi @Hariz / @Chathuranga, PRJ NO : 853068 CLIENT NAME: - Initial; PRJ 883317 - …" at bounding box center [637, 276] width 372 height 173
drag, startPoint x: 731, startPoint y: 347, endPoint x: 709, endPoint y: 347, distance: 22.0
click at [729, 347] on textarea "Hi @Hariz / @Chathuranga, PRJ NO : 853068 CLIENT NAME: - Initial; PRJ 883317 - …" at bounding box center [637, 276] width 372 height 173
drag, startPoint x: 716, startPoint y: 336, endPoint x: 452, endPoint y: 324, distance: 264.3
click at [452, 324] on textarea "Hi @Hariz / @Chathuranga, PRJ NO : 853068 CLIENT NAME: - Initial; PRJ 883317 - …" at bounding box center [637, 276] width 372 height 173
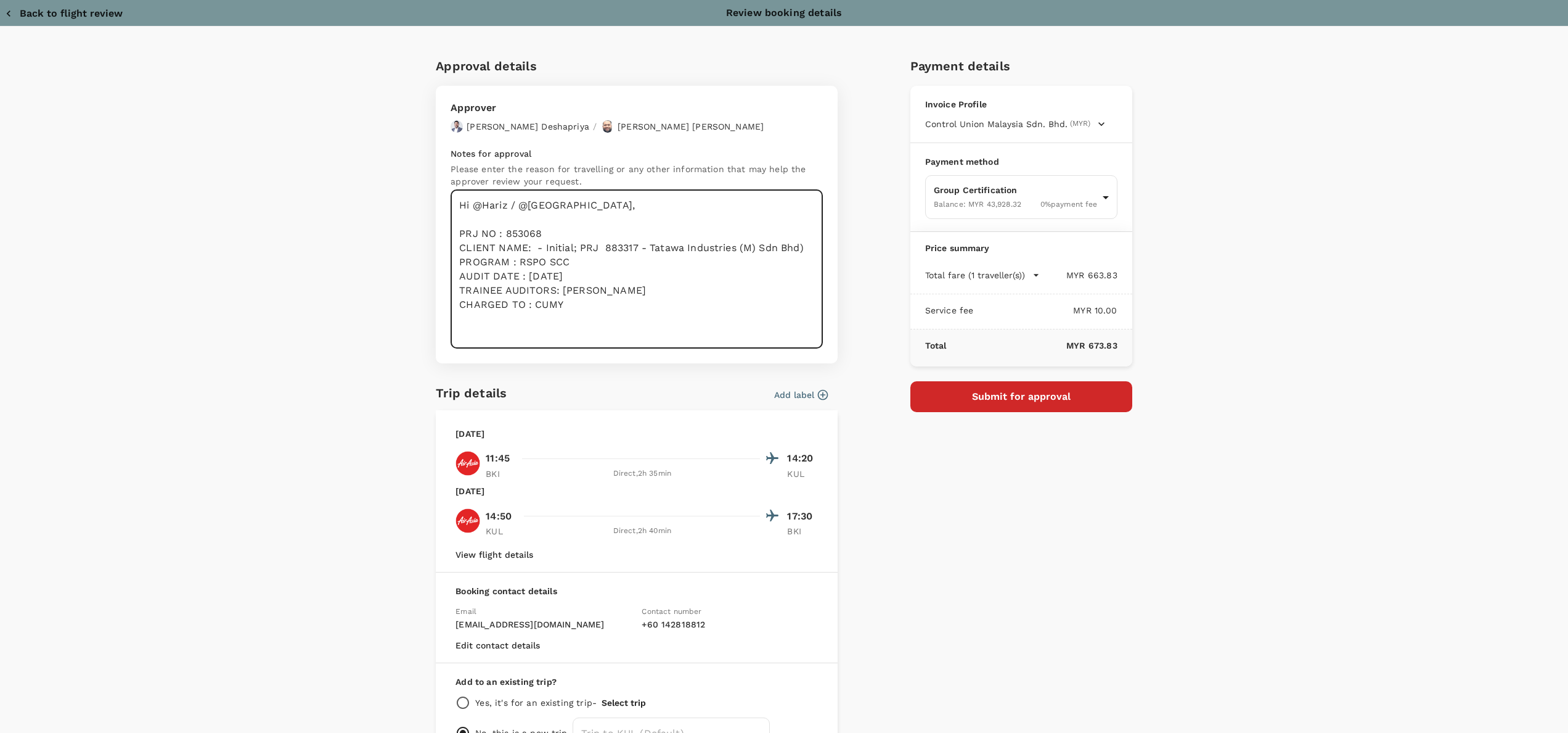
click at [638, 322] on textarea "Hi @Hariz / @Chathuranga, PRJ NO : 853068 CLIENT NAME: - Initial; PRJ 883317 - …" at bounding box center [637, 269] width 372 height 159
drag, startPoint x: 629, startPoint y: 243, endPoint x: 593, endPoint y: 250, distance: 36.7
click at [593, 250] on textarea "Hi @Hariz / @Chathuranga, PRJ NO : 853068 CLIENT NAME: - Initial; PRJ 883317 - …" at bounding box center [637, 269] width 372 height 159
drag, startPoint x: 538, startPoint y: 228, endPoint x: 528, endPoint y: 235, distance: 12.2
click at [504, 232] on textarea "Hi @Hariz / @Chathuranga, PRJ NO : 853068 CLIENT NAME: - Initial; PRJ - Tatawa …" at bounding box center [637, 269] width 372 height 159
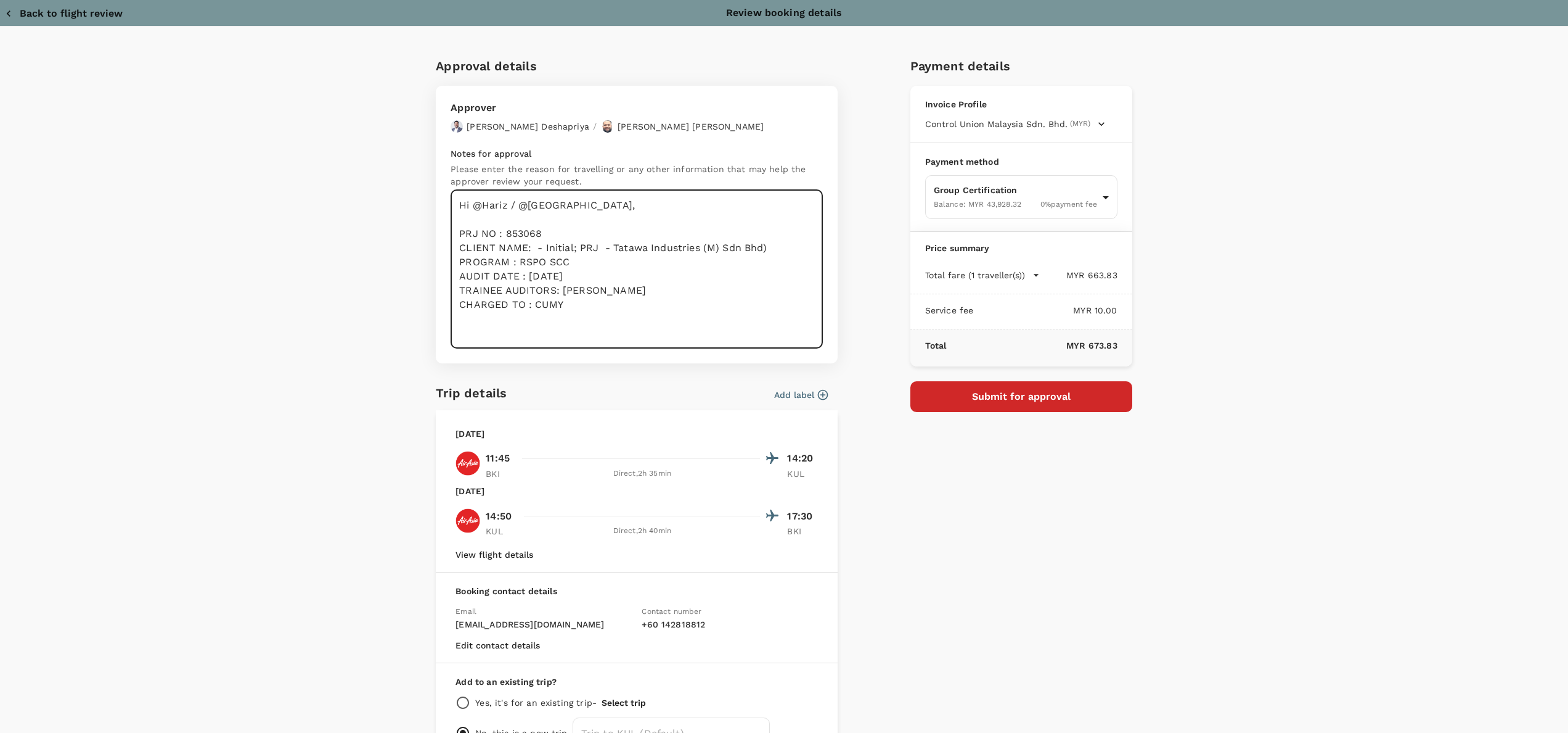
click at [538, 235] on textarea "Hi @Hariz / @Chathuranga, PRJ NO : 853068 CLIENT NAME: - Initial; PRJ - Tatawa …" at bounding box center [637, 269] width 372 height 159
drag, startPoint x: 523, startPoint y: 235, endPoint x: 498, endPoint y: 233, distance: 25.1
click at [498, 233] on textarea "Hi @Hariz / @Chathuranga, PRJ NO : 853068 CLIENT NAME: - Initial; PRJ - Tatawa …" at bounding box center [637, 269] width 372 height 159
paste textarea "883317"
drag, startPoint x: 590, startPoint y: 248, endPoint x: 600, endPoint y: 251, distance: 10.4
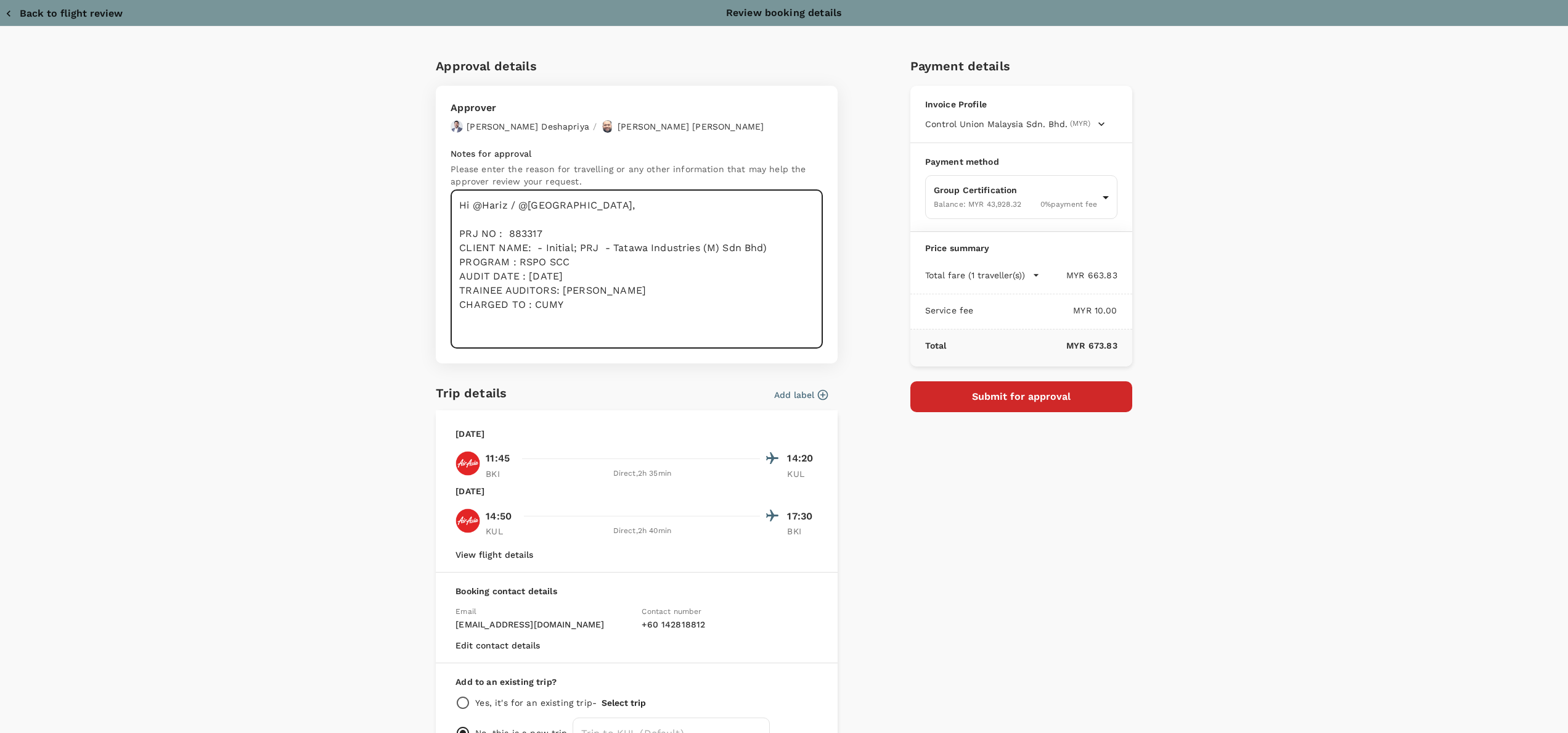
click at [592, 249] on textarea "Hi @Hariz / @Chathuranga, PRJ NO : 883317 CLIENT NAME: - Initial; PRJ - Tatawa …" at bounding box center [637, 269] width 372 height 159
click at [694, 247] on textarea "Hi @Hariz / @Chathuranga, PRJ NO : 883317 CLIENT NAME: Tatawa Industries (M) Sd…" at bounding box center [637, 269] width 372 height 159
click at [612, 284] on textarea "Hi @Hariz / @Chathuranga, PRJ NO : 883317 CLIENT NAME: Tatawa Industries (M) Sd…" at bounding box center [637, 269] width 372 height 159
click at [669, 312] on textarea "Hi @Hariz / @Chathuranga, PRJ NO : 883317 CLIENT NAME: Tatawa Industries (M) Sd…" at bounding box center [637, 269] width 372 height 159
drag, startPoint x: 583, startPoint y: 304, endPoint x: 433, endPoint y: 197, distance: 184.3
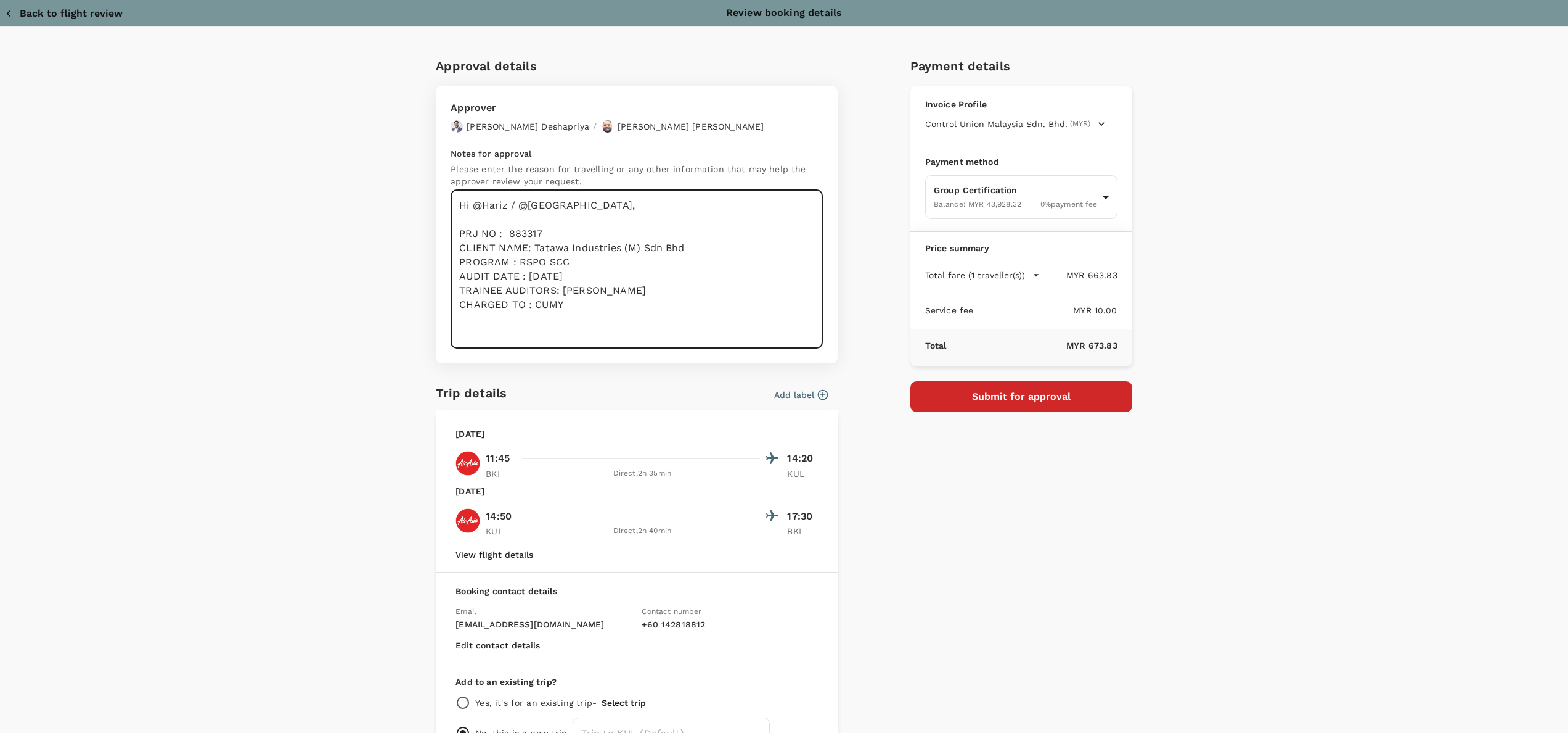
click at [436, 197] on div "Approver Chathuranga Iroshan Deshapriya / Muhammad Hariz Bin Abdul Rahman Notes…" at bounding box center [637, 225] width 402 height 278
type textarea "Hi @Hariz / @Chathuranga, PRJ NO : 883317 CLIENT NAME: Tatawa Industries (M) Sd…"
click at [307, 294] on div "Approval details Approver Chathuranga Iroshan Deshapriya / Muhammad Hariz Bin A…" at bounding box center [784, 422] width 1568 height 790
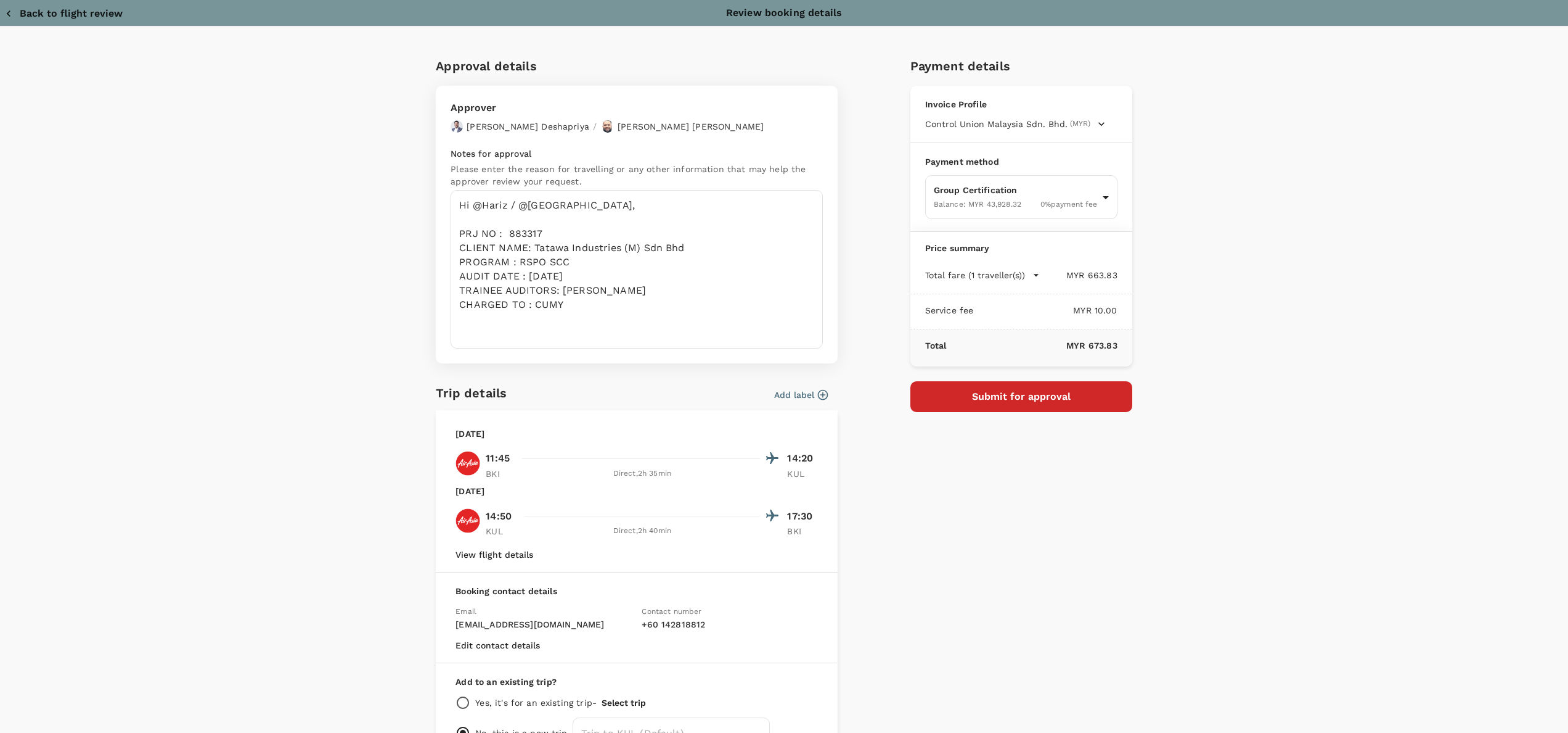
click at [1042, 600] on div "Payment details Invoice Profile Control Union Malaysia Sdn. Bhd. (MYR) Business…" at bounding box center [1016, 403] width 231 height 714
click at [900, 534] on div "Payment details Invoice Profile Control Union Malaysia Sdn. Bhd. (MYR) Business…" at bounding box center [1016, 403] width 231 height 714
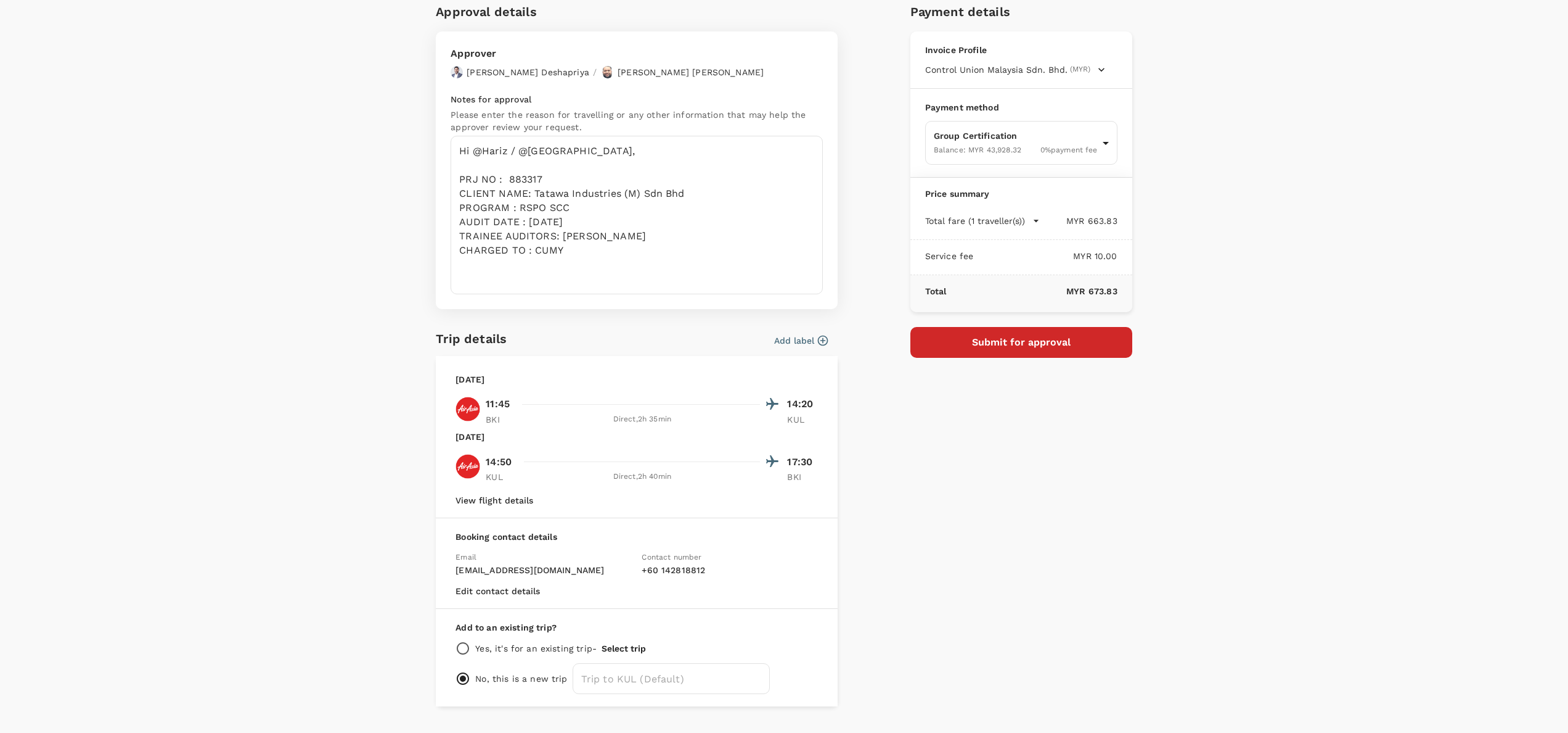
scroll to position [84, 0]
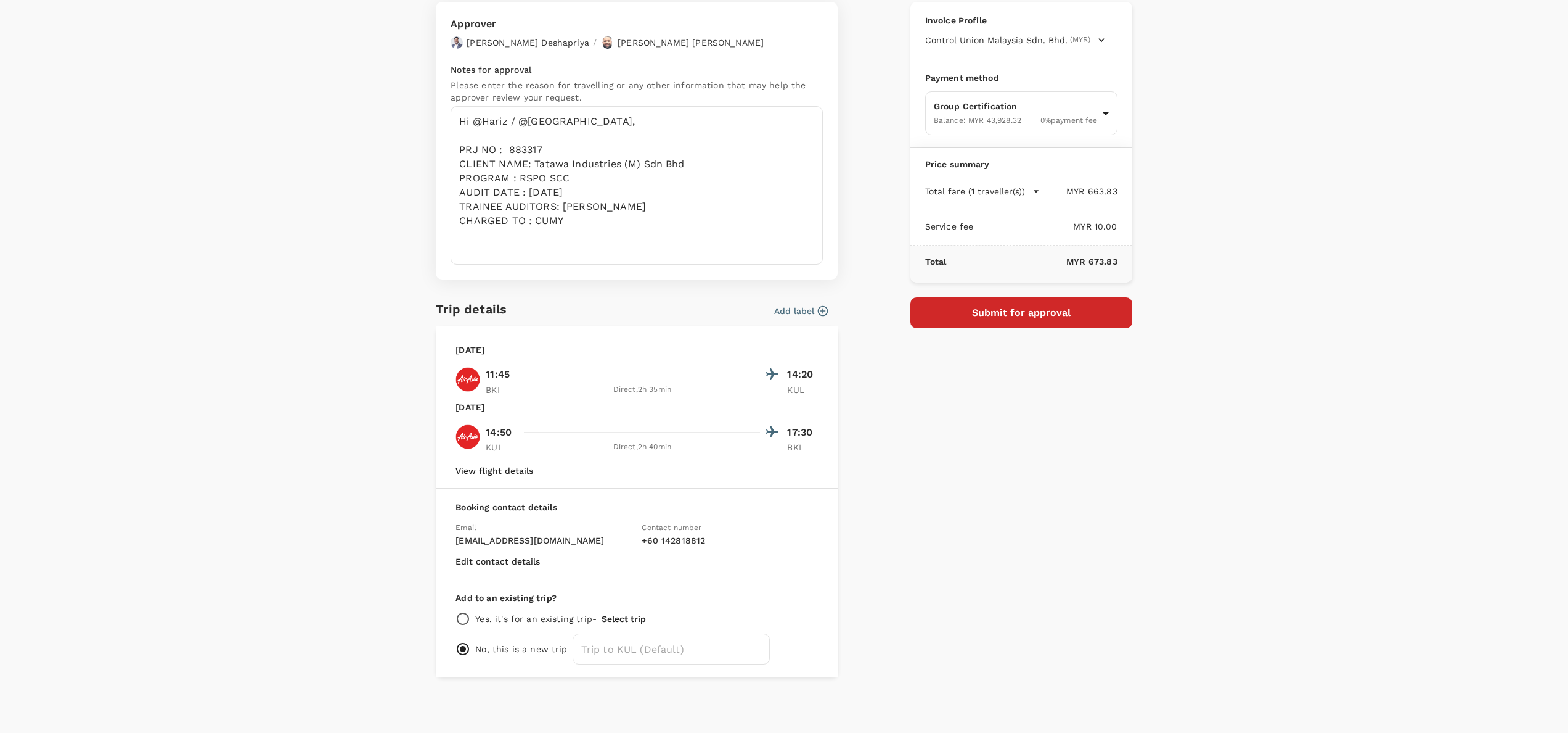
click at [492, 465] on button "View flight details" at bounding box center [494, 470] width 77 height 10
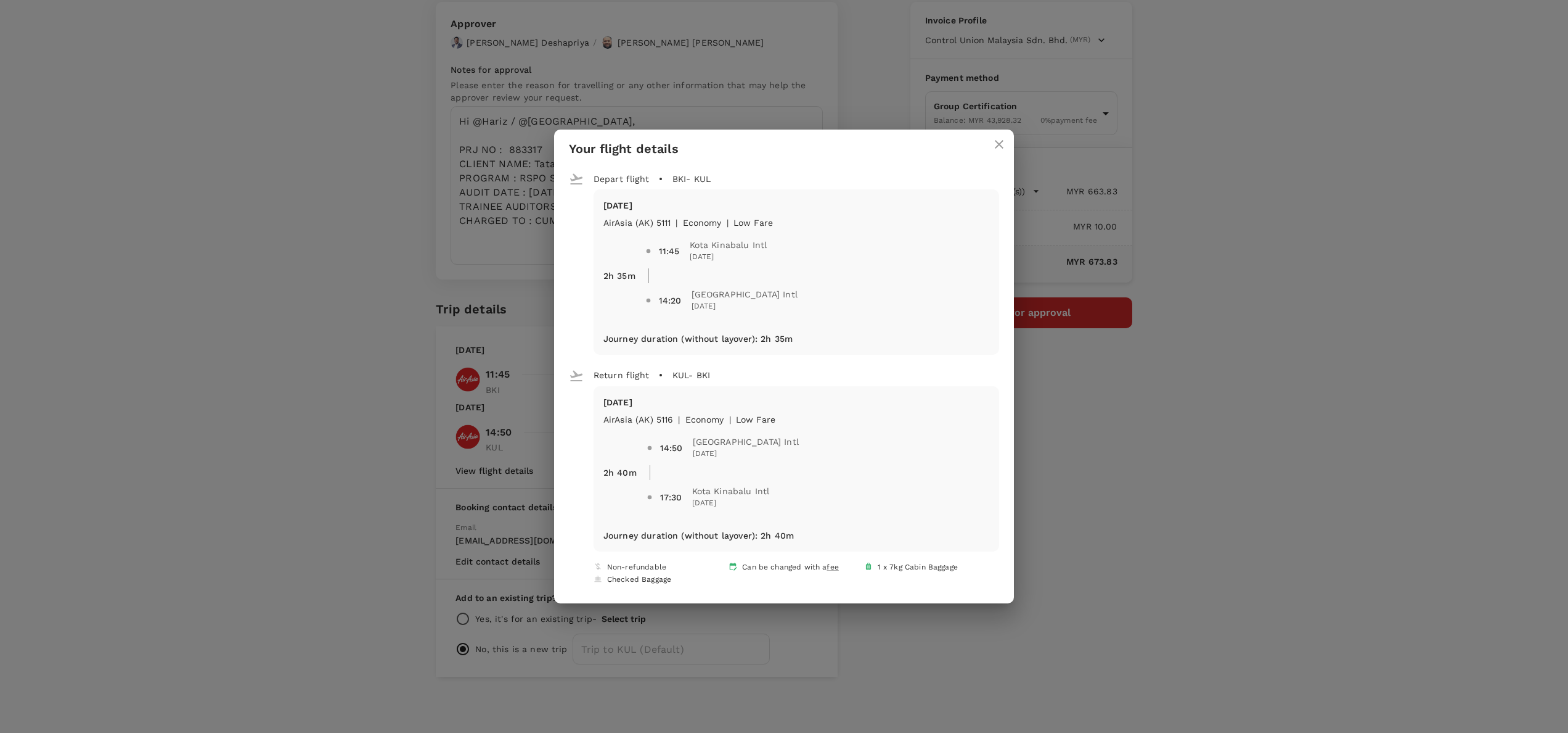
click at [365, 444] on div "Your flight details Depart flight BKI - KUL Tue, 21 Oct AirAsia (AK) 5111 | eco…" at bounding box center [784, 366] width 1568 height 733
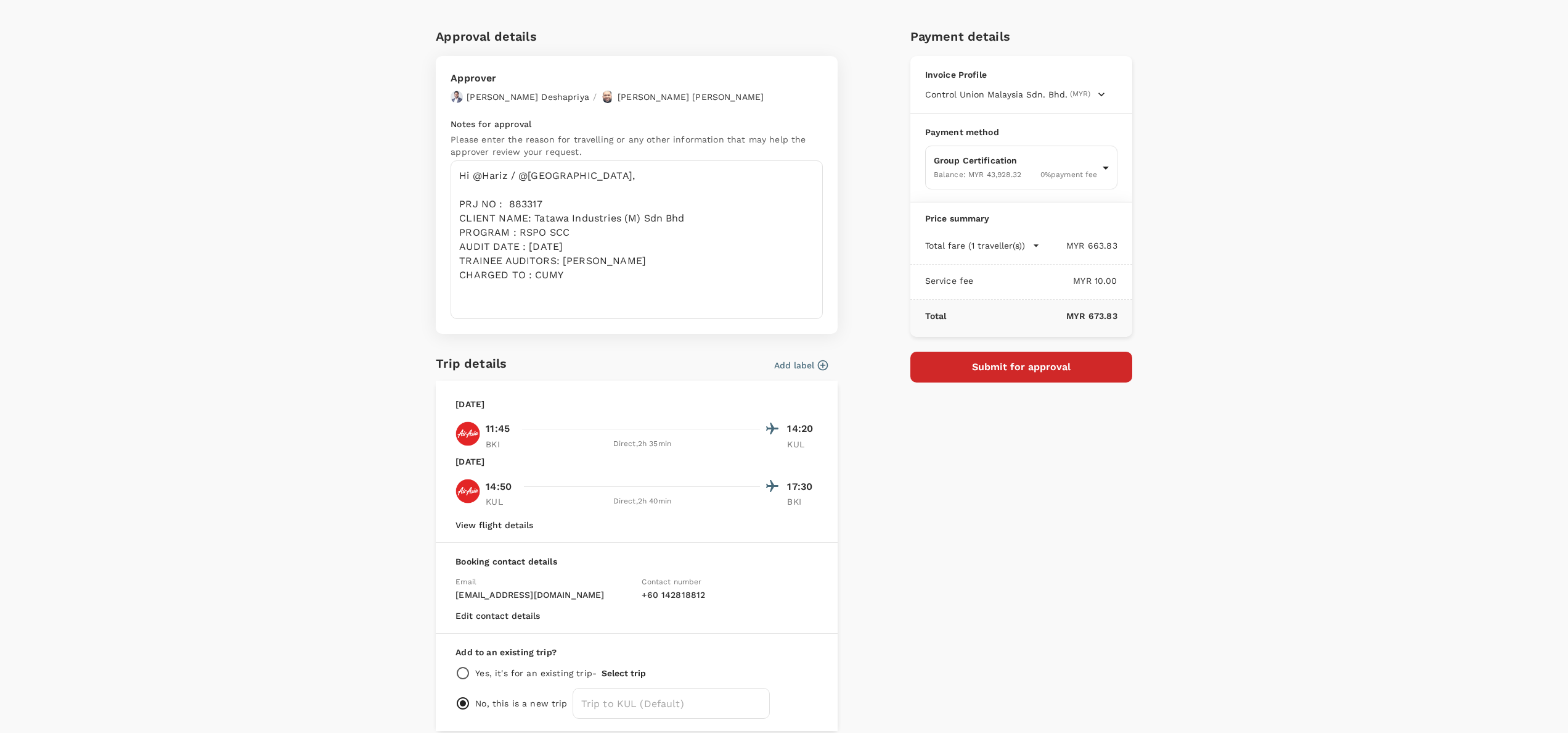
scroll to position [0, 0]
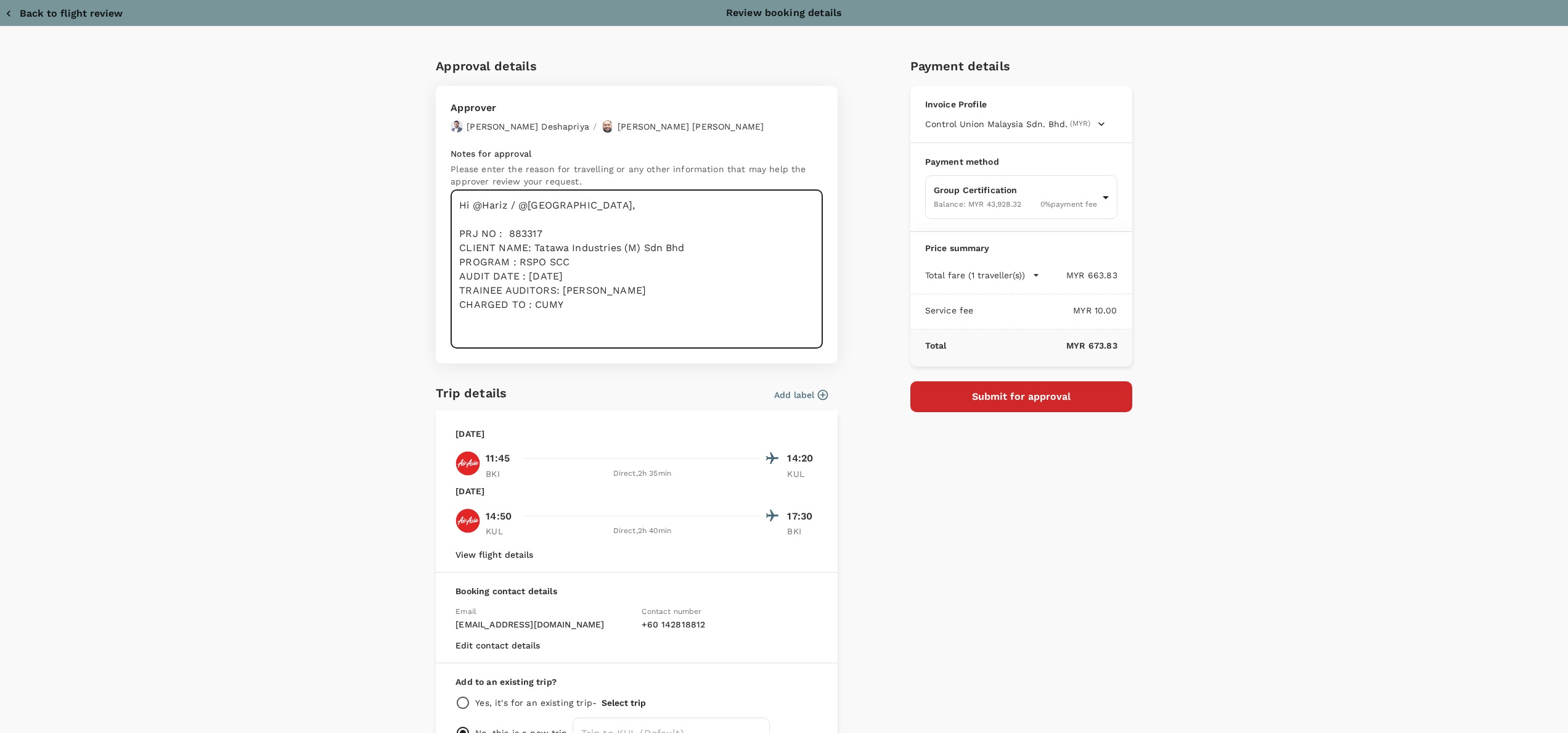
drag, startPoint x: 569, startPoint y: 307, endPoint x: 497, endPoint y: 257, distance: 87.7
click at [451, 207] on textarea "Hi @Hariz / @Chathuranga, PRJ NO : 883317 CLIENT NAME: Tatawa Industries (M) Sd…" at bounding box center [637, 269] width 372 height 159
click at [637, 379] on div "Add label" at bounding box center [667, 390] width 321 height 24
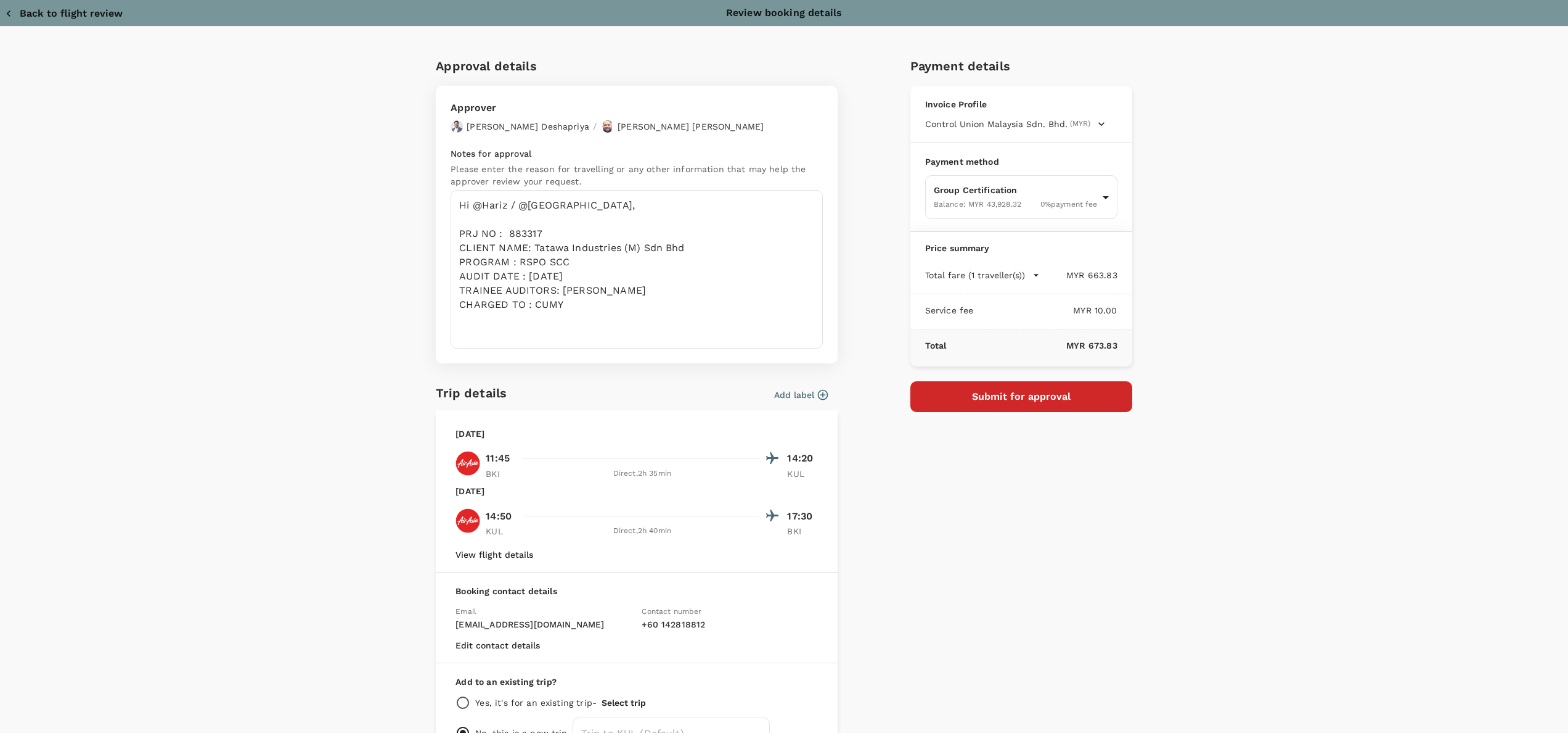
click at [11, 11] on icon "button" at bounding box center [8, 14] width 12 height 12
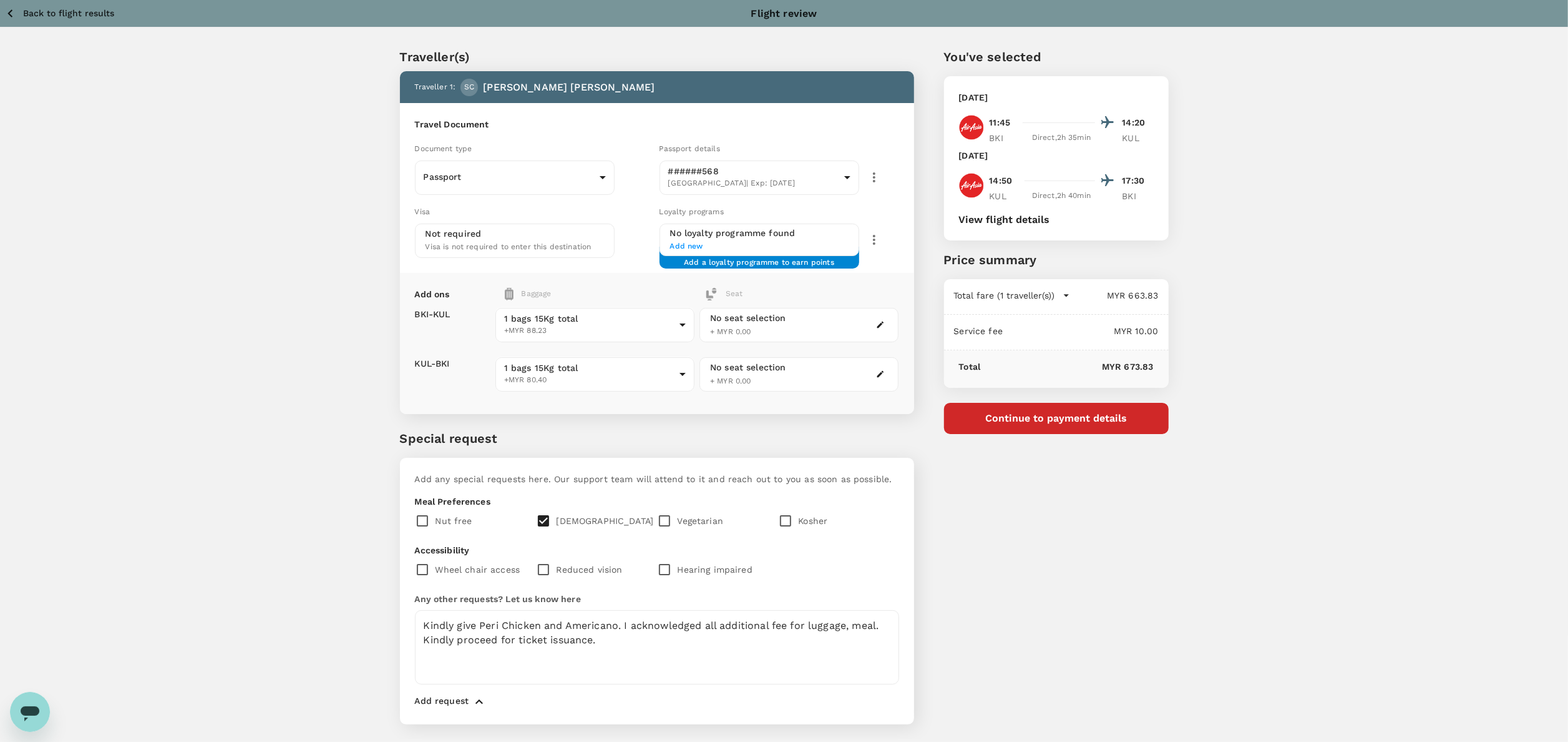
click at [1044, 414] on button "Continue to payment details" at bounding box center [1057, 418] width 225 height 31
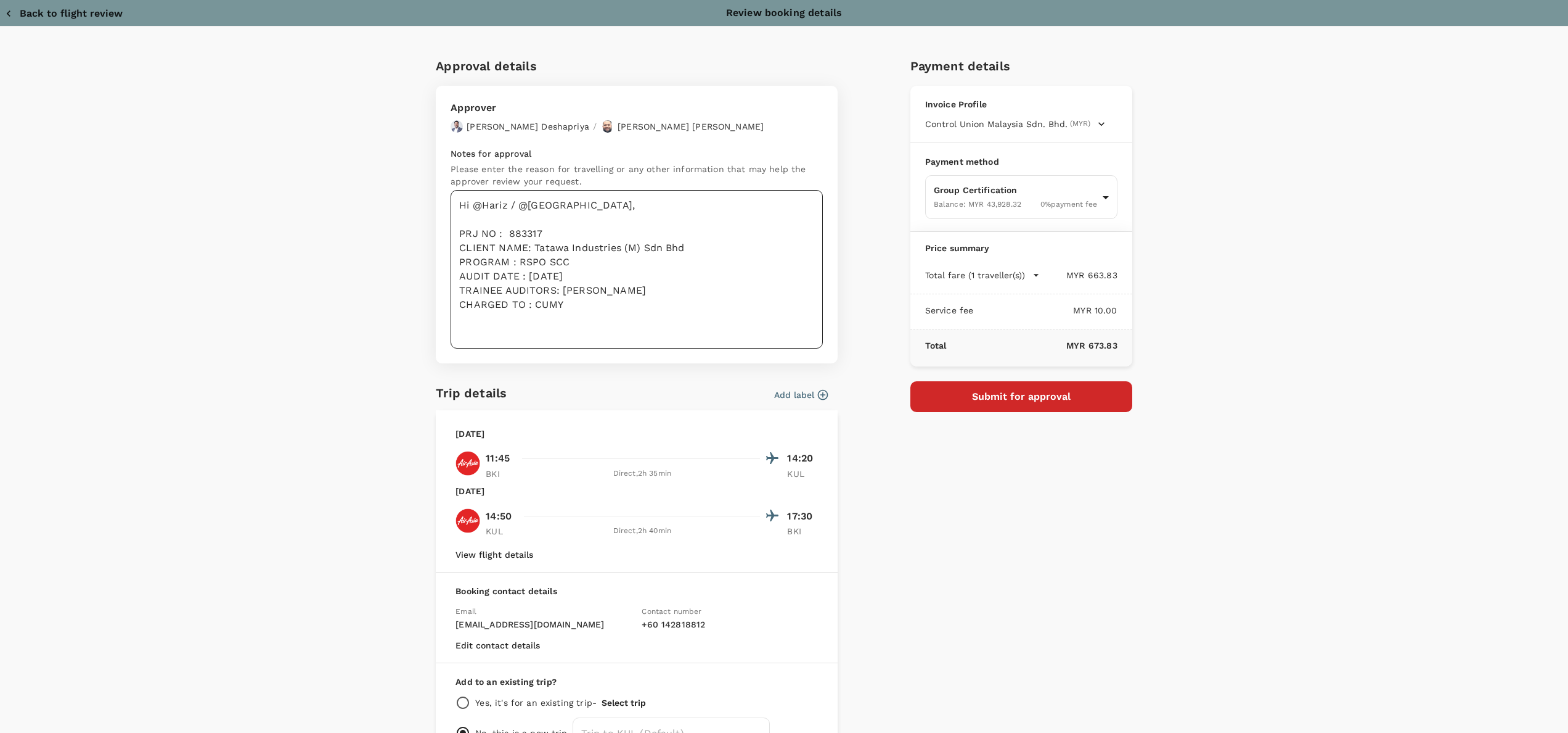
click at [572, 299] on textarea "Hi @Hariz / @Chathuranga, PRJ NO : 883317 CLIENT NAME: Tatawa Industries (M) Sd…" at bounding box center [637, 269] width 372 height 159
click at [1093, 539] on div "Payment details Invoice Profile Control Union Malaysia Sdn. Bhd. (MYR) Business…" at bounding box center [1016, 403] width 231 height 714
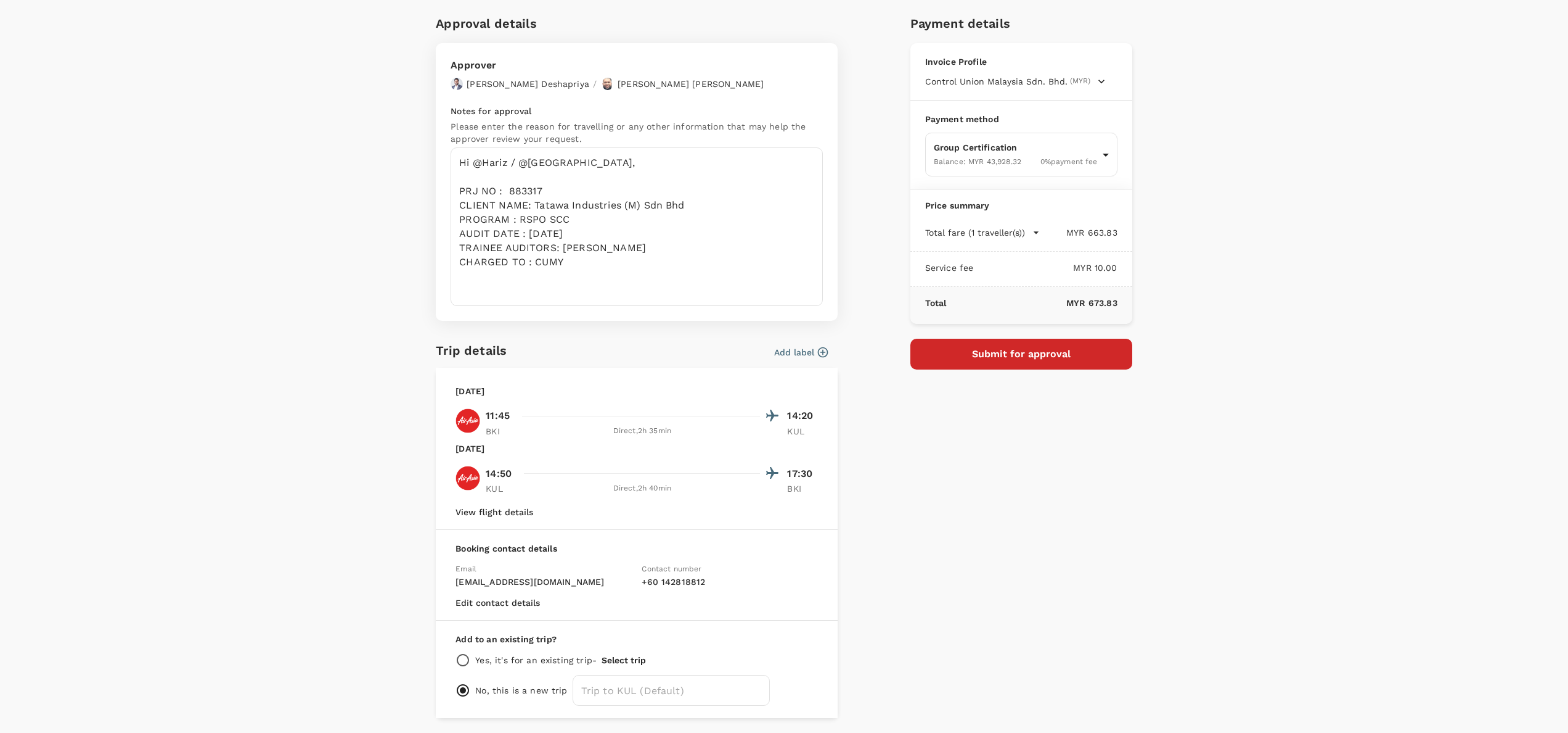
scroll to position [84, 0]
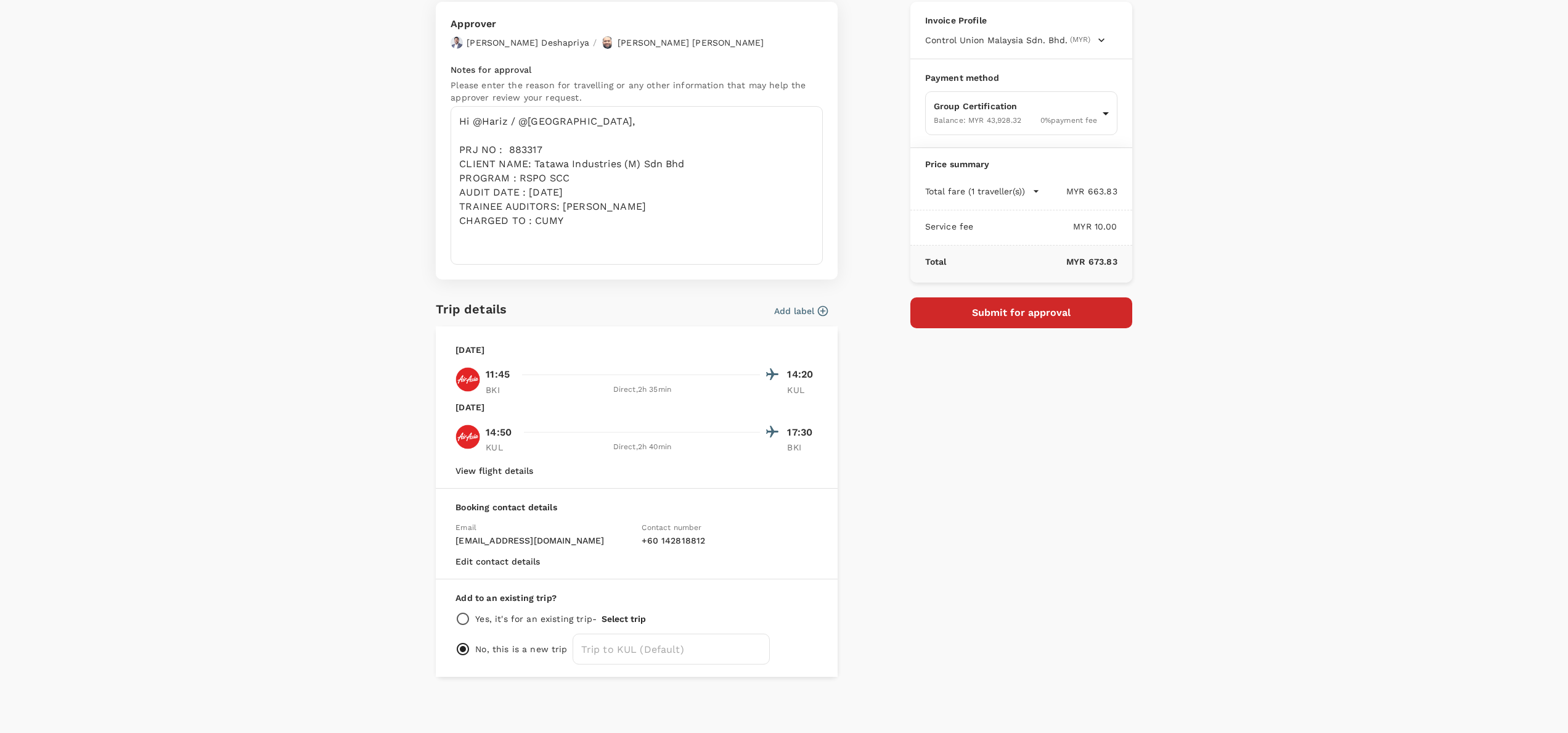
click at [1038, 309] on button "Submit for approval" at bounding box center [1022, 313] width 222 height 31
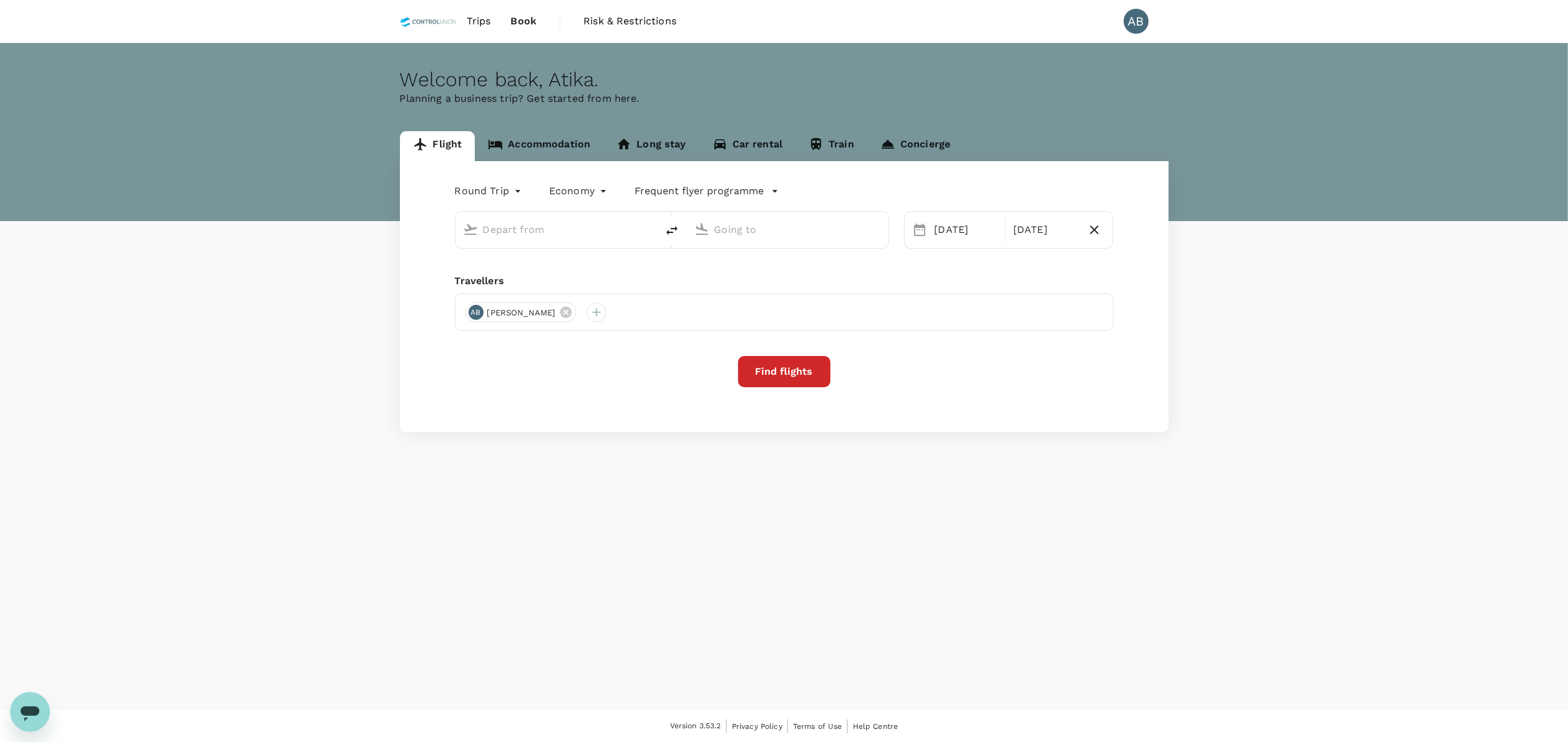
type input "Kota Kinabalu Intl (BKI)"
type input "Kuala Lumpur Intl ([GEOGRAPHIC_DATA])"
type input "Kota Kinabalu Intl (BKI)"
type input "Kuala Lumpur Intl (KUL)"
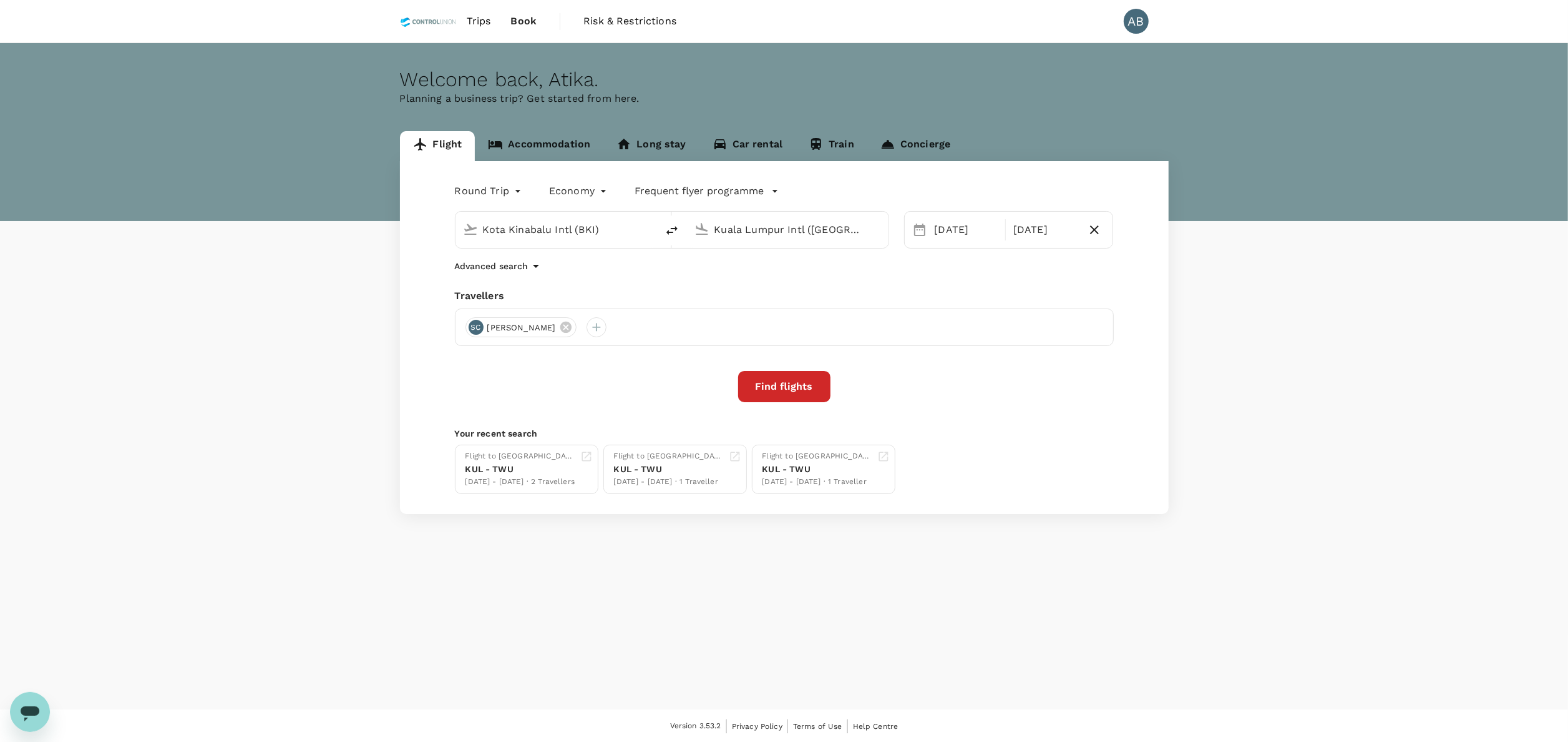
click at [627, 273] on div "Advanced search" at bounding box center [784, 265] width 659 height 15
click at [557, 228] on input "Kota Kinabalu Intl (BKI)" at bounding box center [557, 229] width 148 height 19
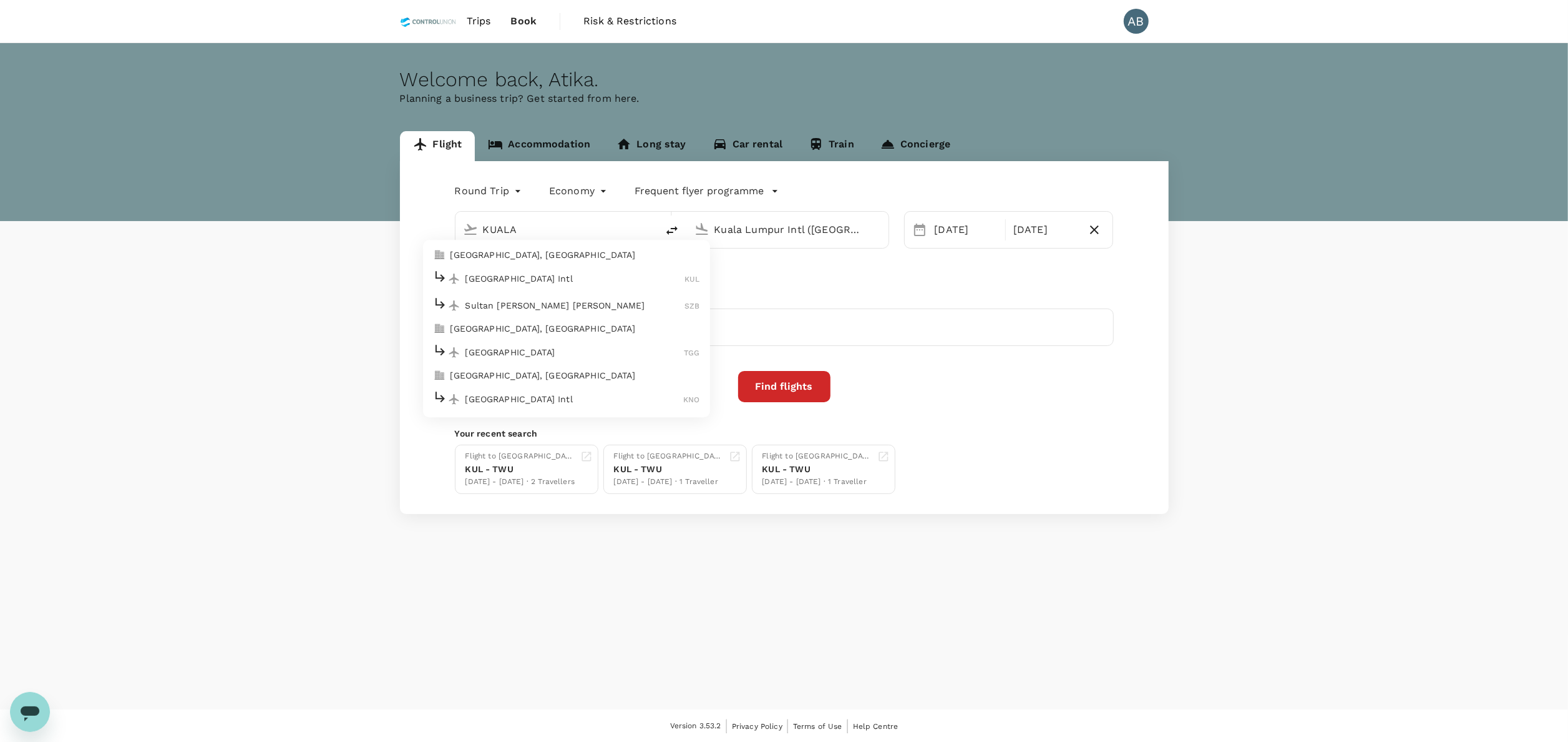
click at [542, 269] on div "Kuala Lumpur Intl KUL" at bounding box center [566, 279] width 267 height 19
type input "Kuala Lumpur Intl (KUL)"
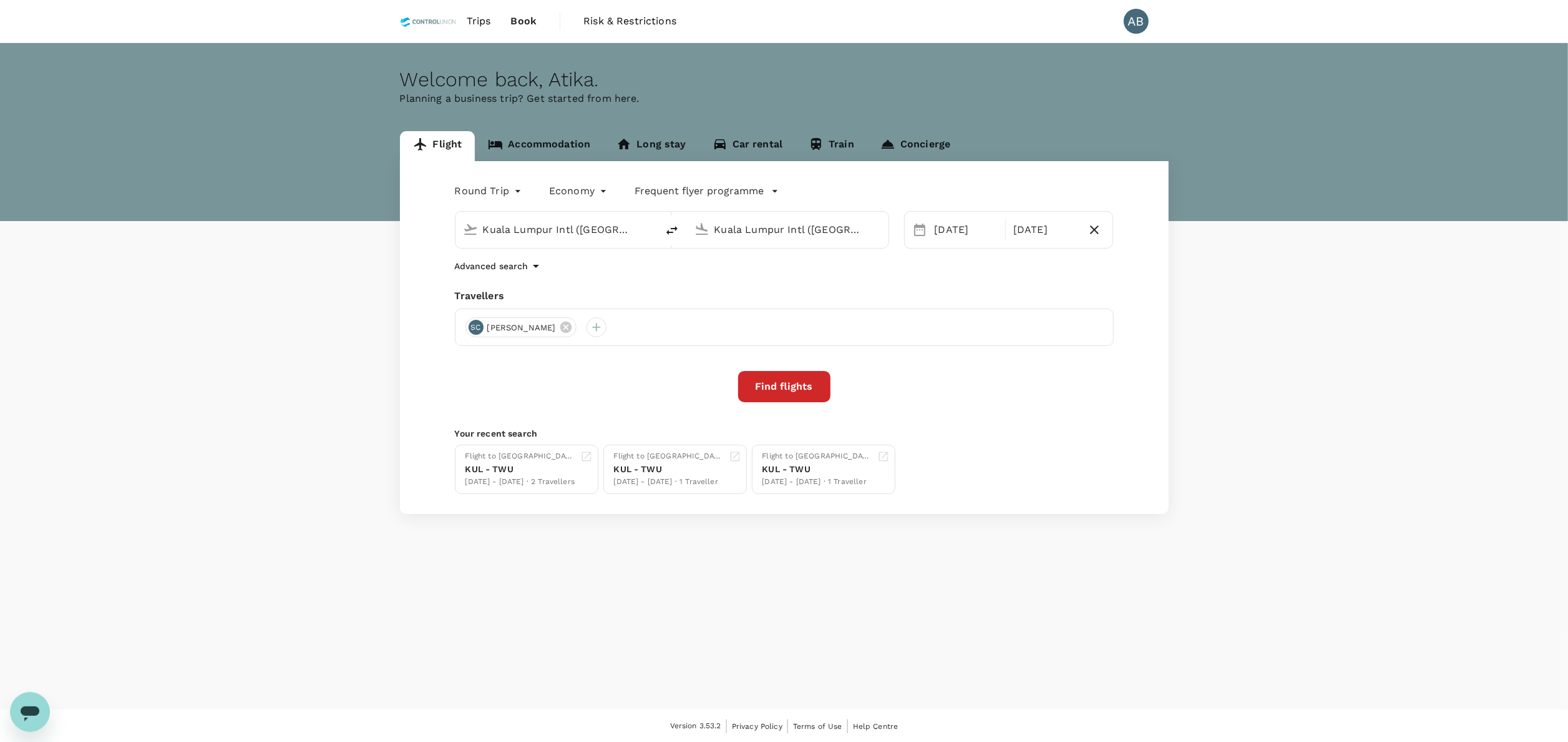
click at [828, 228] on input "Kuala Lumpur Intl (KUL)" at bounding box center [788, 229] width 148 height 19
click at [828, 272] on p "Sydney Kingsford Smith Airport" at bounding box center [806, 282] width 220 height 25
type input "Sydney Kingsford Smith Airport (SYD)"
click at [1026, 383] on div "23" at bounding box center [1024, 386] width 24 height 24
click at [950, 225] on div "23 Oct" at bounding box center [967, 230] width 73 height 25
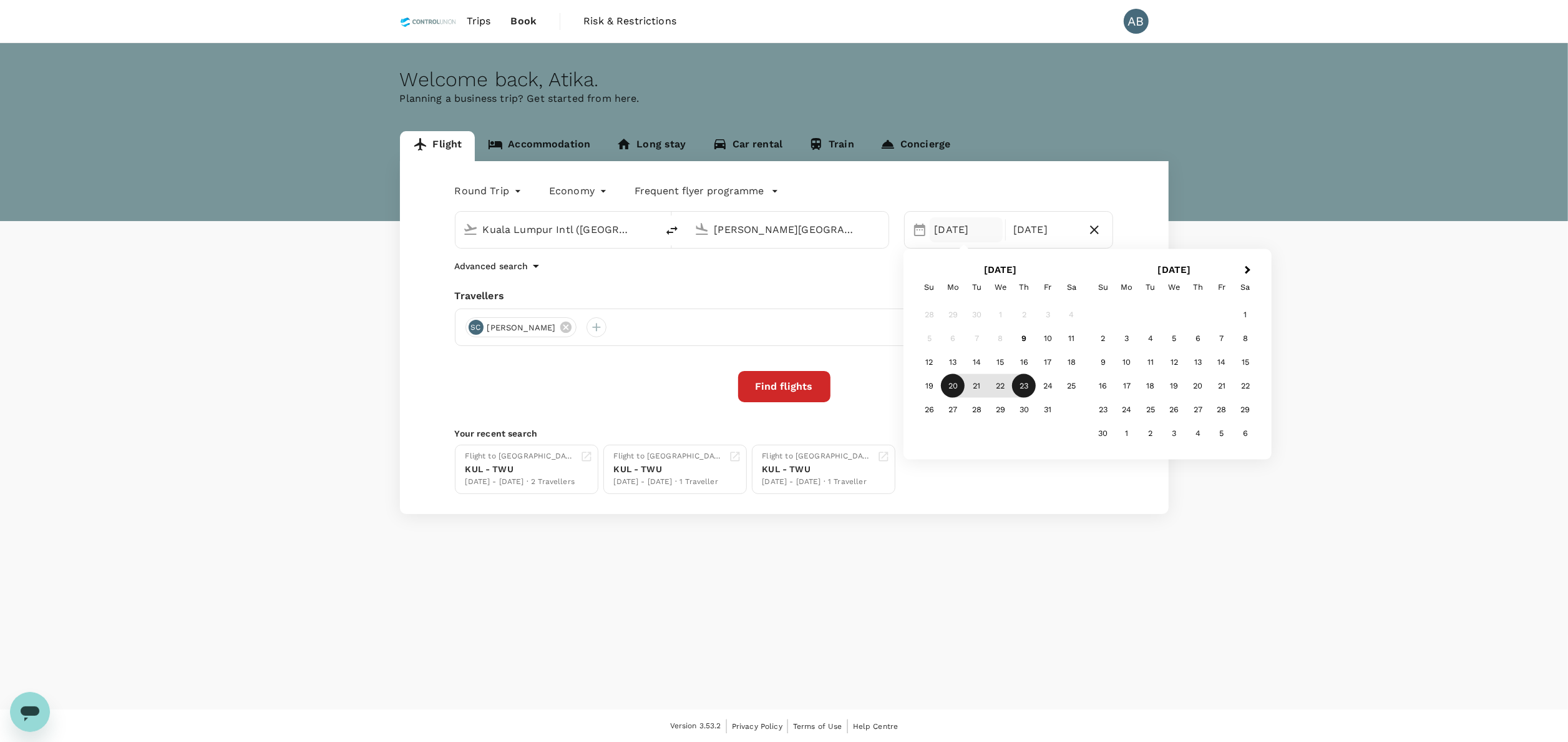
click at [949, 387] on div "20" at bounding box center [953, 386] width 24 height 24
click at [1029, 384] on div "23" at bounding box center [1024, 386] width 24 height 24
click at [559, 326] on icon at bounding box center [566, 328] width 14 height 14
click at [480, 326] on div at bounding box center [476, 328] width 20 height 20
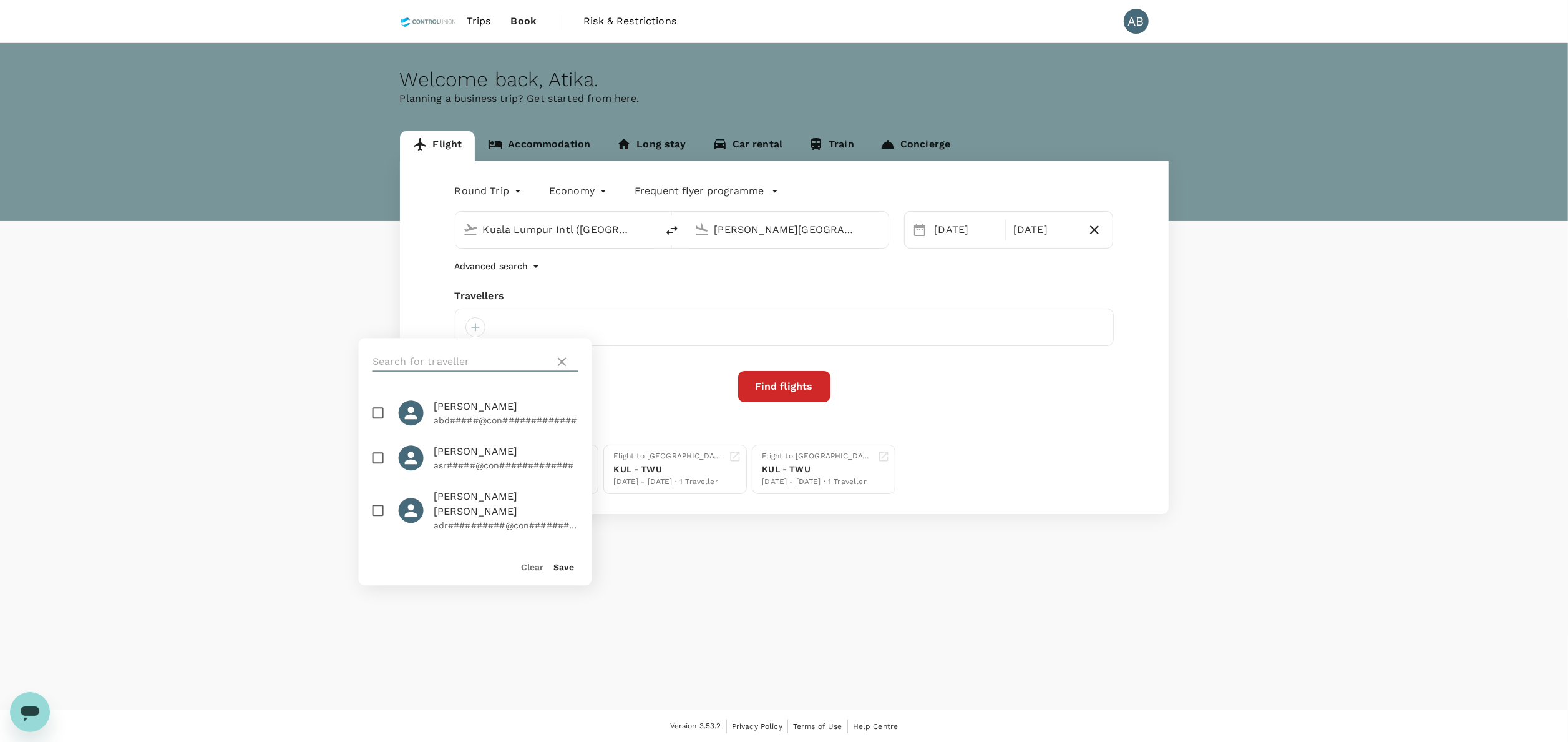
click at [440, 352] on input "text" at bounding box center [461, 362] width 177 height 20
type input "NOR AS"
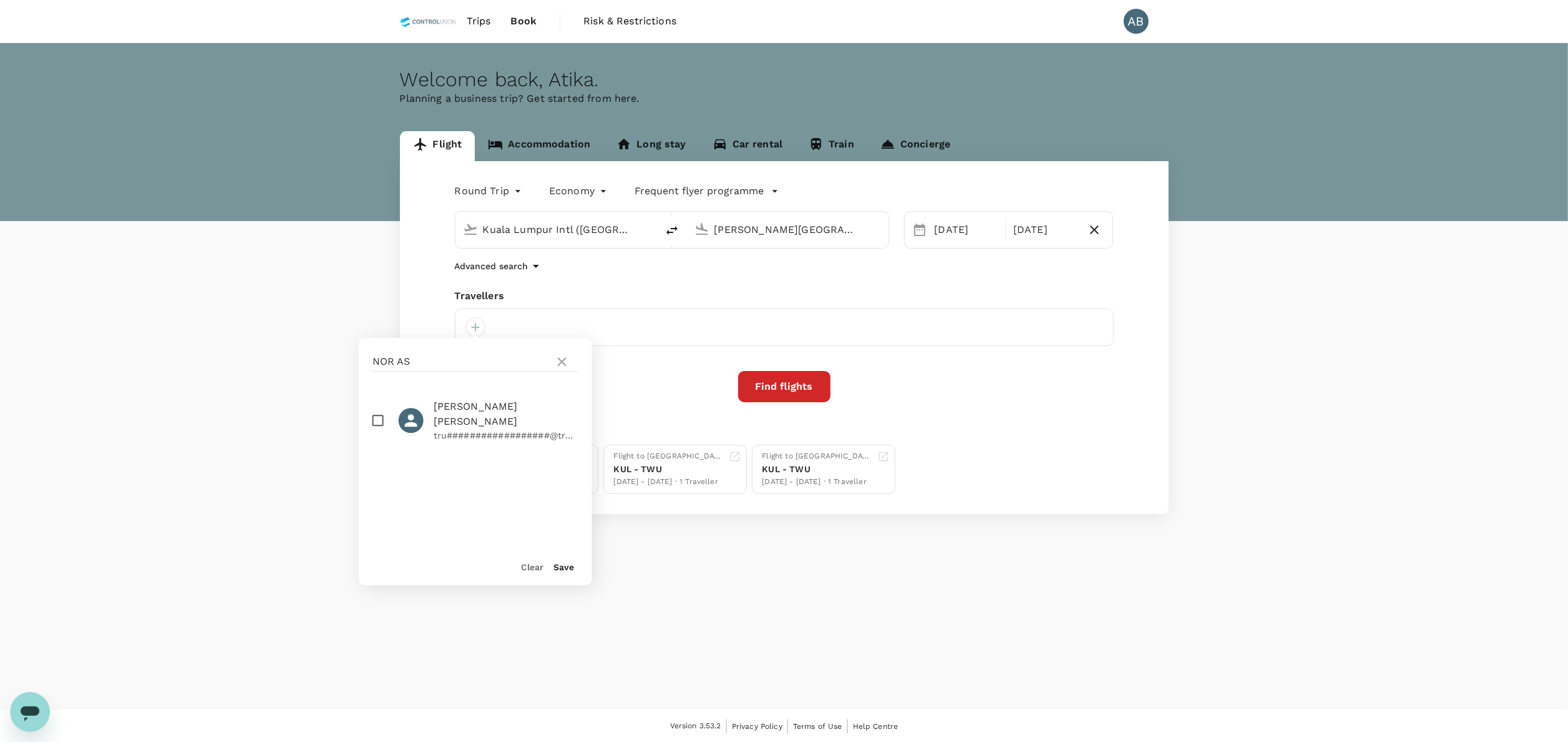
click at [378, 423] on input "checkbox" at bounding box center [379, 420] width 26 height 26
checkbox input "true"
click at [566, 565] on button "Save" at bounding box center [563, 567] width 21 height 10
click at [627, 388] on div "Find flights" at bounding box center [784, 387] width 659 height 31
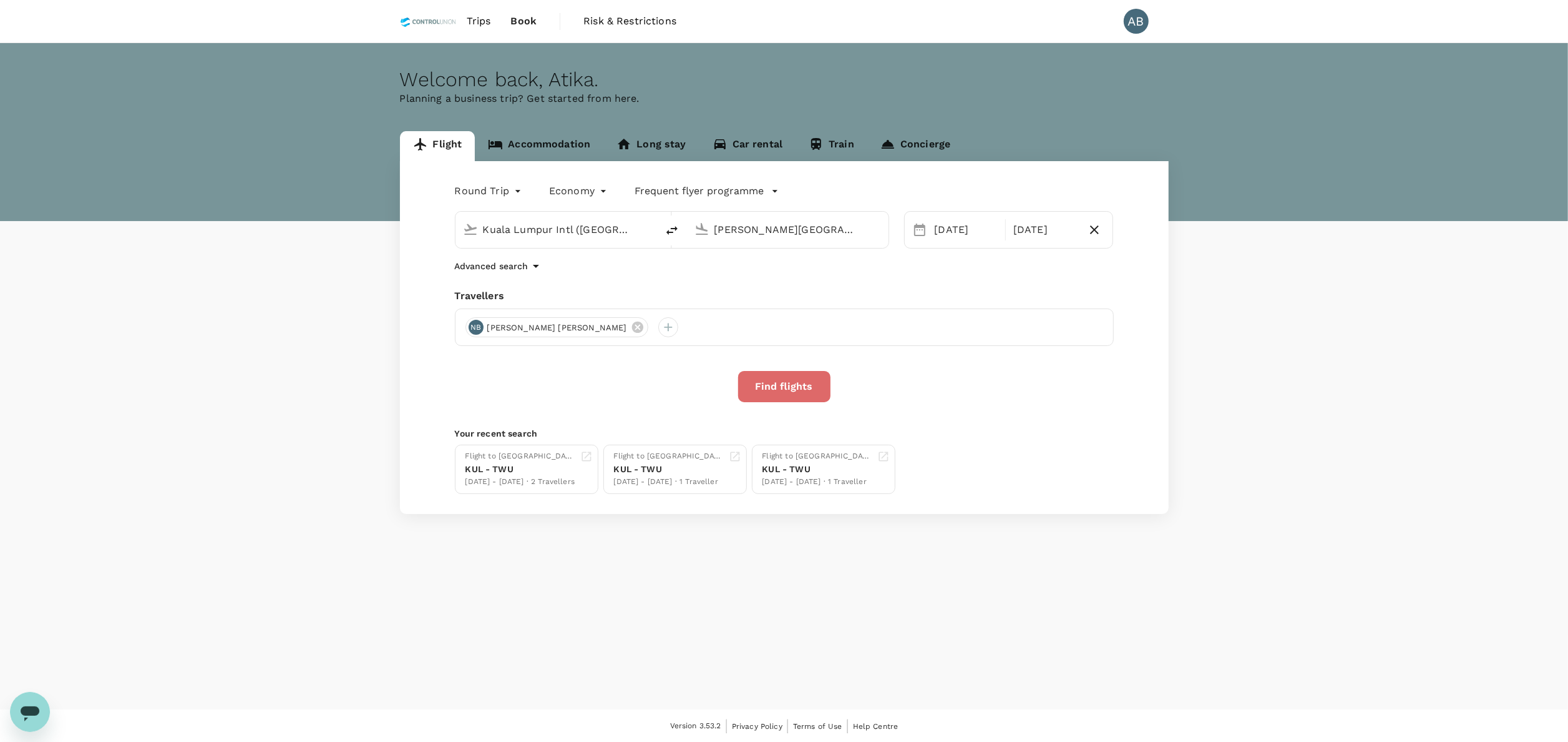
click at [767, 381] on button "Find flights" at bounding box center [784, 387] width 92 height 31
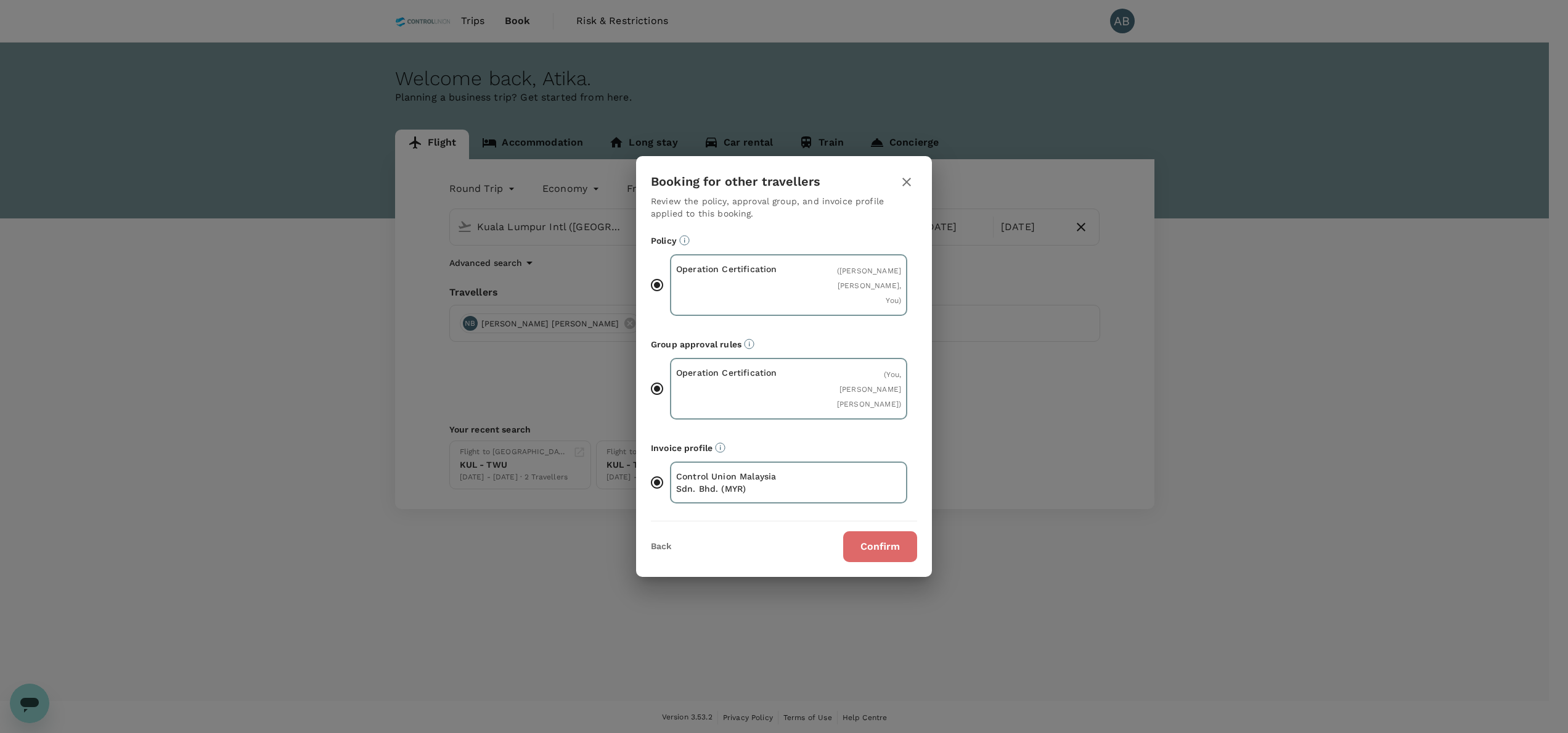
click at [909, 546] on button "Confirm" at bounding box center [880, 547] width 74 height 31
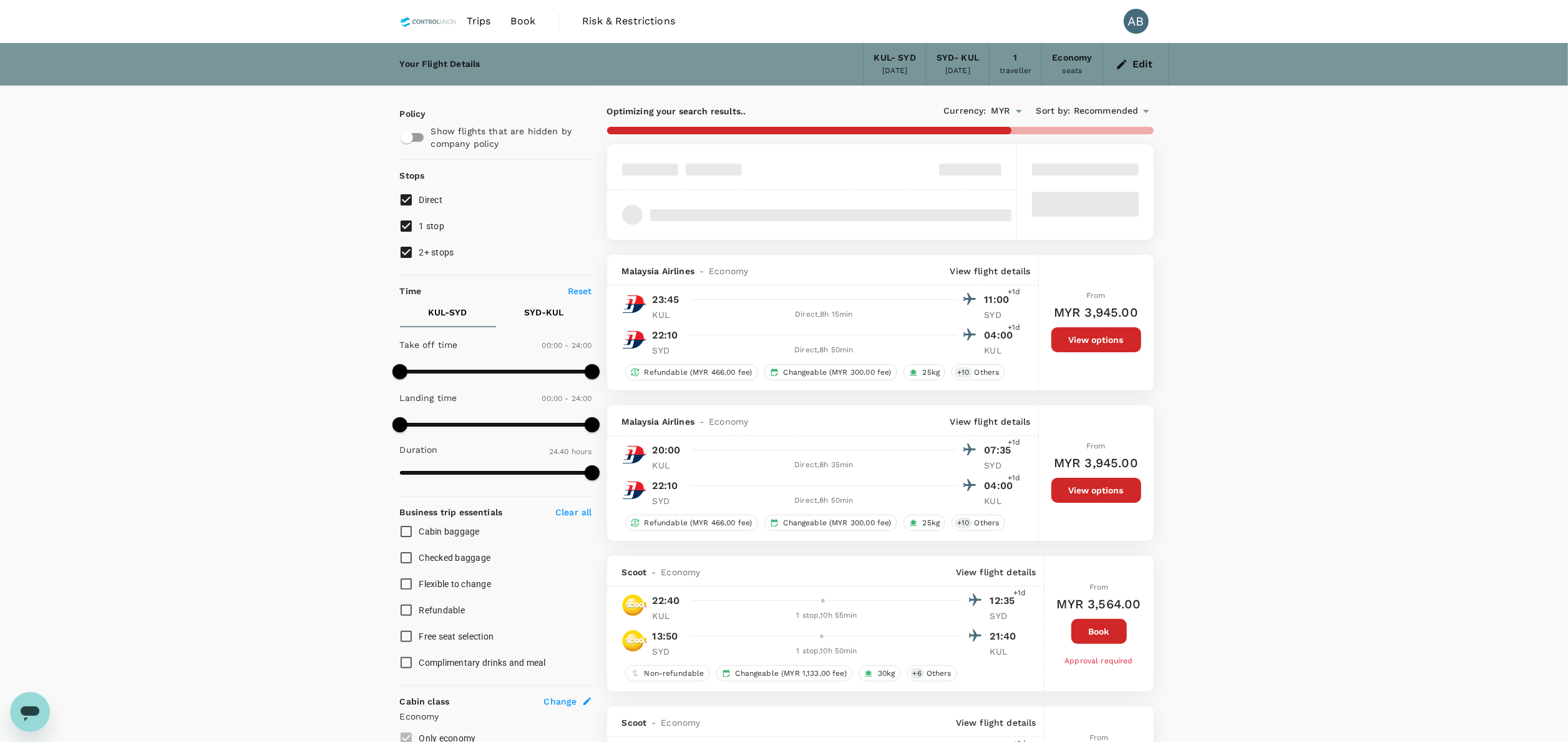
type input "MYR"
type input "1440"
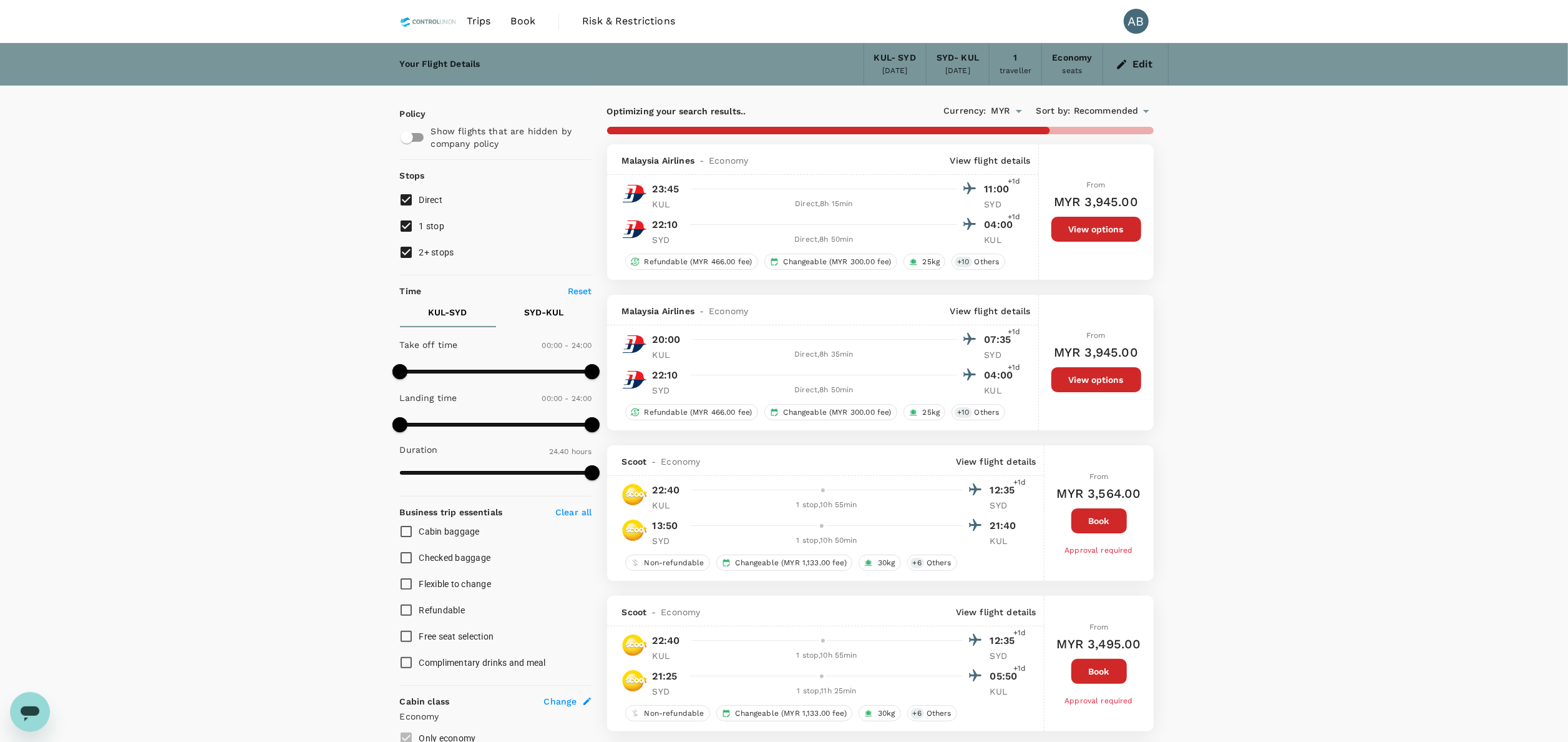
click at [407, 244] on input "2+ stops" at bounding box center [407, 252] width 26 height 26
checkbox input "false"
click at [412, 220] on input "1 stop" at bounding box center [407, 226] width 26 height 26
checkbox input "false"
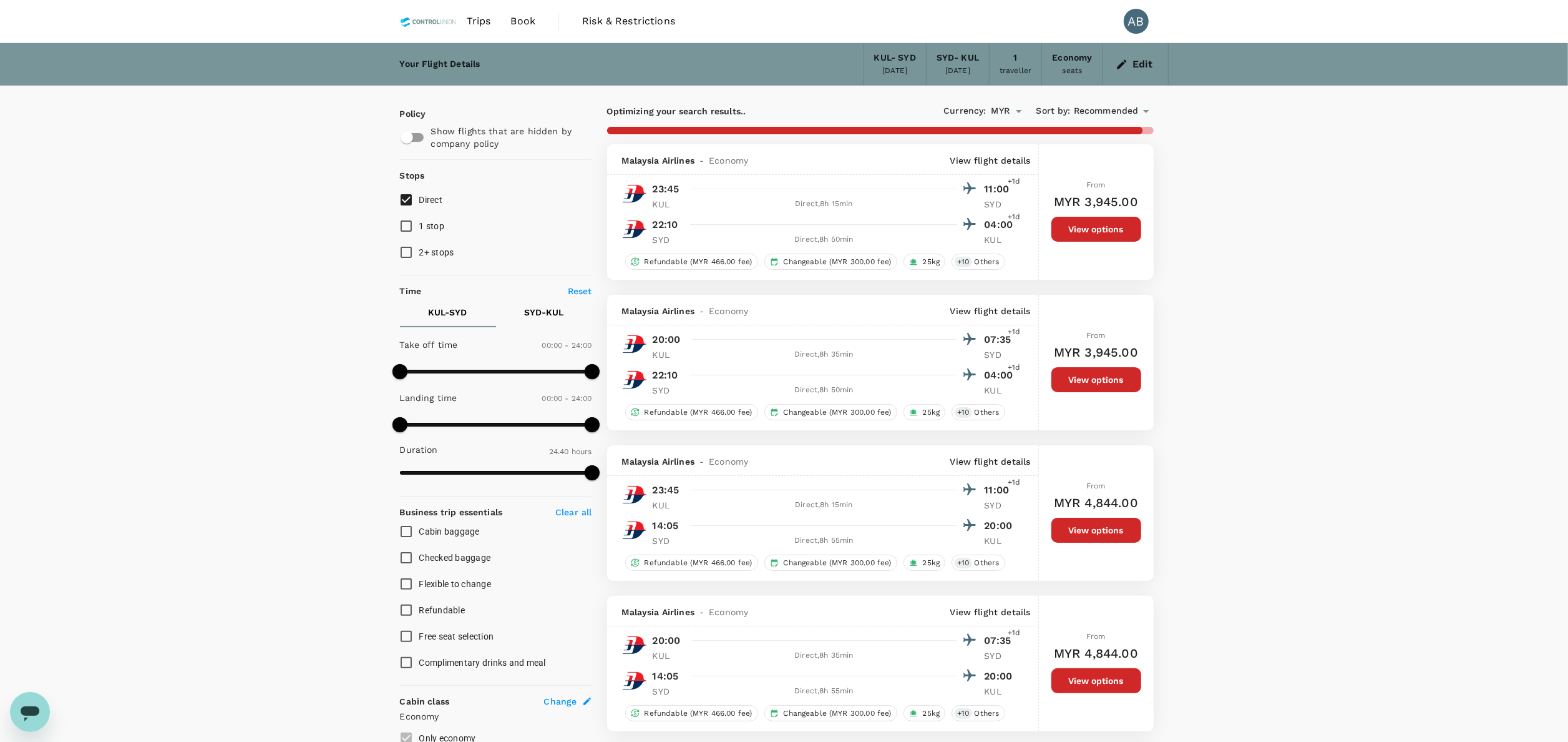
click at [1092, 230] on button "View options" at bounding box center [1096, 229] width 90 height 25
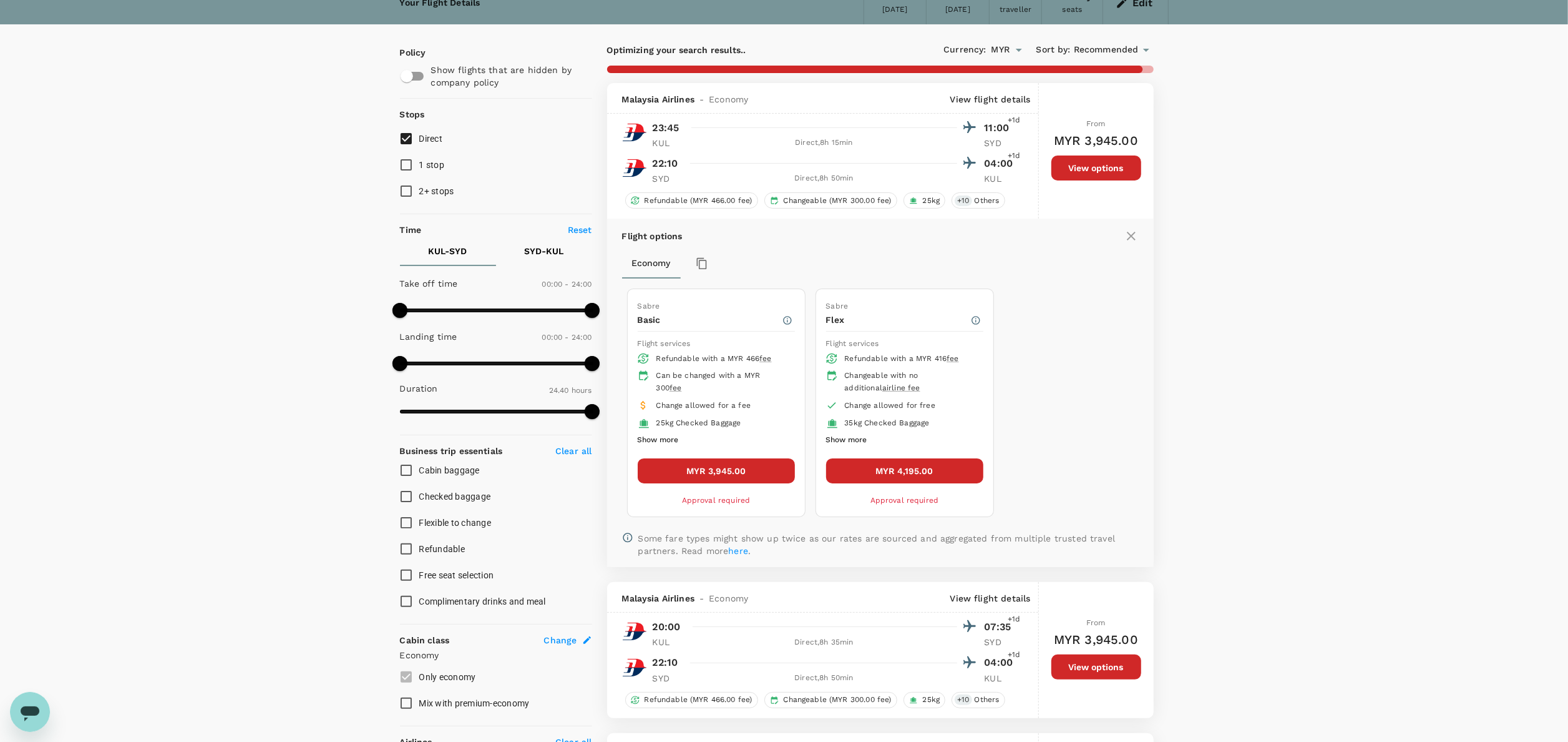
scroll to position [145, 0]
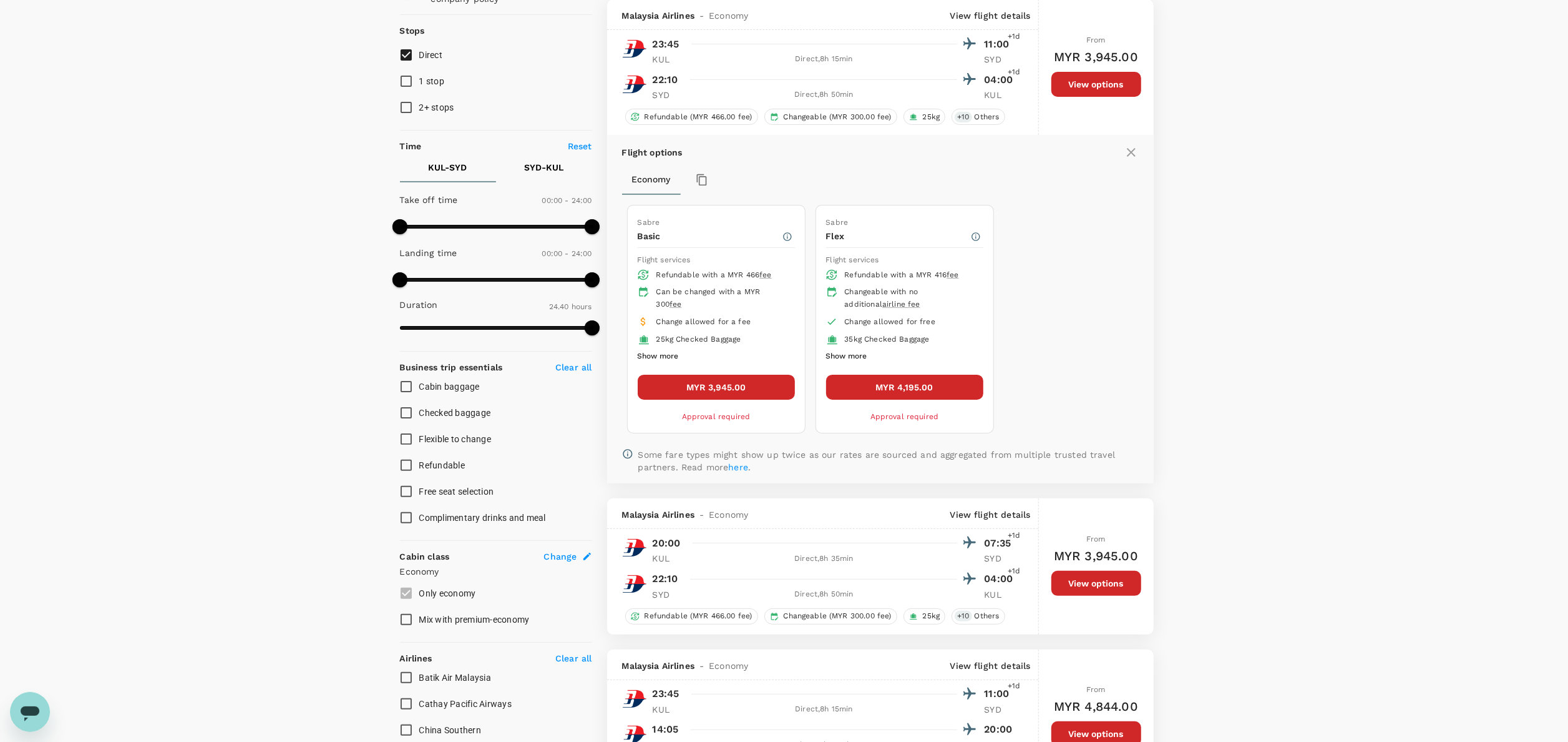
click at [767, 393] on button "MYR 3,945.00" at bounding box center [716, 387] width 157 height 25
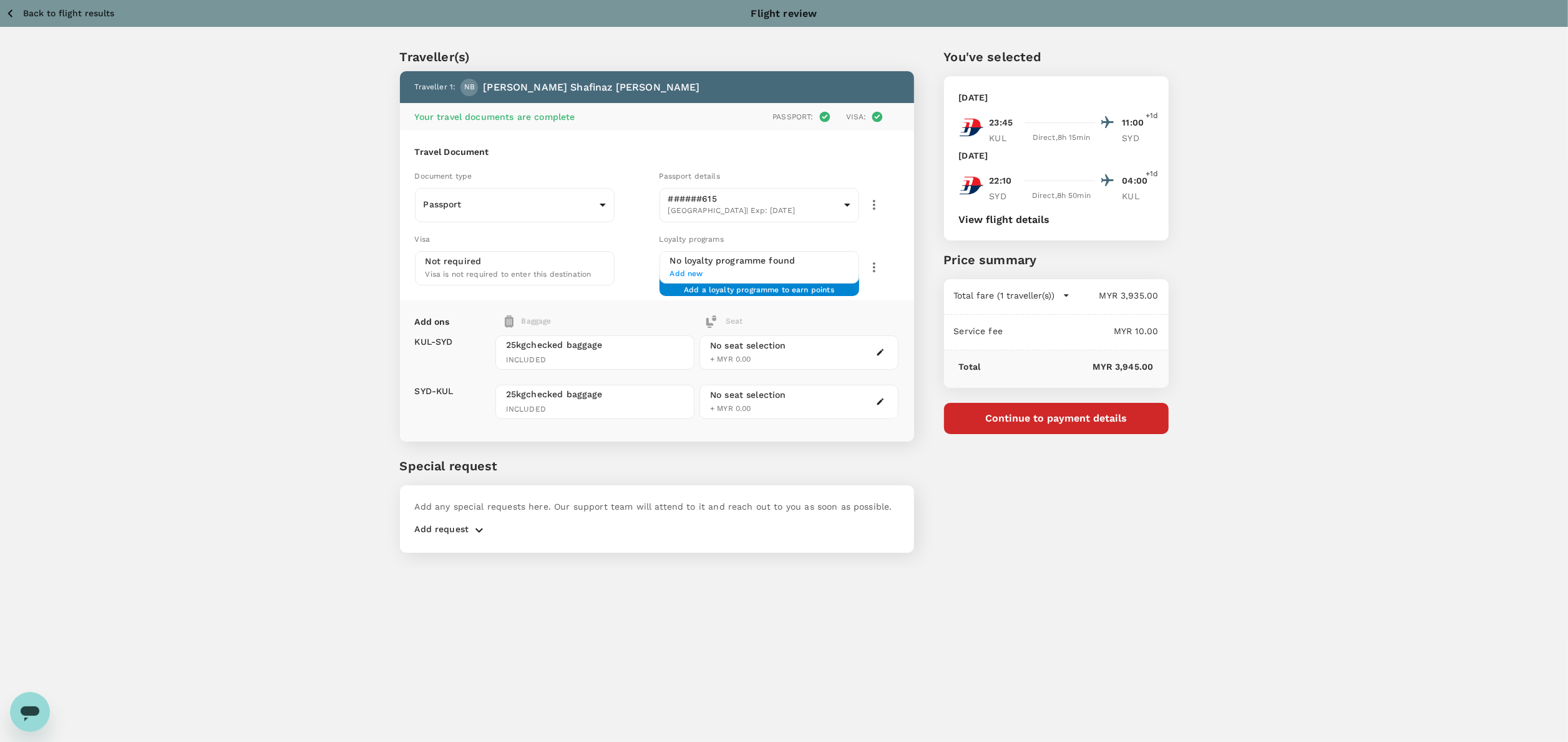
click at [1009, 213] on div "View flight details" at bounding box center [1056, 218] width 195 height 13
click at [1001, 216] on button "View flight details" at bounding box center [1004, 220] width 91 height 11
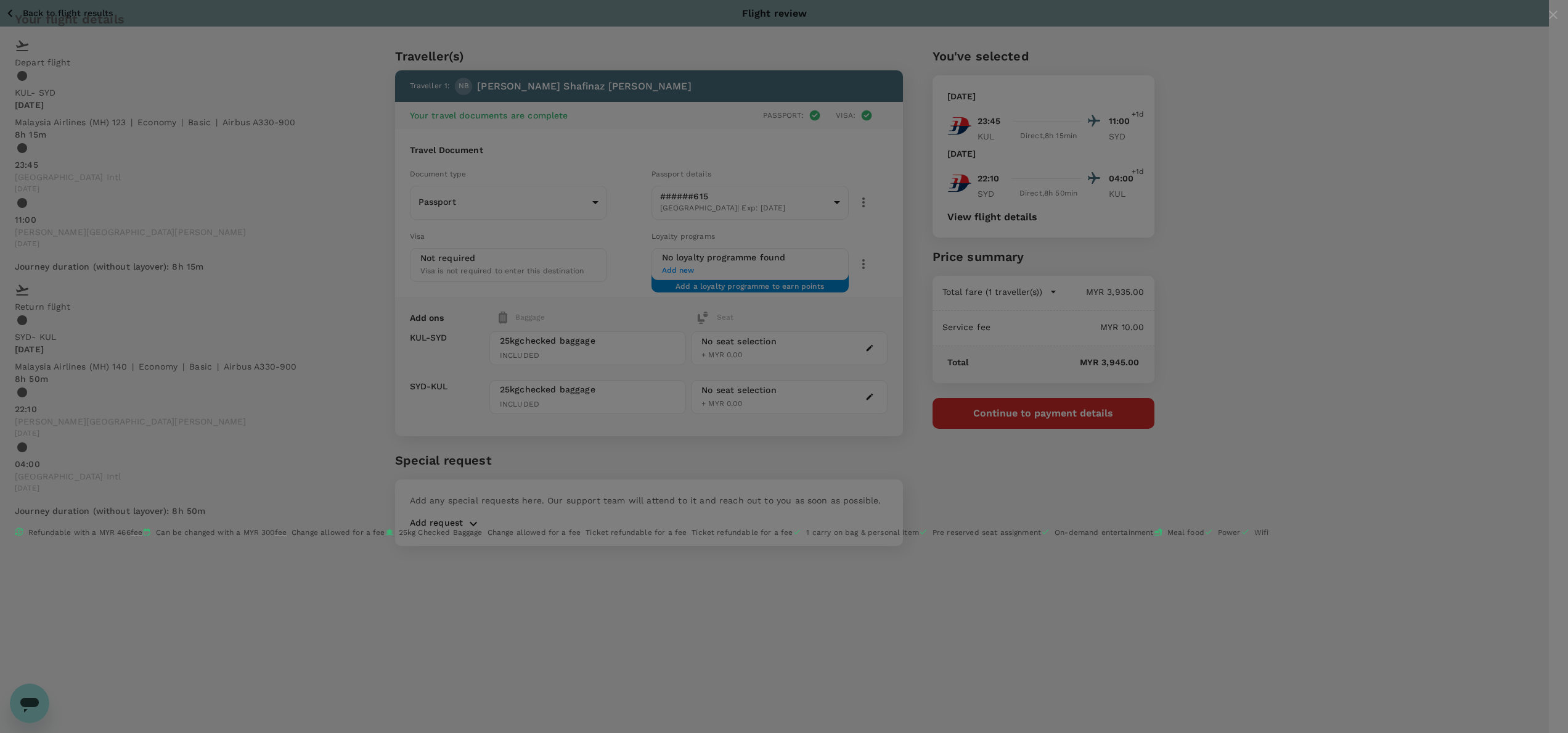
click at [1546, 22] on icon "close" at bounding box center [1553, 15] width 15 height 15
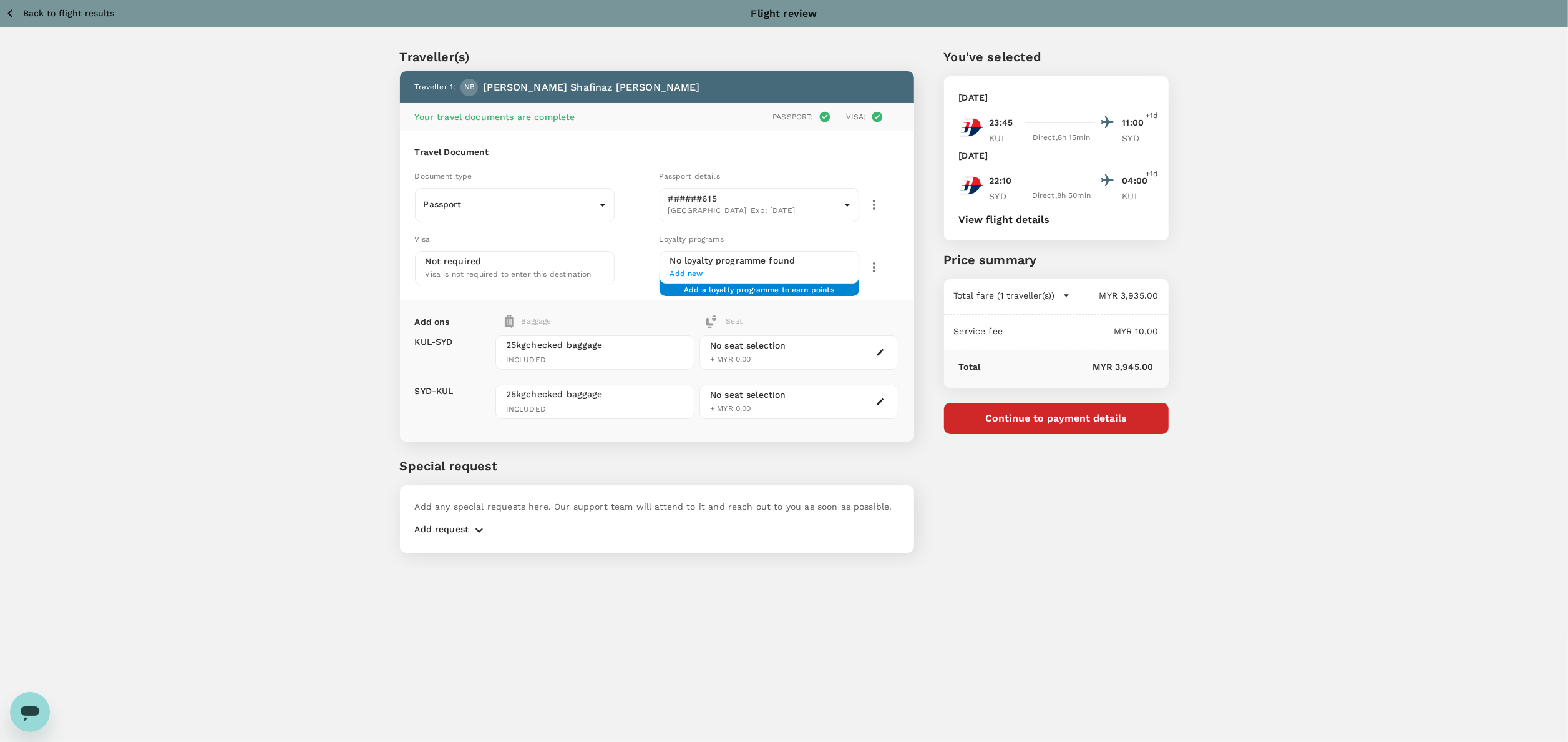
click at [882, 349] on icon "button" at bounding box center [881, 352] width 7 height 7
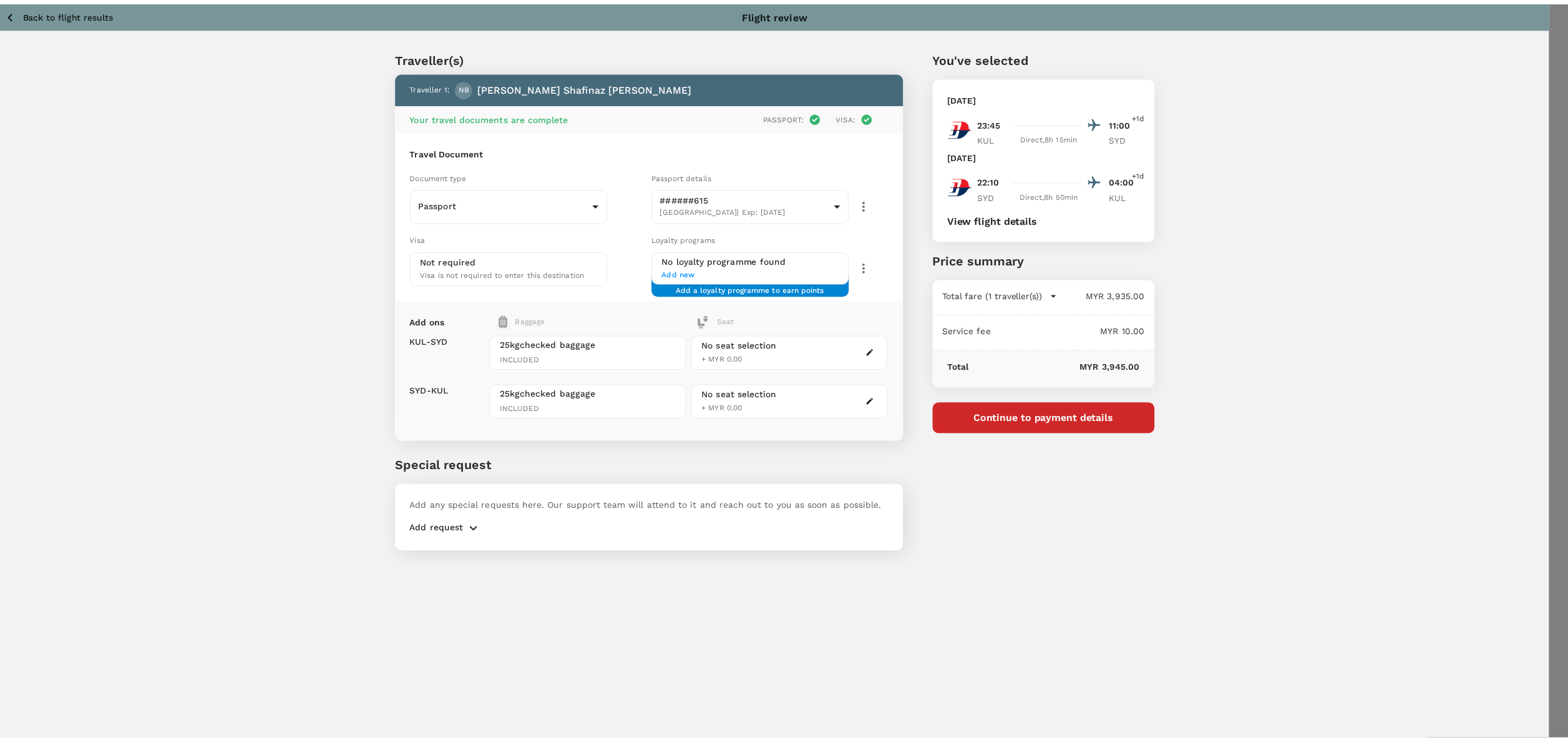
scroll to position [685, 0]
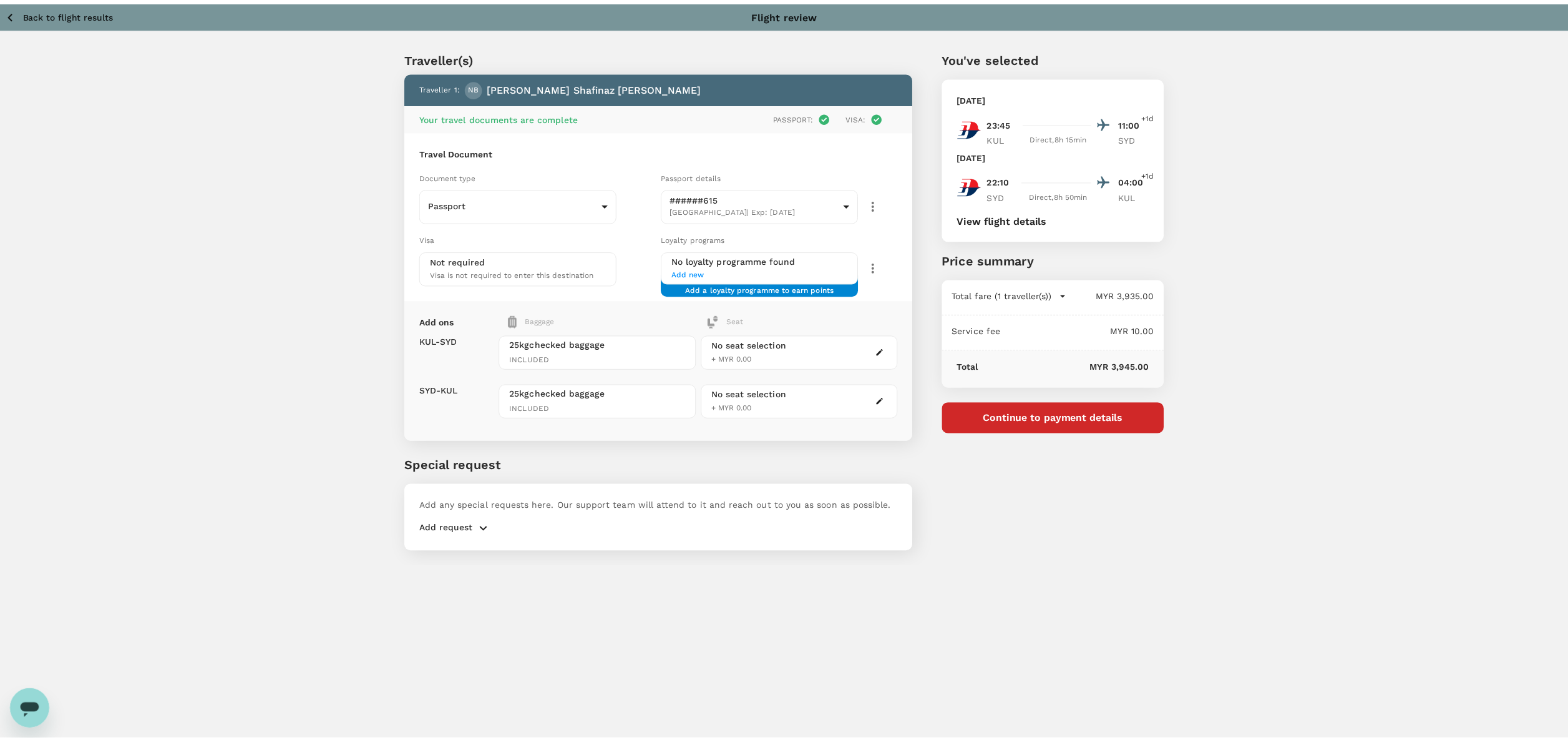
scroll to position [0, 0]
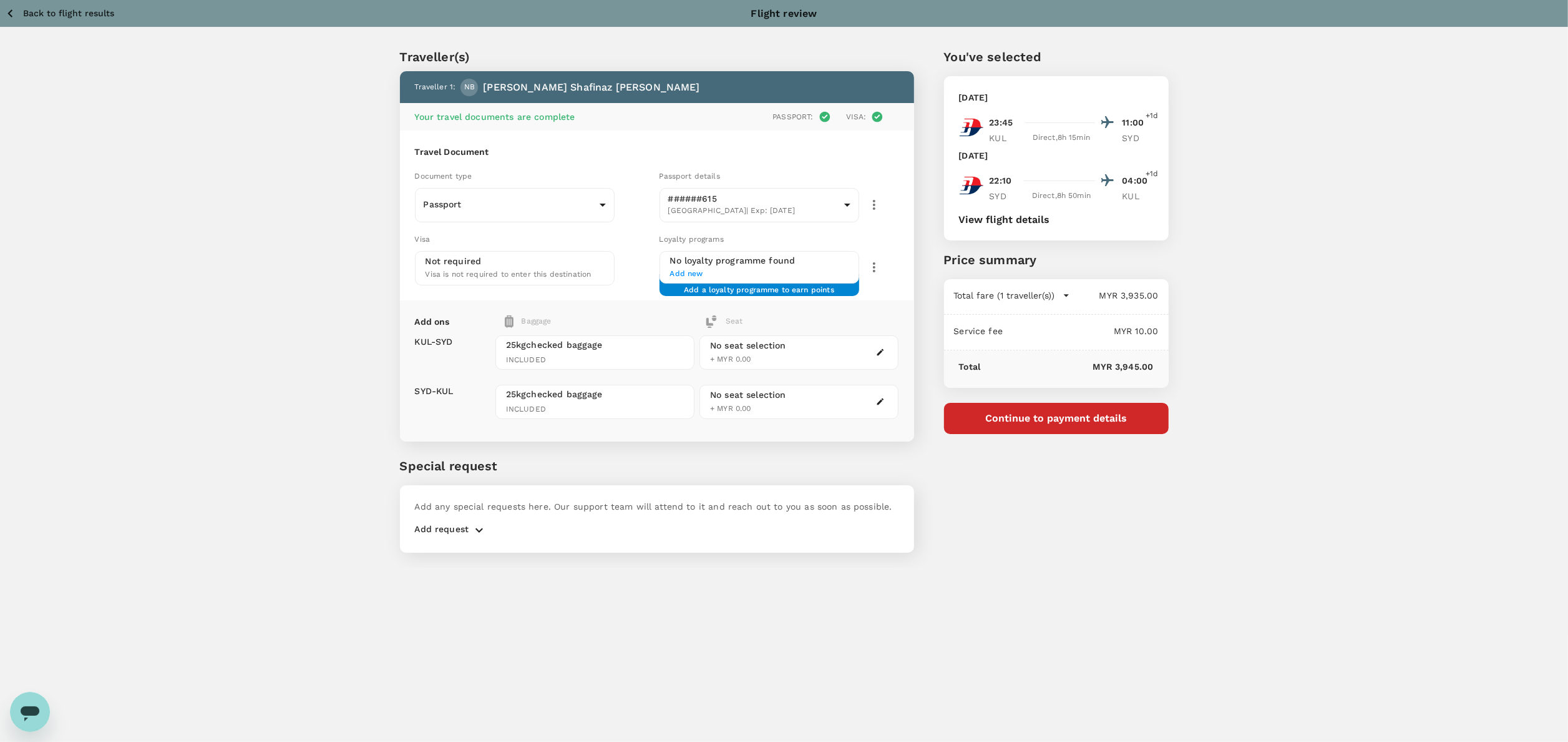
click at [1368, 373] on div "Traveller(s) Traveller 1 : NB Nor Ashikin Shafinaz Binti Whayab Your travel doc…" at bounding box center [784, 297] width 1568 height 540
click at [1064, 622] on div "Back to flight results Flight review Traveller(s) Traveller 1 : NB Nor Ashikin …" at bounding box center [784, 371] width 1568 height 742
click at [1000, 500] on div "You've selected Monday, 20 Oct 2025 23:45 11:00 +1d KUL Direct , 8h 15min SYD T…" at bounding box center [1041, 293] width 254 height 550
click at [1423, 187] on div "Traveller(s) Traveller 1 : NB Nor Ashikin Shafinaz Binti Whayab Your travel doc…" at bounding box center [784, 297] width 1568 height 540
